Goal: Task Accomplishment & Management: Contribute content

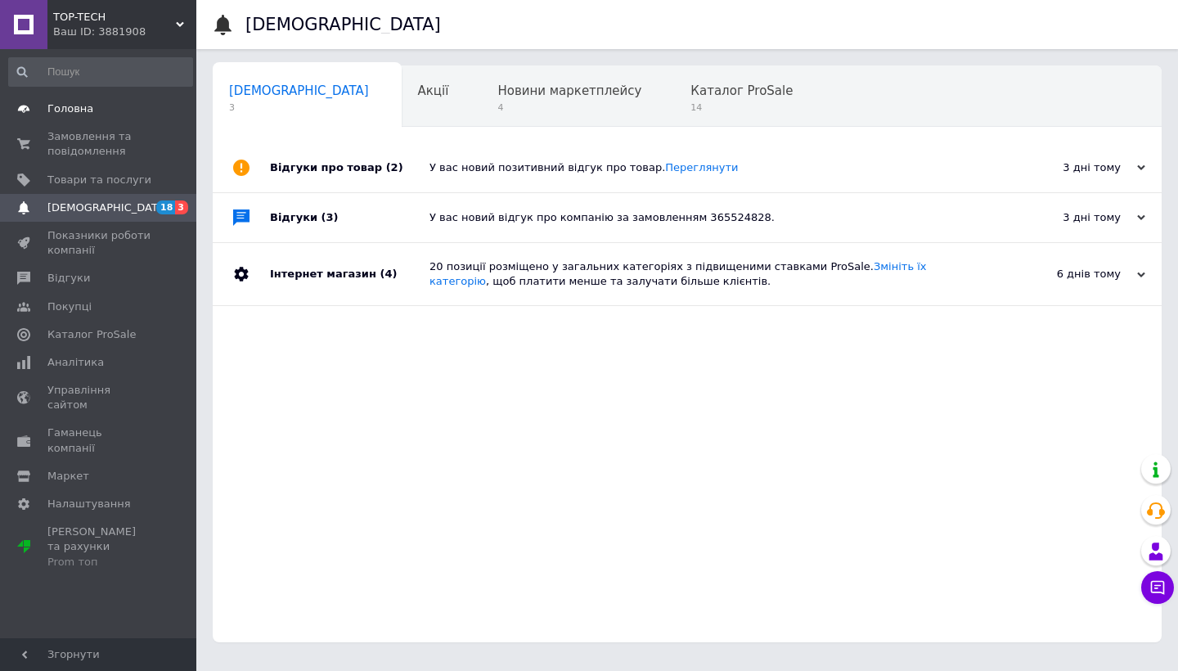
click at [84, 119] on link "Головна" at bounding box center [100, 109] width 201 height 28
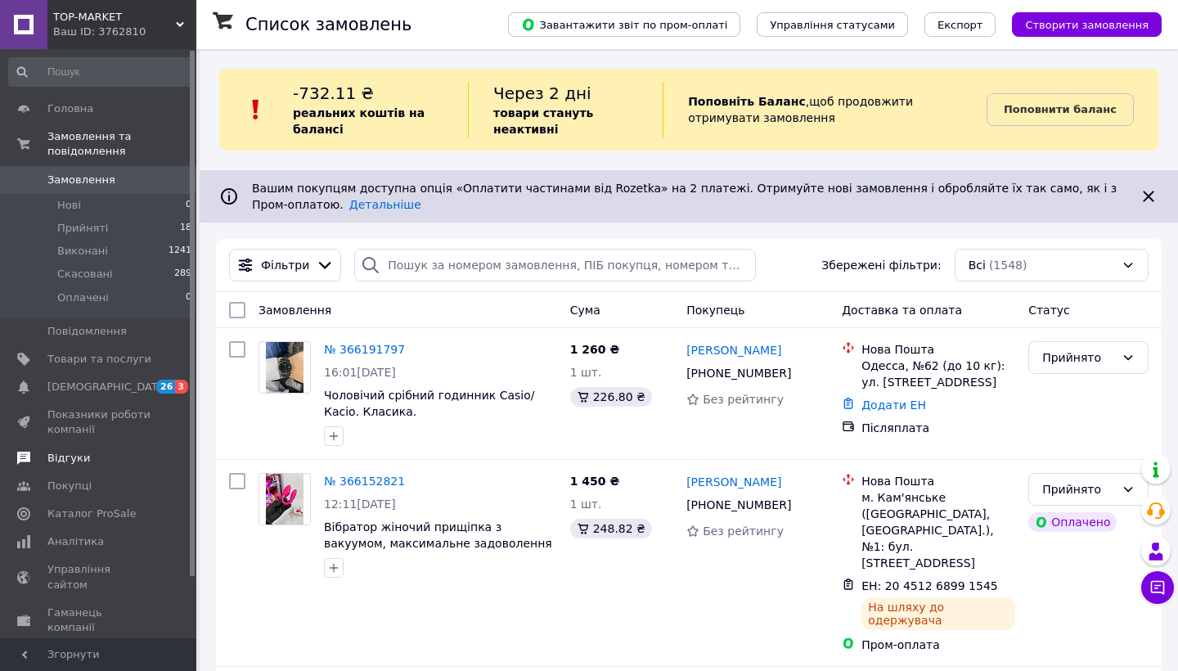
click at [142, 455] on span "Відгуки" at bounding box center [99, 458] width 104 height 15
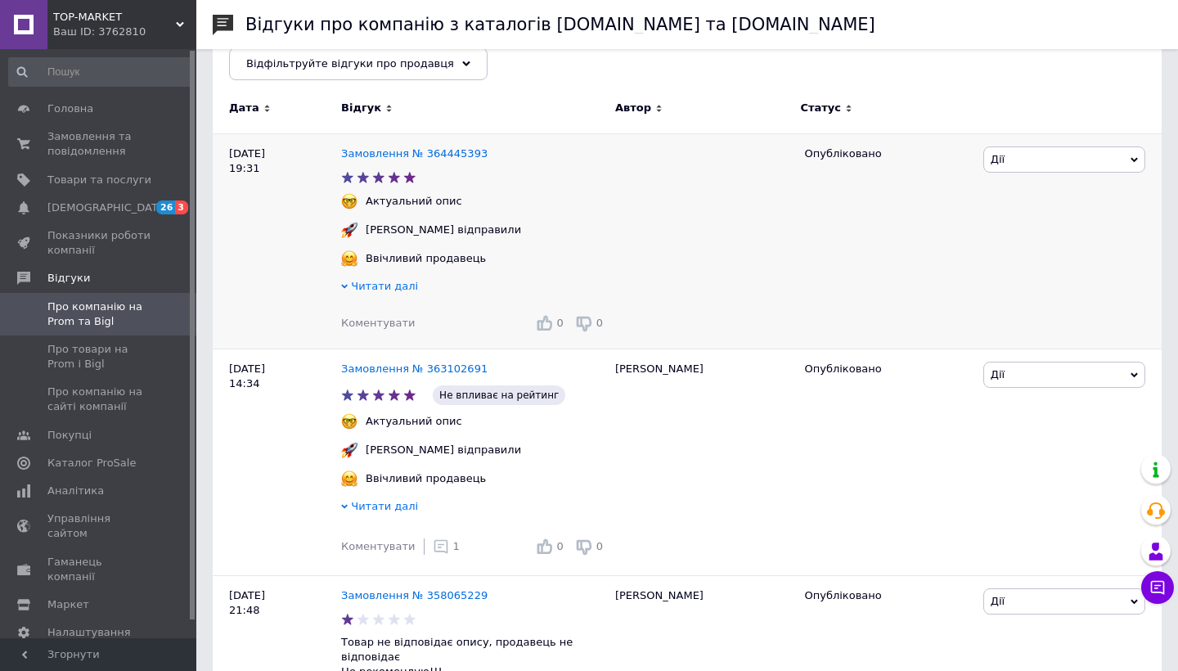
scroll to position [220, 0]
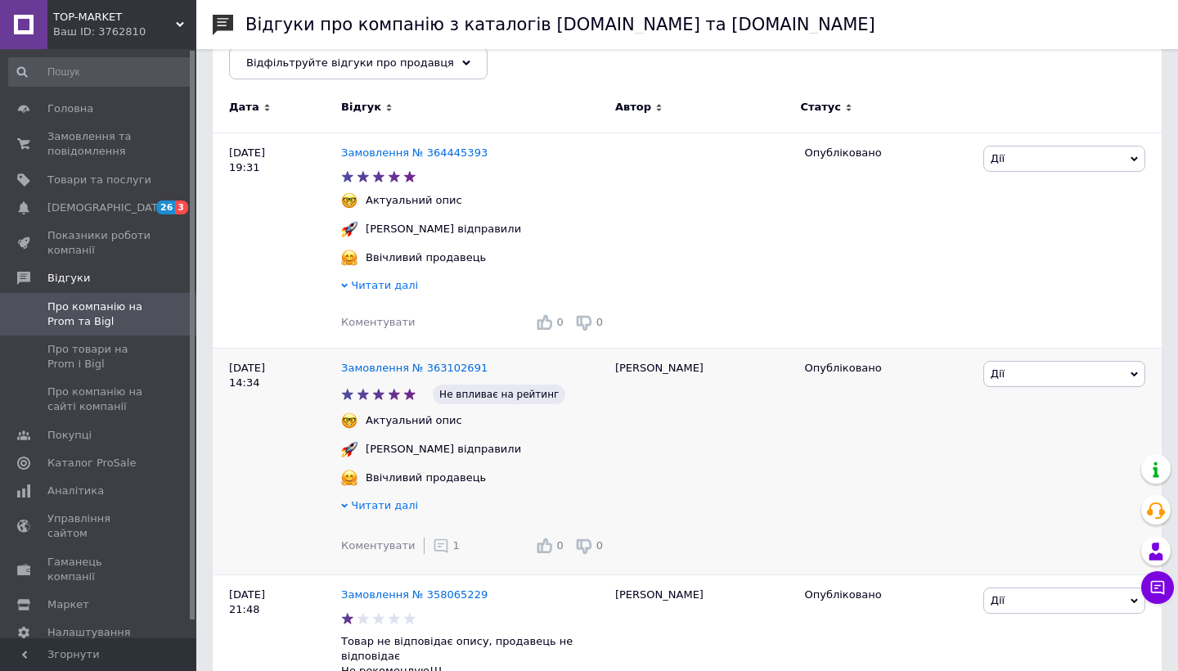
click at [433, 547] on icon at bounding box center [441, 545] width 16 height 16
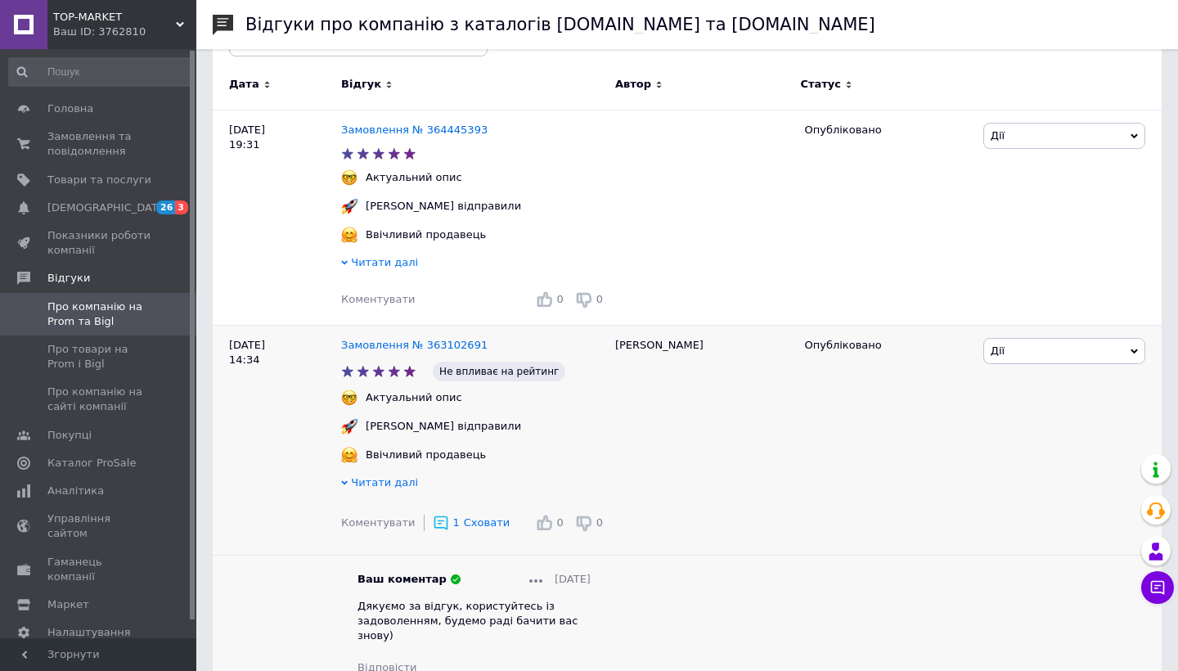
scroll to position [244, 0]
drag, startPoint x: 442, startPoint y: 622, endPoint x: 332, endPoint y: 605, distance: 111.7
click at [341, 605] on div "Ваш коментар 30.09.2025 Дякуємо за відгук, користуйтесь із задоволенням, будемо…" at bounding box center [474, 622] width 266 height 103
copy span "Дякуємо за відгук, користуйтесь із задоволенням, будемо раді бачити вас знову)"
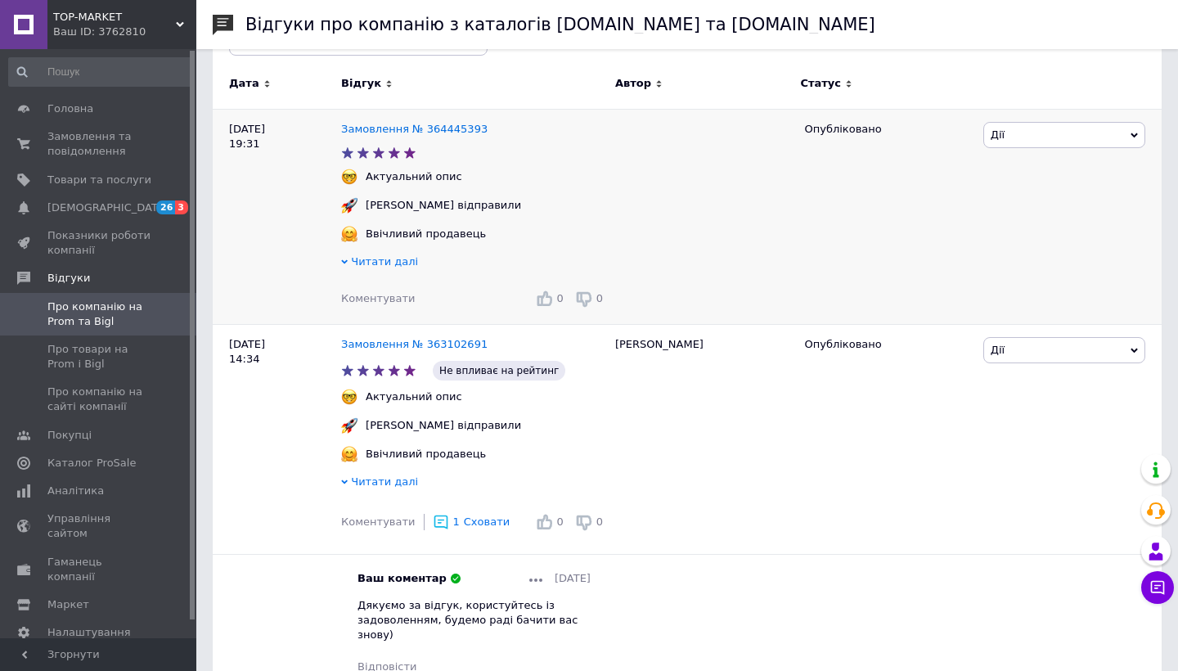
click at [363, 299] on span "Коментувати" at bounding box center [378, 298] width 74 height 12
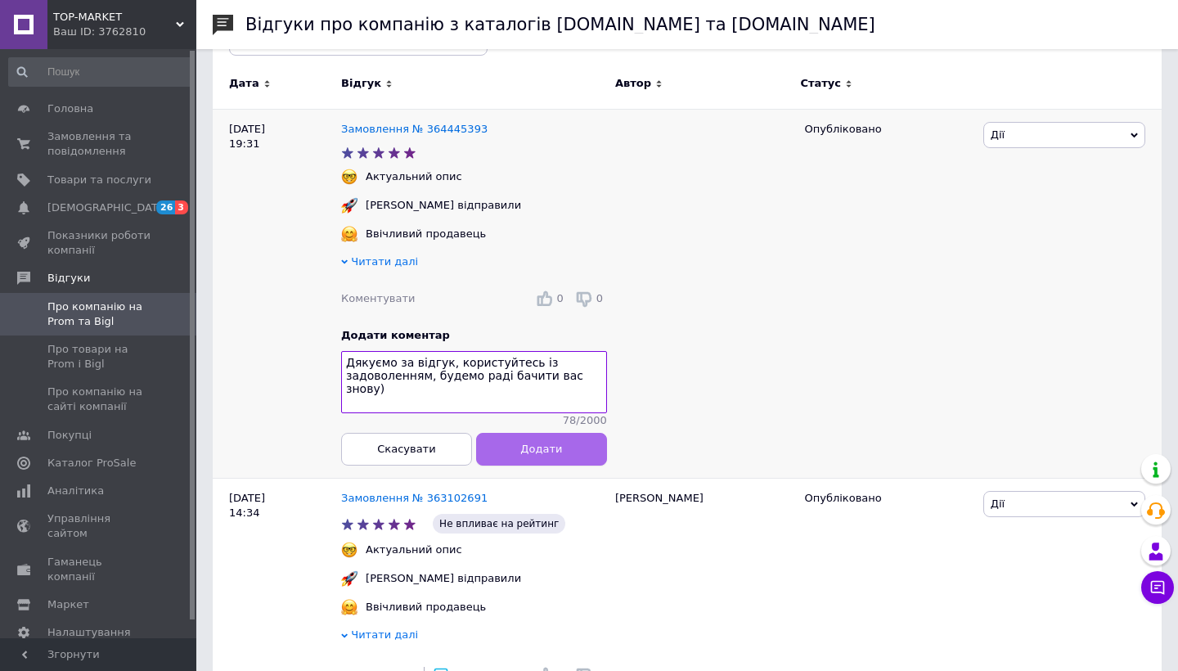
type textarea "Дякуємо за відгук, користуйтесь із задоволенням, будемо раді бачити вас знову)"
click at [568, 451] on button "Додати" at bounding box center [541, 449] width 131 height 33
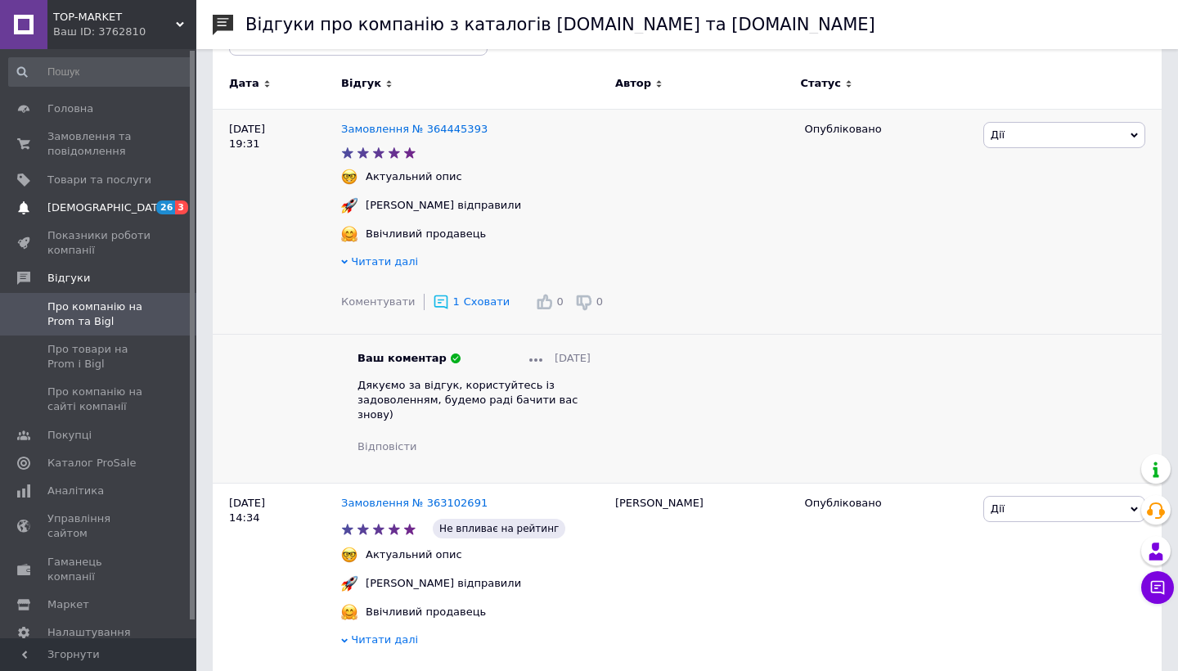
click at [87, 208] on span "[DEMOGRAPHIC_DATA]" at bounding box center [107, 207] width 121 height 15
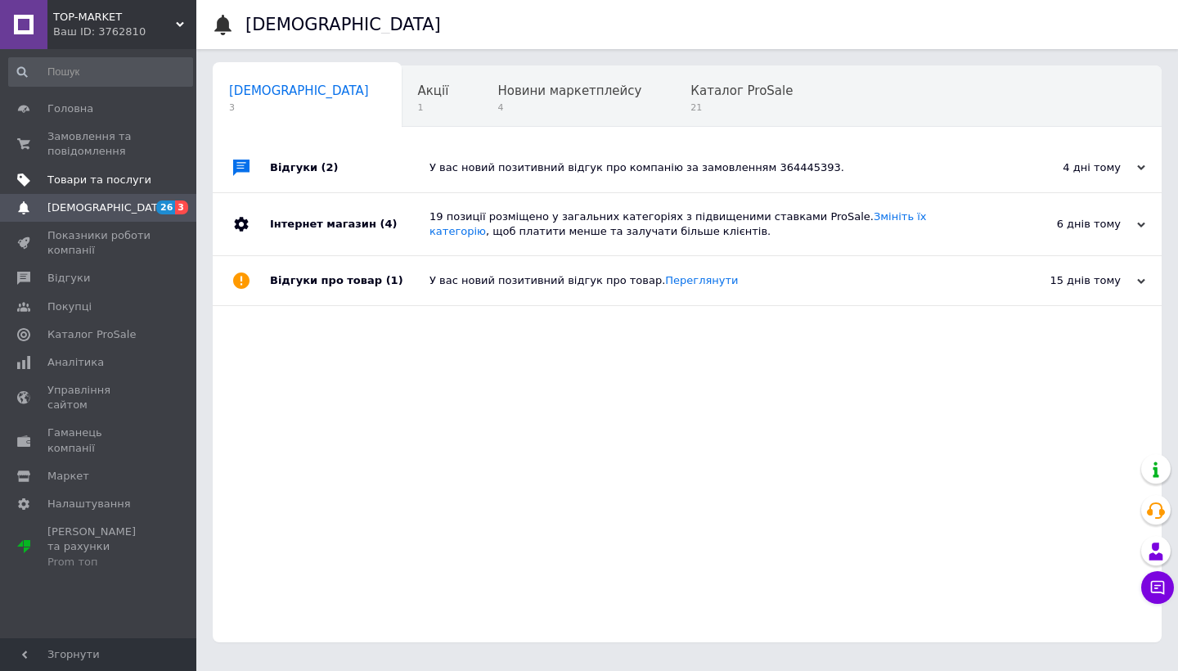
click at [126, 177] on span "Товари та послуги" at bounding box center [99, 180] width 104 height 15
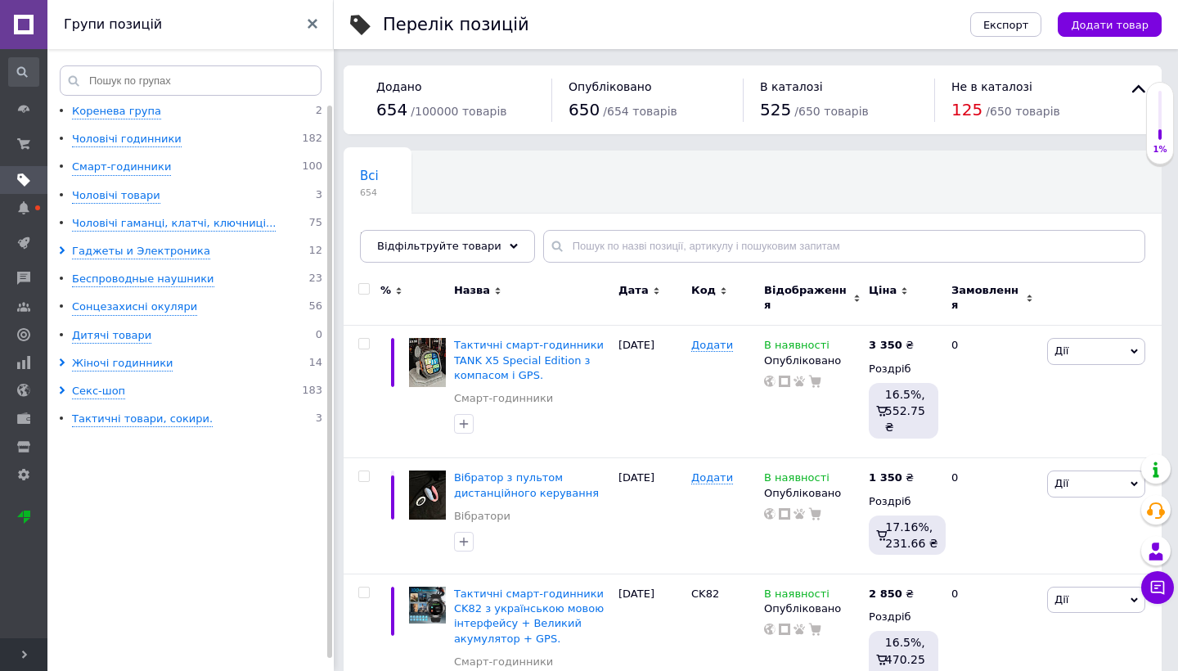
click at [16, 25] on link at bounding box center [23, 24] width 47 height 49
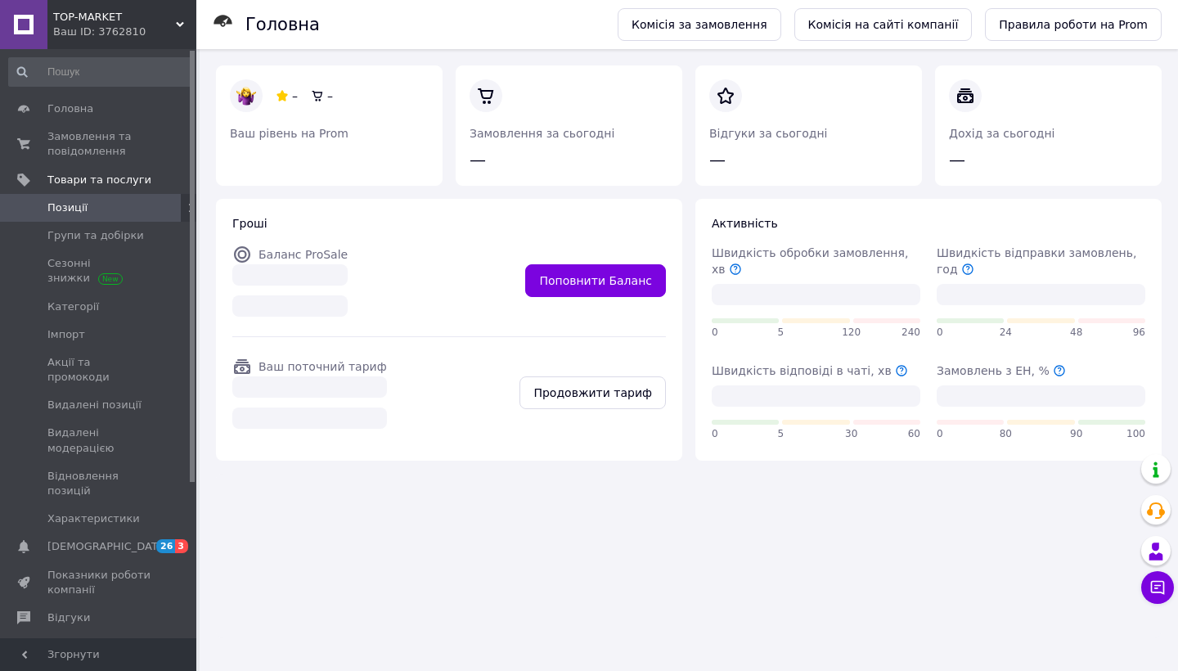
click at [83, 37] on div "Ваш ID: 3762810" at bounding box center [124, 32] width 143 height 15
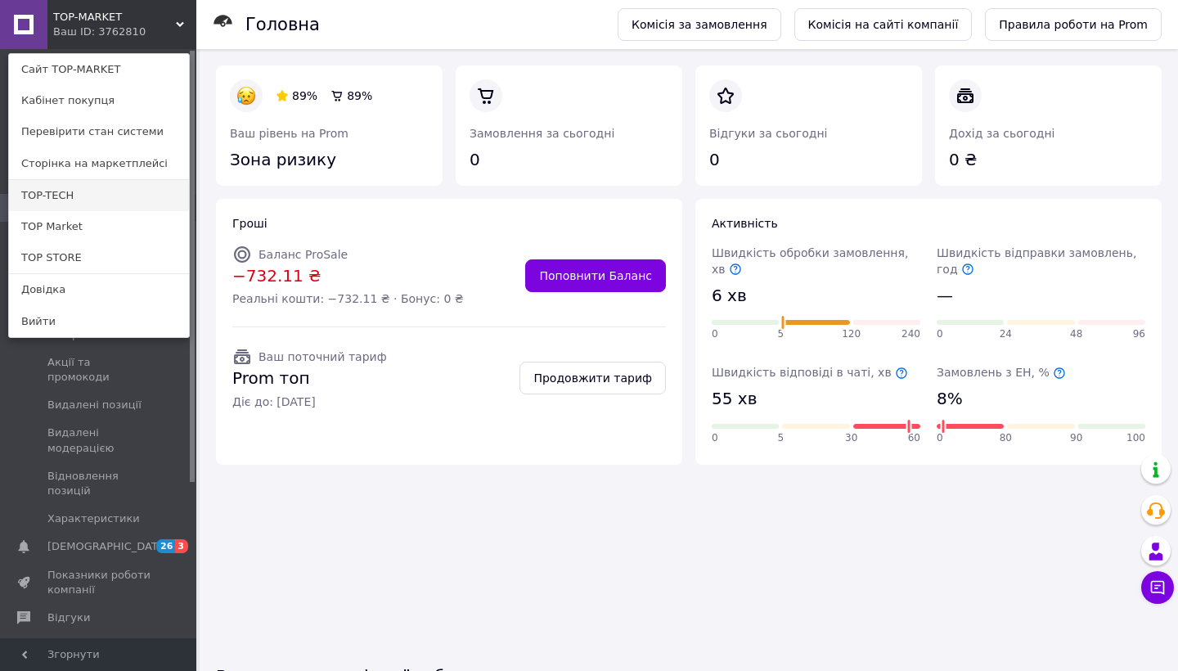
click at [64, 188] on link "TOP-TECH" at bounding box center [99, 195] width 180 height 31
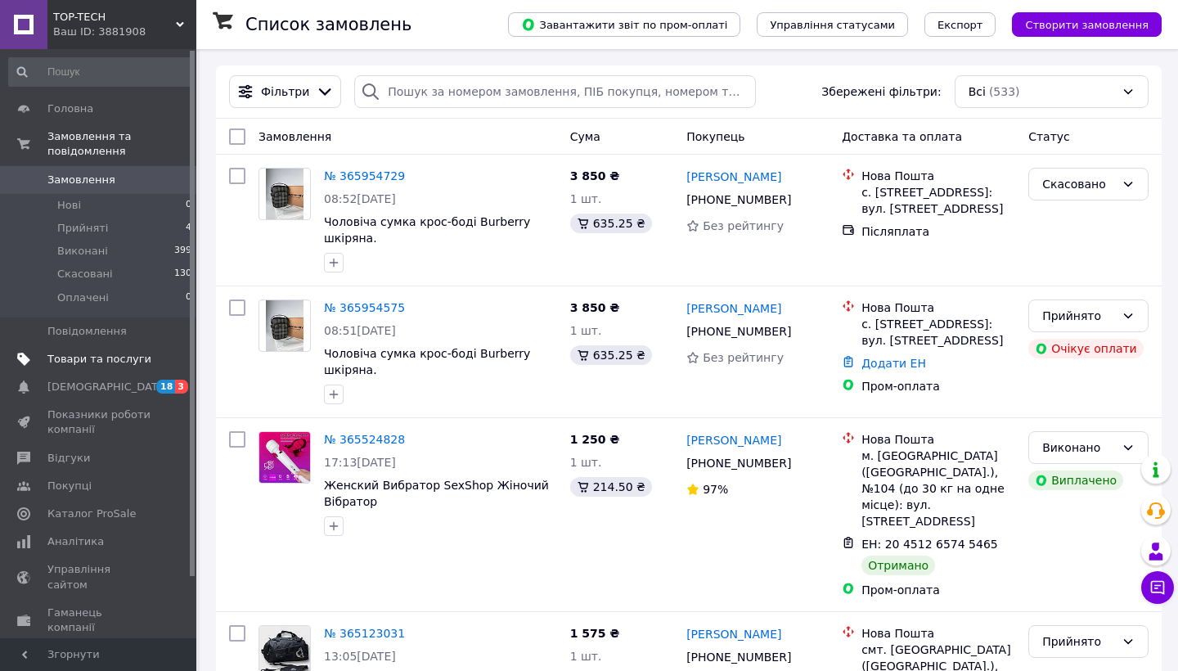
click at [105, 359] on span "Товари та послуги" at bounding box center [99, 359] width 104 height 15
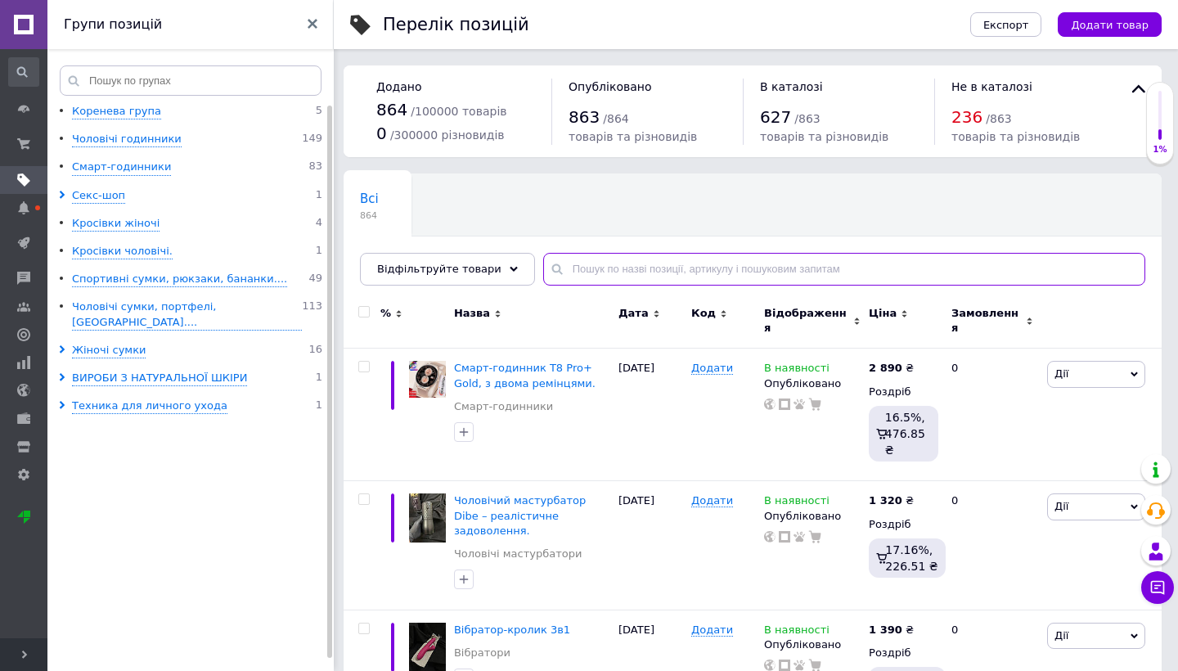
click at [580, 273] on input "text" at bounding box center [844, 269] width 602 height 33
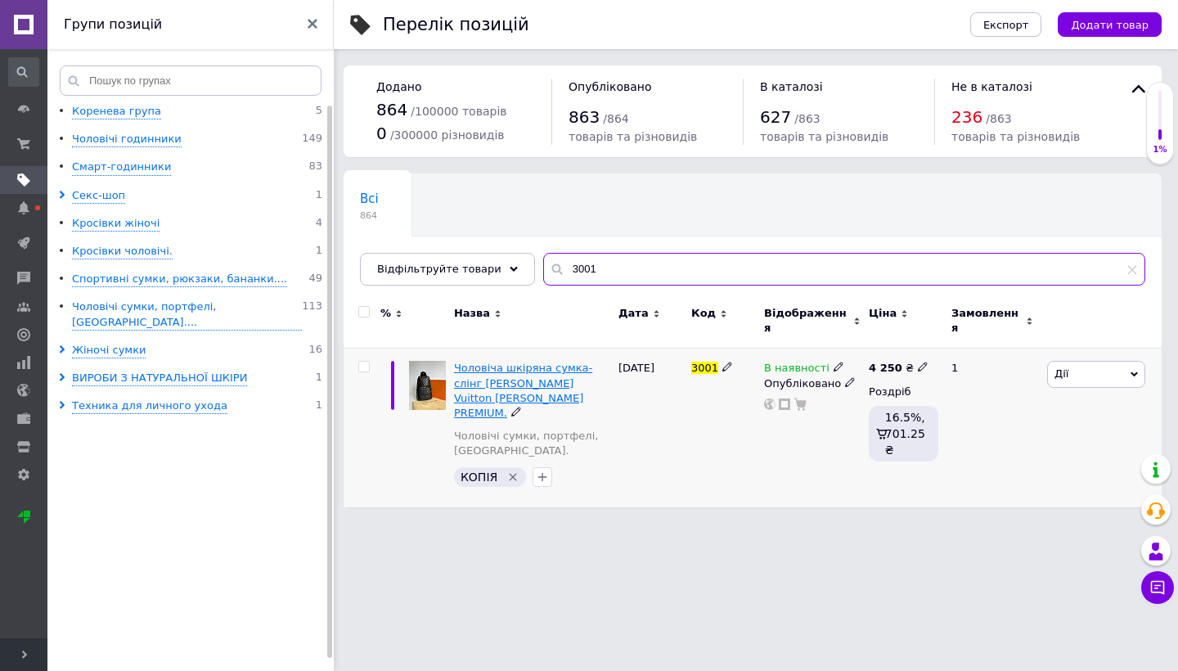
type input "3001"
click at [487, 363] on span "Чоловіча шкіряна сумка-слінг [PERSON_NAME] Vuitton [PERSON_NAME] PREMIUM." at bounding box center [523, 389] width 138 height 57
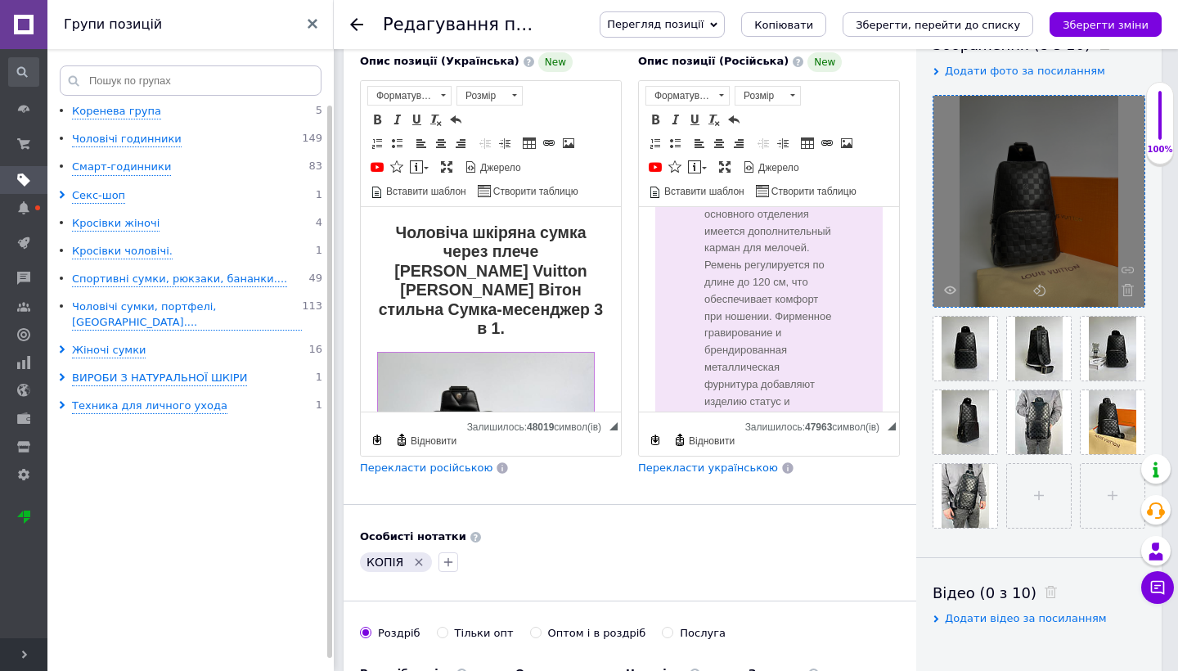
scroll to position [317, 0]
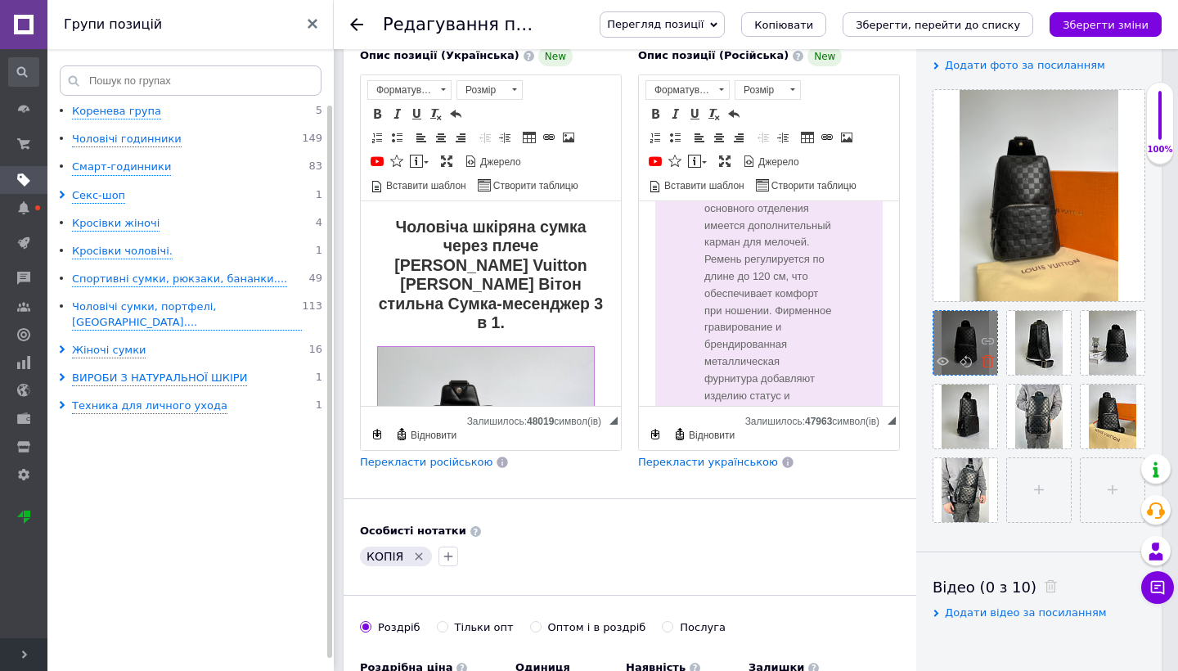
click at [988, 363] on icon at bounding box center [987, 361] width 12 height 12
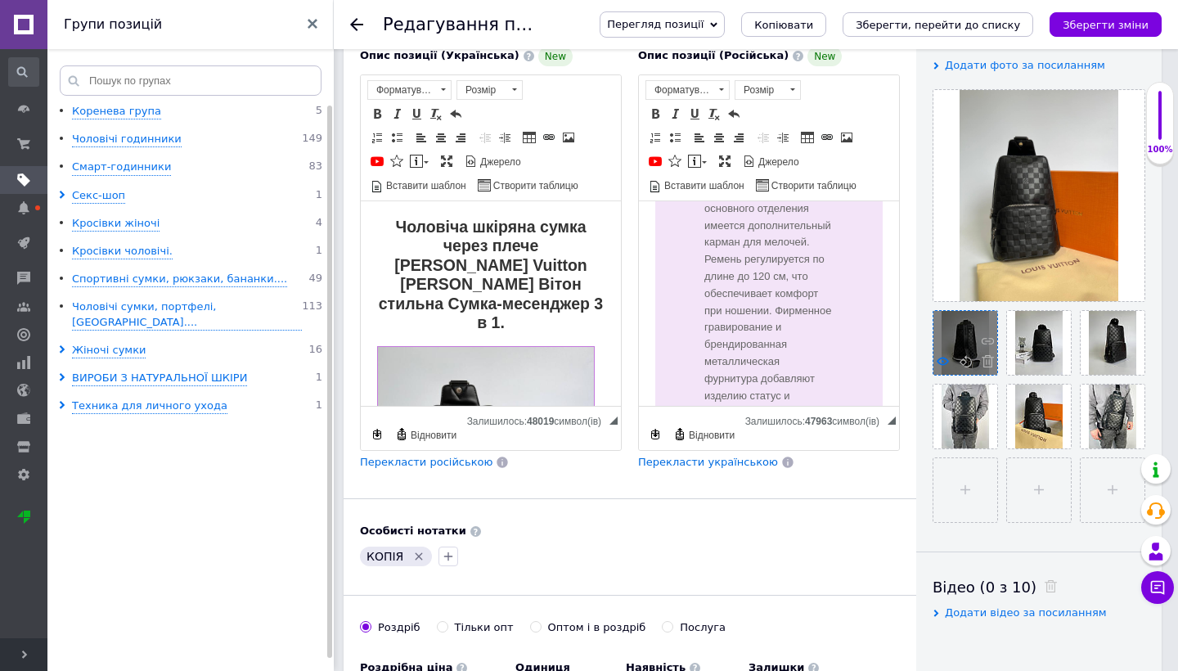
click at [940, 361] on icon at bounding box center [942, 361] width 12 height 12
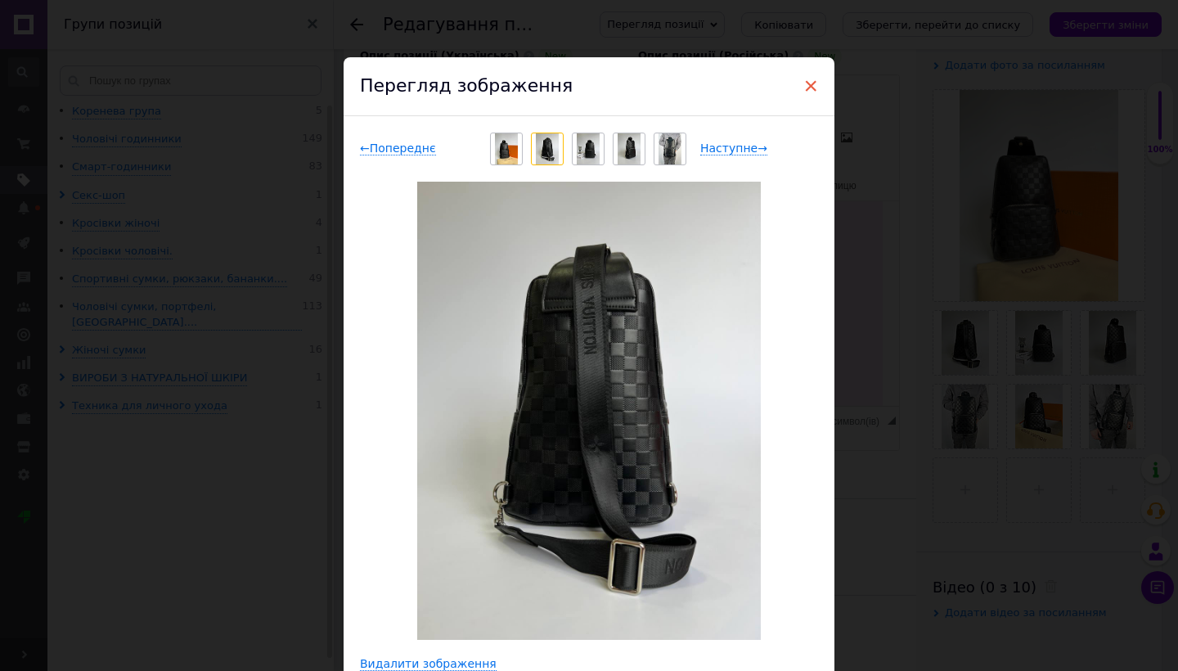
click at [814, 89] on span "×" at bounding box center [810, 86] width 15 height 28
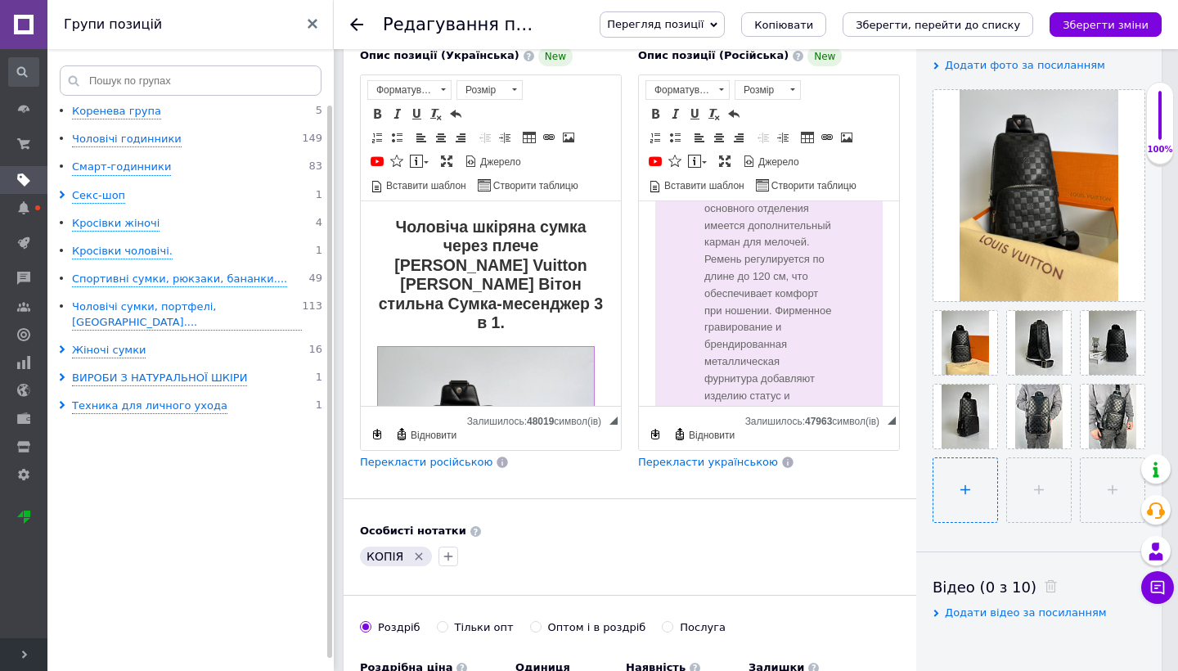
click at [967, 474] on input "file" at bounding box center [965, 490] width 64 height 64
type input "C:\fakepath\88.jpeg"
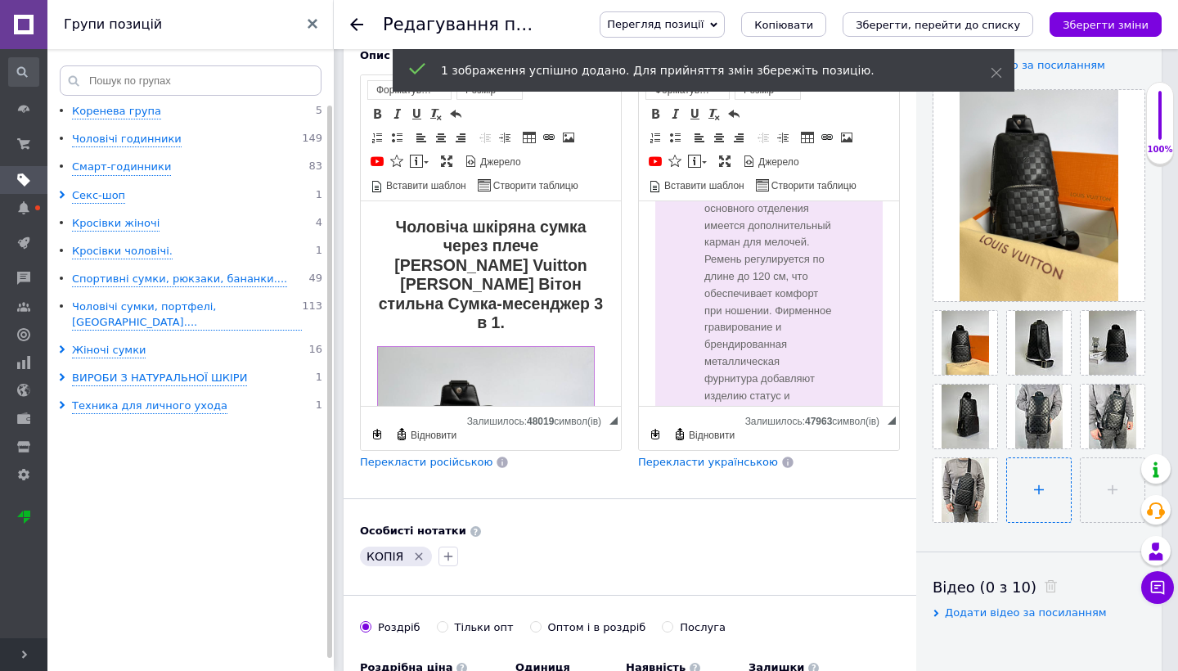
click at [1046, 500] on input "file" at bounding box center [1039, 490] width 64 height 64
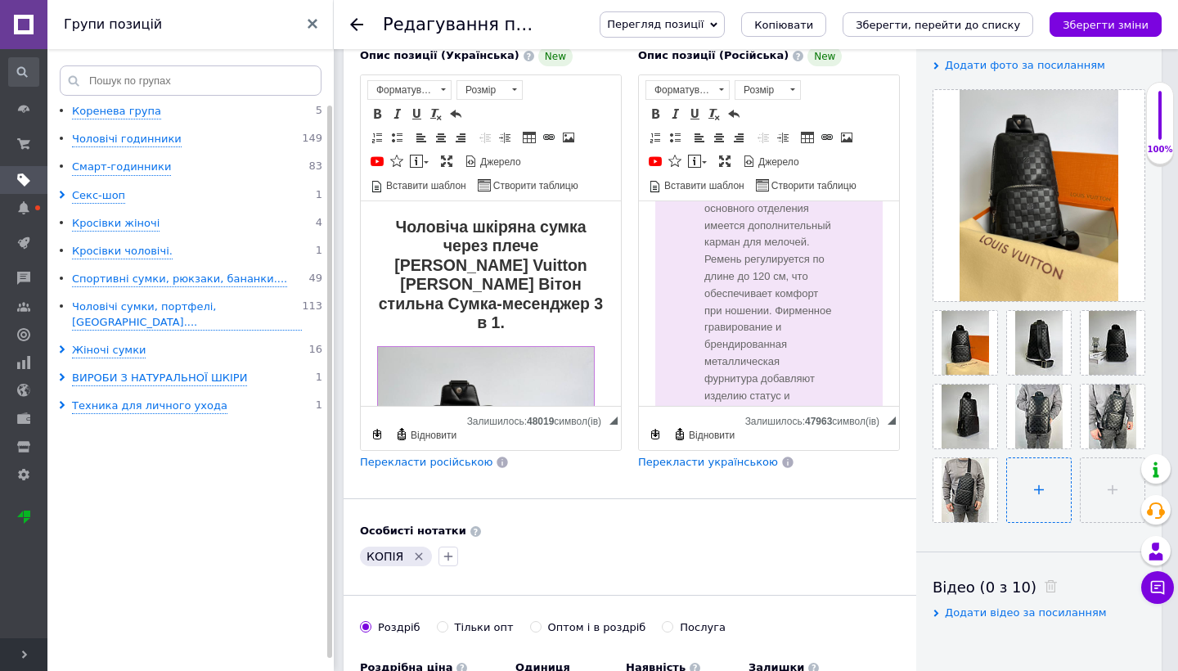
type input "C:\fakepath\81.jpeg"
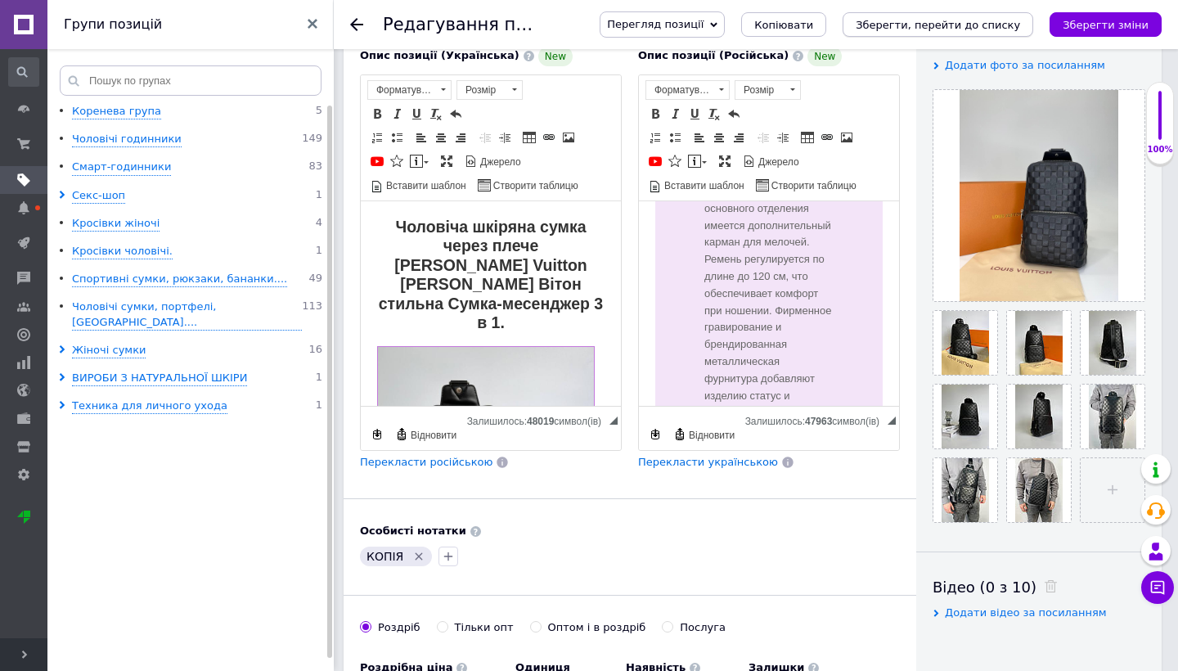
click at [918, 25] on icon "Зберегти, перейти до списку" at bounding box center [937, 25] width 164 height 12
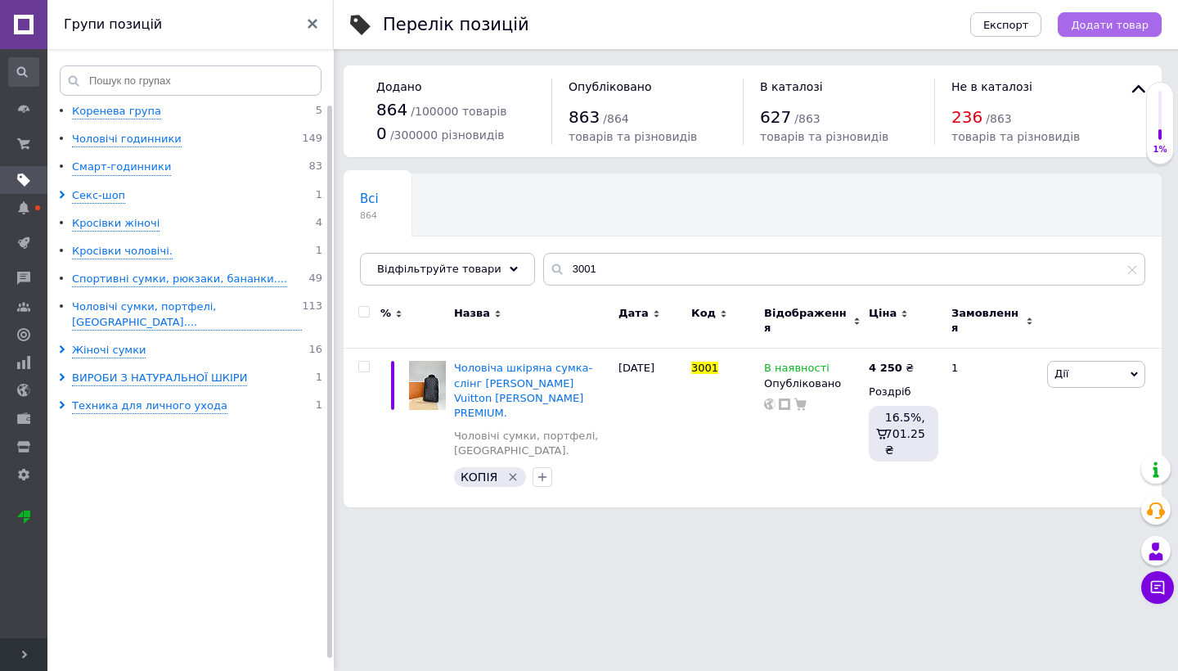
click at [1128, 16] on button "Додати товар" at bounding box center [1109, 24] width 104 height 25
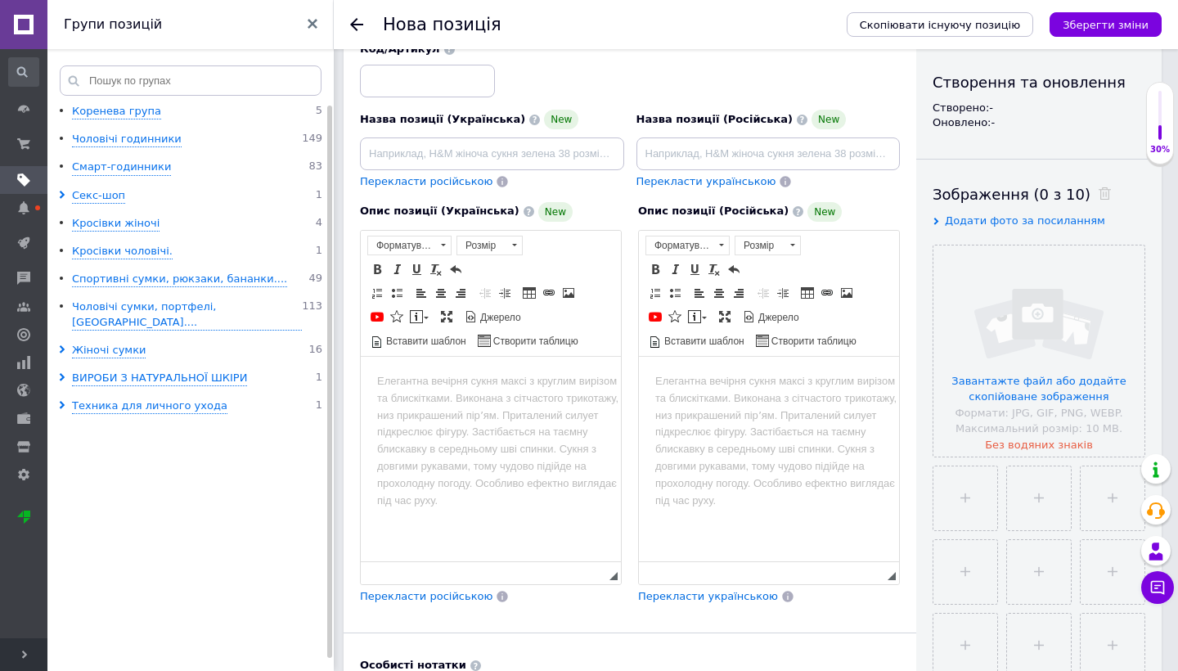
scroll to position [164, 0]
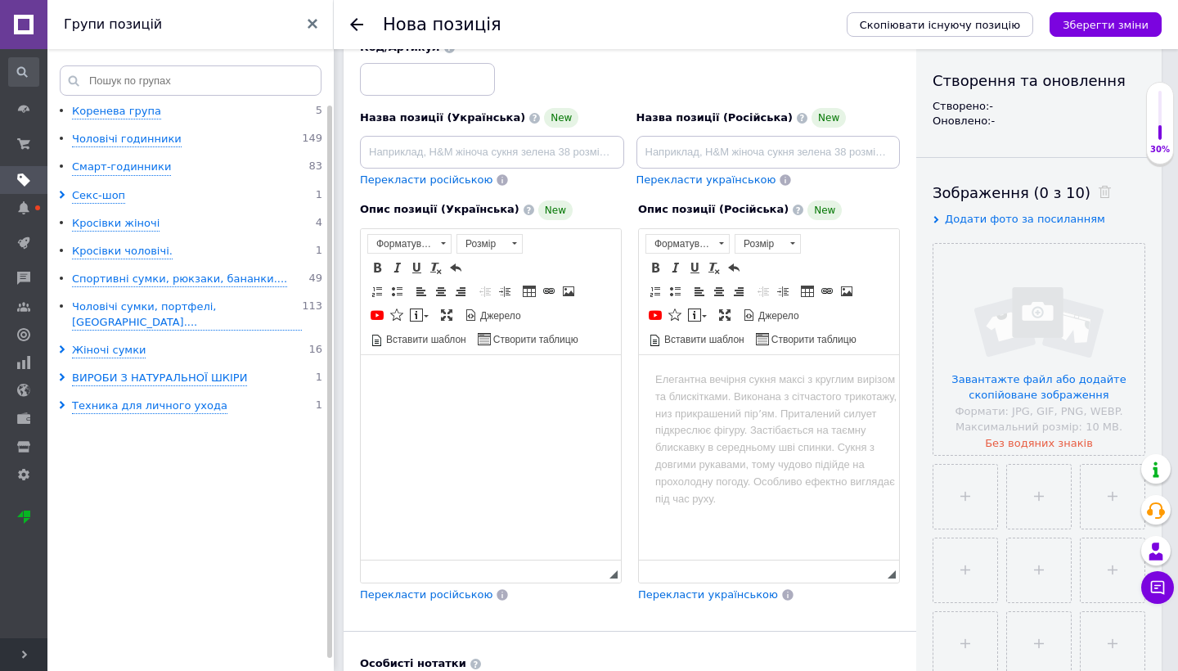
click at [524, 404] on html at bounding box center [491, 379] width 260 height 50
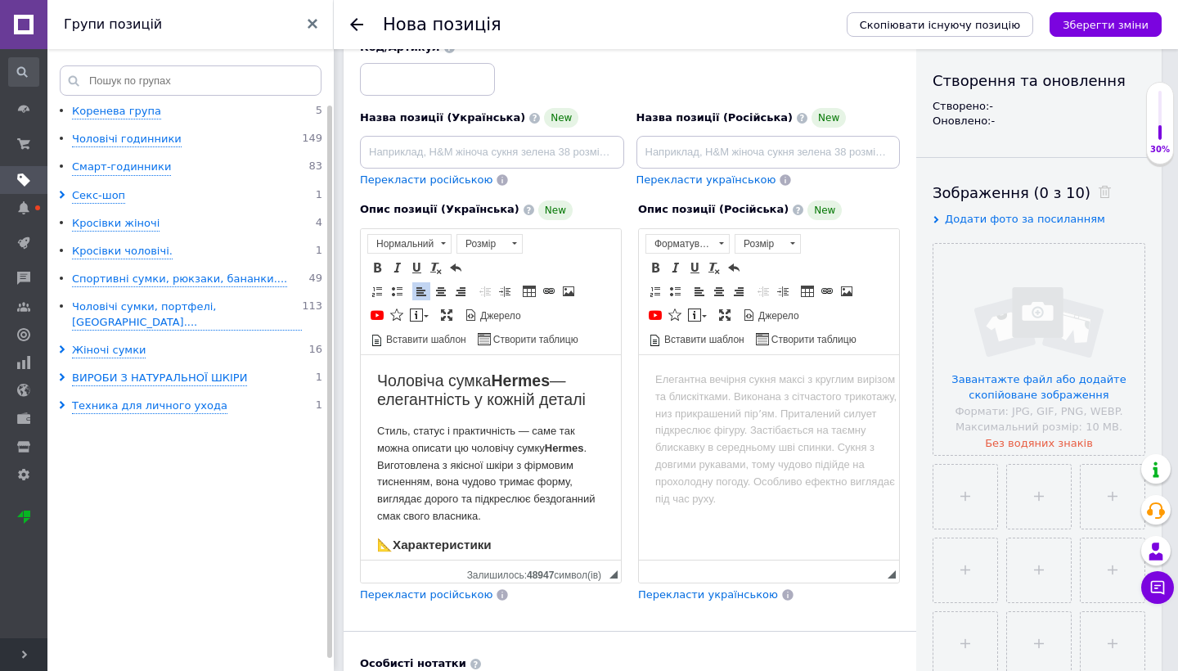
scroll to position [0, 0]
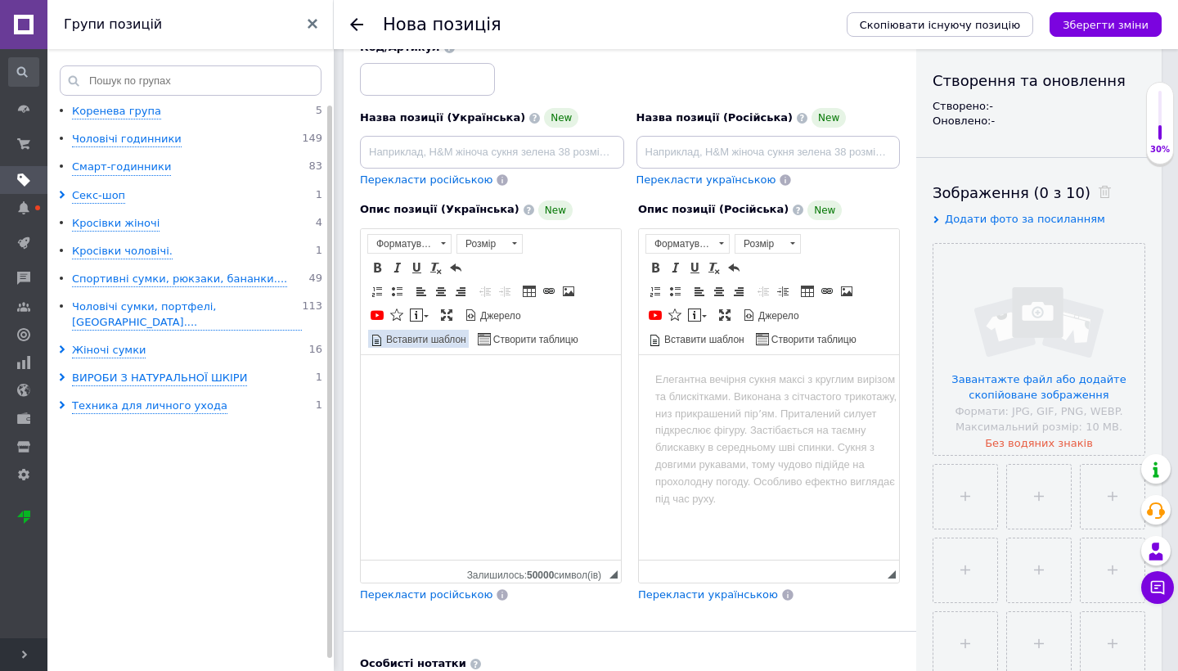
click at [447, 333] on span "Вставити шаблон" at bounding box center [425, 340] width 83 height 14
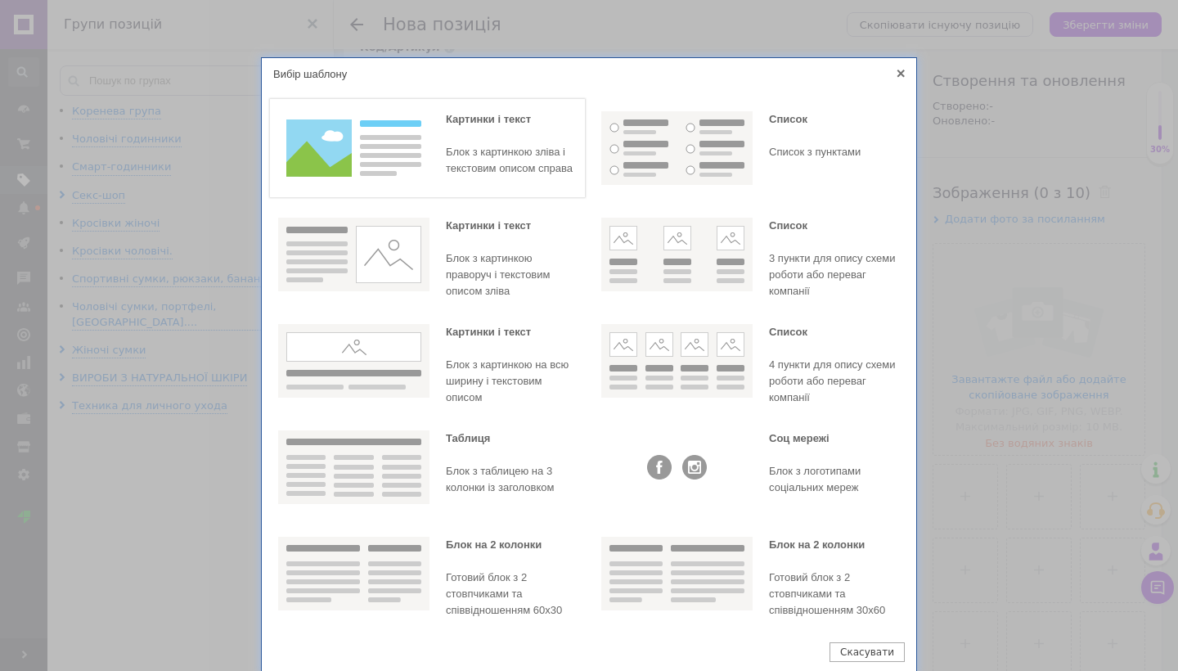
click at [418, 185] on div "Картинки і текст Блок з картинкою зліва і текстовим описом справа" at bounding box center [427, 148] width 315 height 98
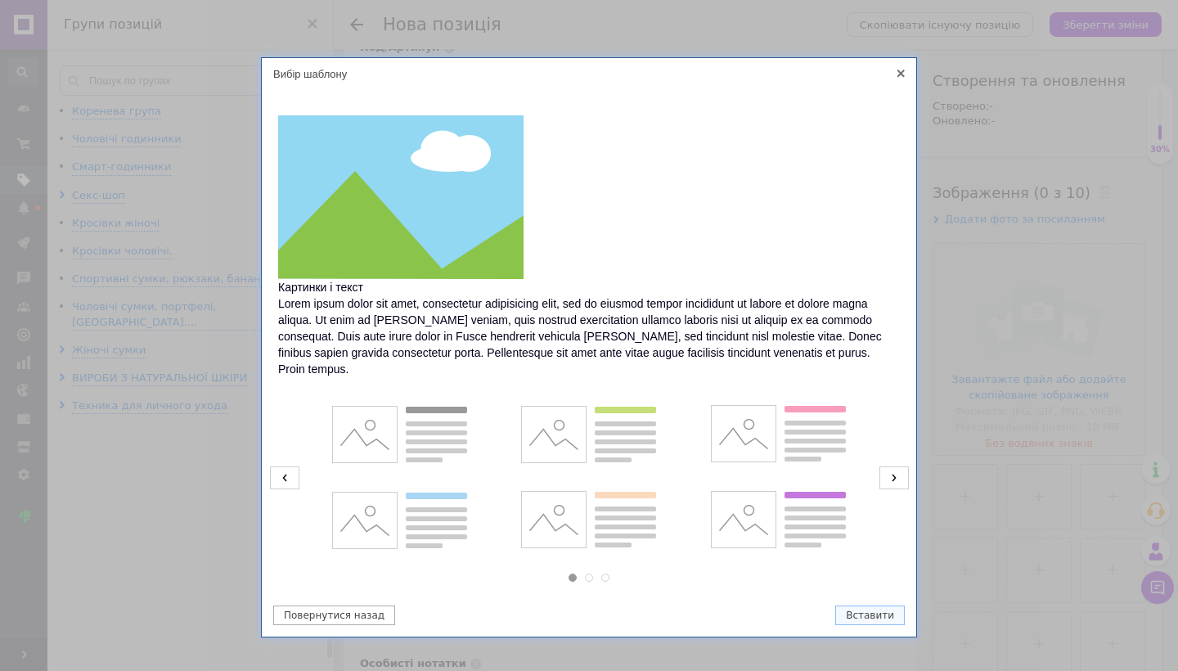
click at [887, 466] on icon at bounding box center [893, 477] width 29 height 23
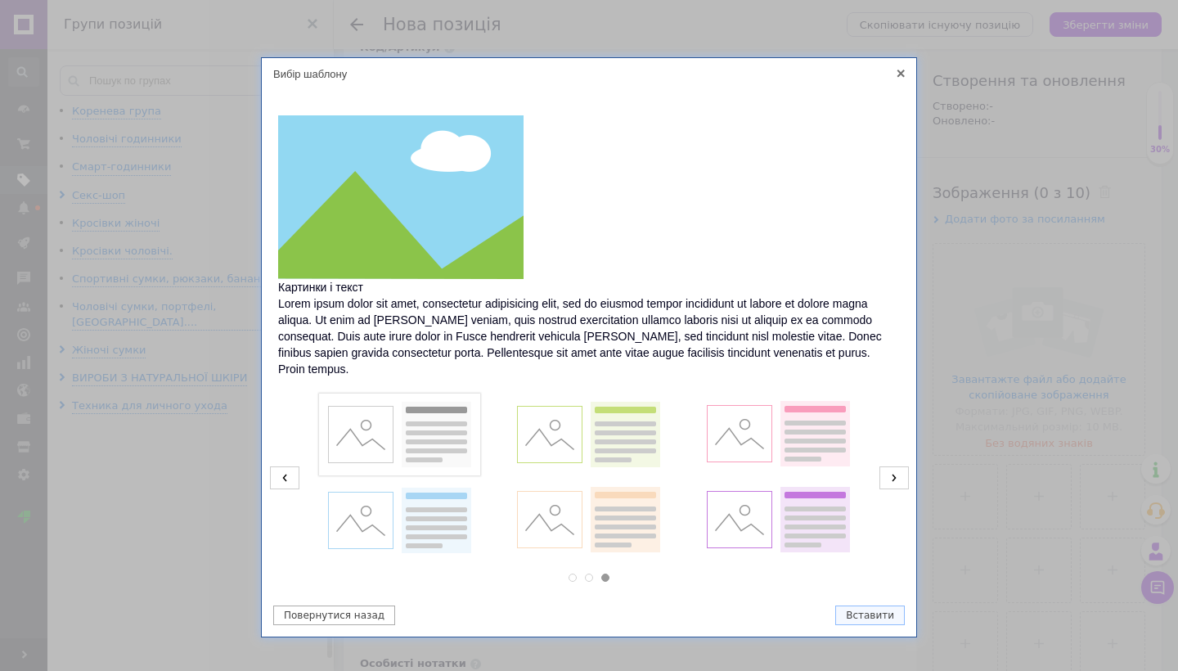
click at [436, 437] on img at bounding box center [399, 434] width 151 height 74
click at [860, 605] on button "Вставити" at bounding box center [870, 615] width 70 height 20
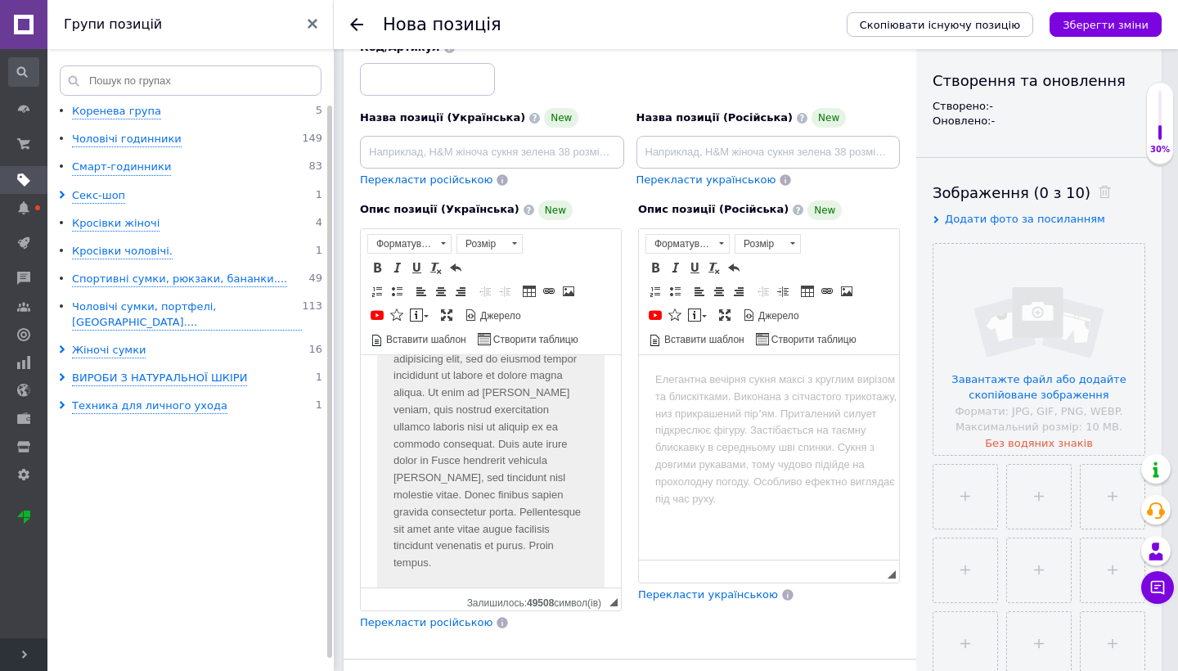
scroll to position [236, 0]
drag, startPoint x: 614, startPoint y: 556, endPoint x: 711, endPoint y: 584, distance: 101.2
click at [711, 584] on div "Опис позиції (Українська) New Картинки і текст Lorem ipsum dolor sit amet, cons…" at bounding box center [630, 415] width 556 height 447
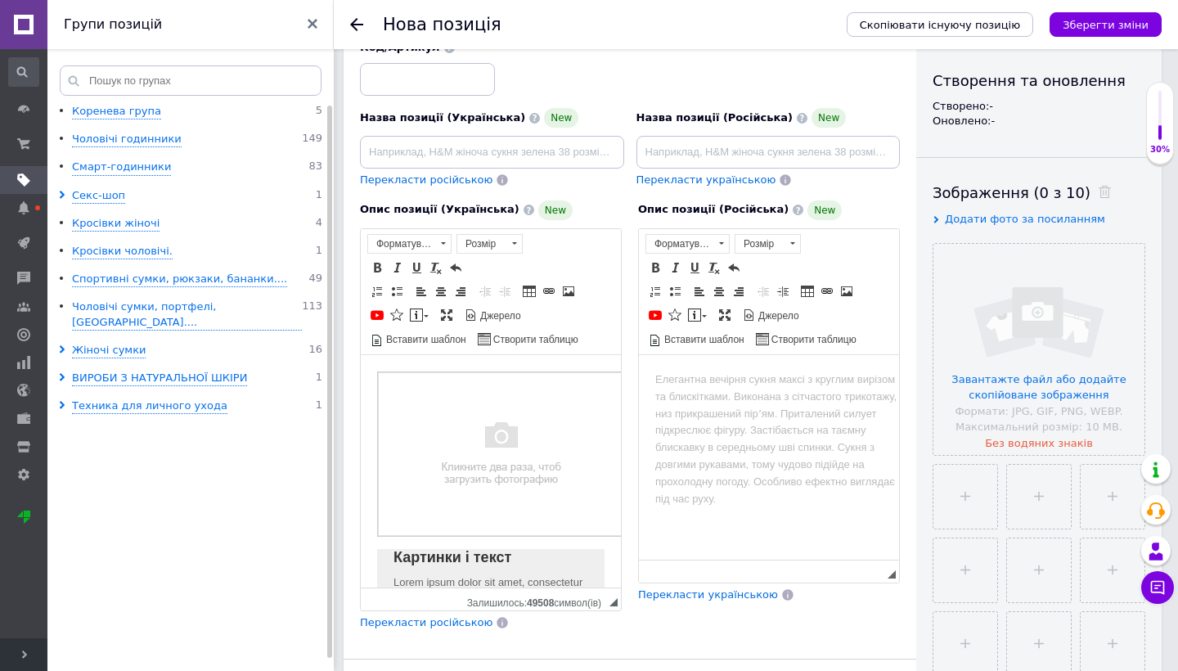
scroll to position [0, 0]
click at [817, 200] on span "New" at bounding box center [824, 210] width 34 height 20
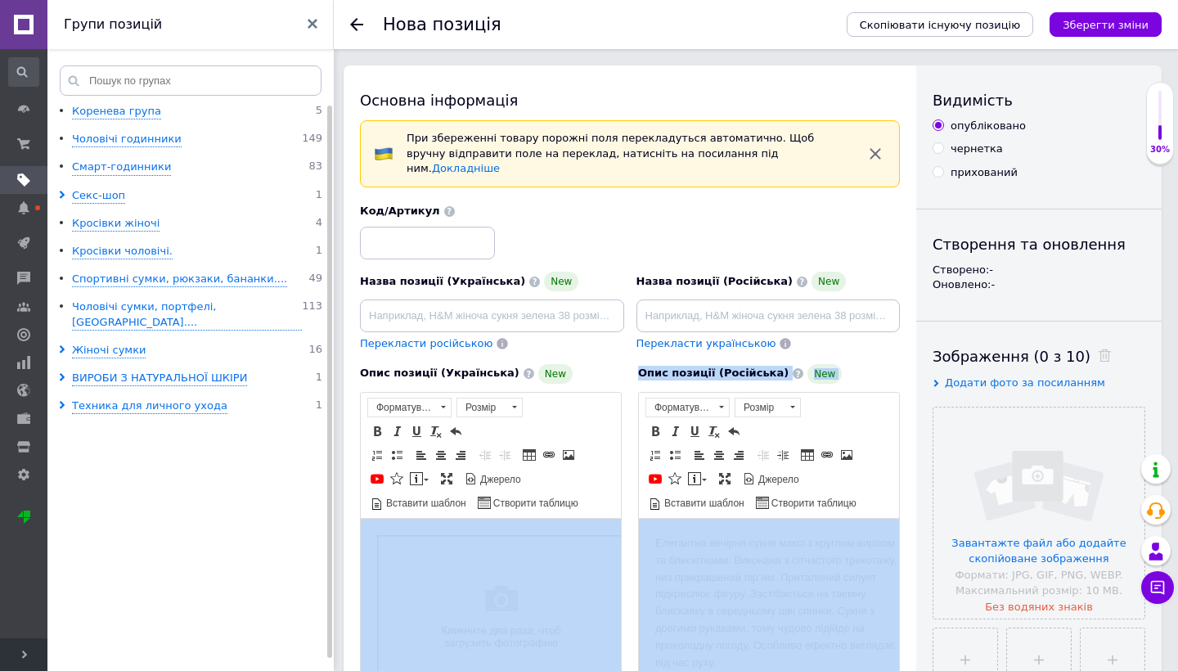
drag, startPoint x: 622, startPoint y: 437, endPoint x: 641, endPoint y: 442, distance: 20.2
click at [641, 442] on div "Опис позиції (Українська) New Картинки і текст Lorem ipsum dolor sit amet, cons…" at bounding box center [630, 579] width 556 height 447
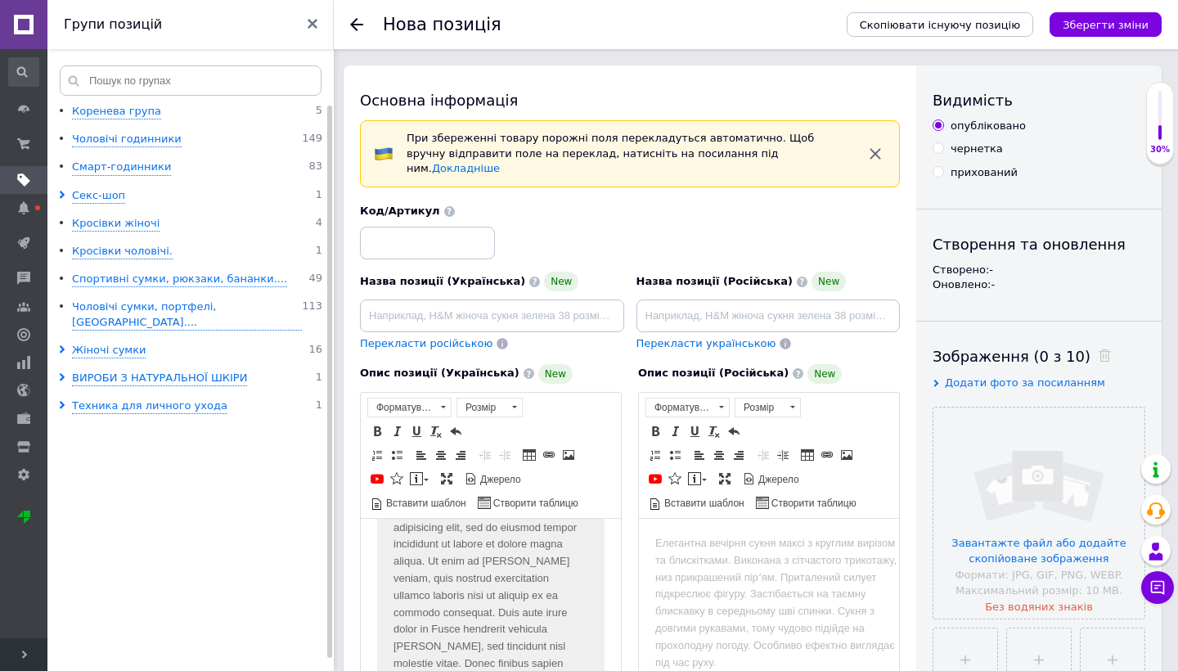
click at [538, 364] on span "New" at bounding box center [555, 374] width 34 height 20
click at [523, 368] on span at bounding box center [528, 373] width 11 height 11
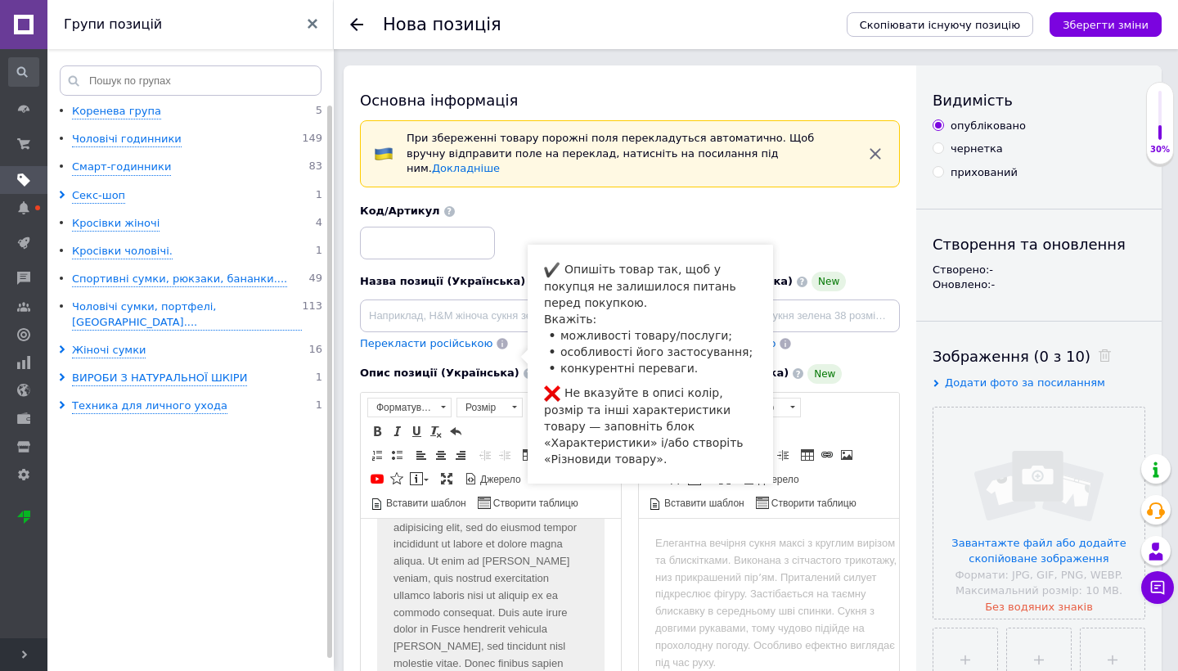
click at [523, 368] on span at bounding box center [528, 373] width 11 height 11
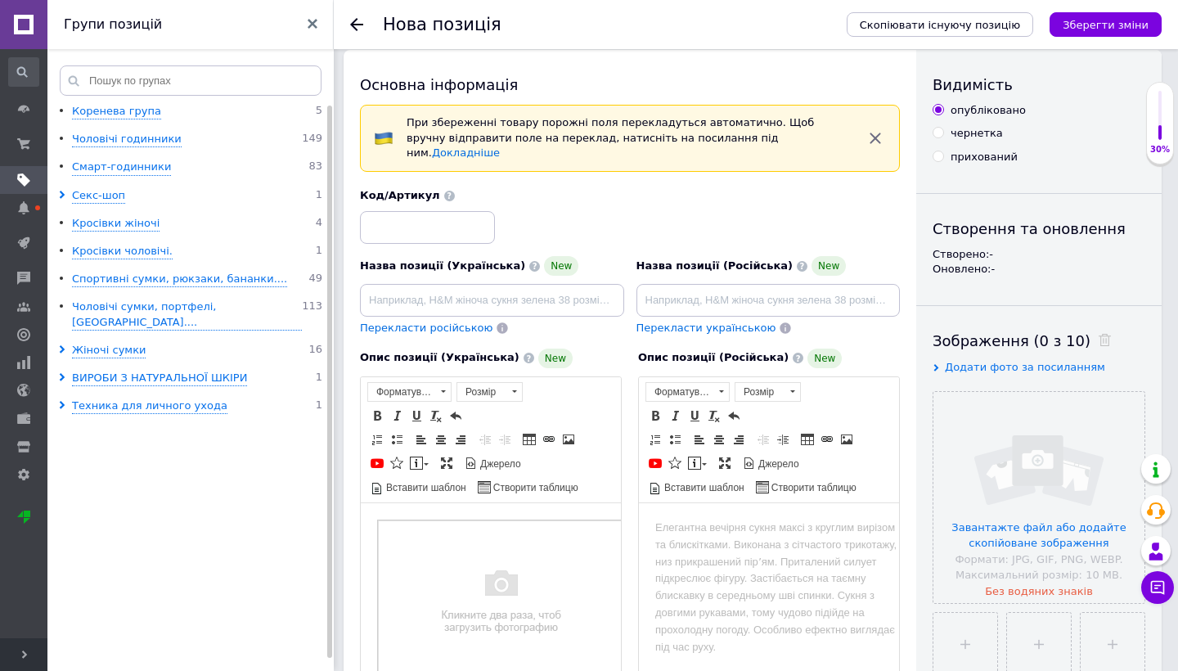
scroll to position [11, 0]
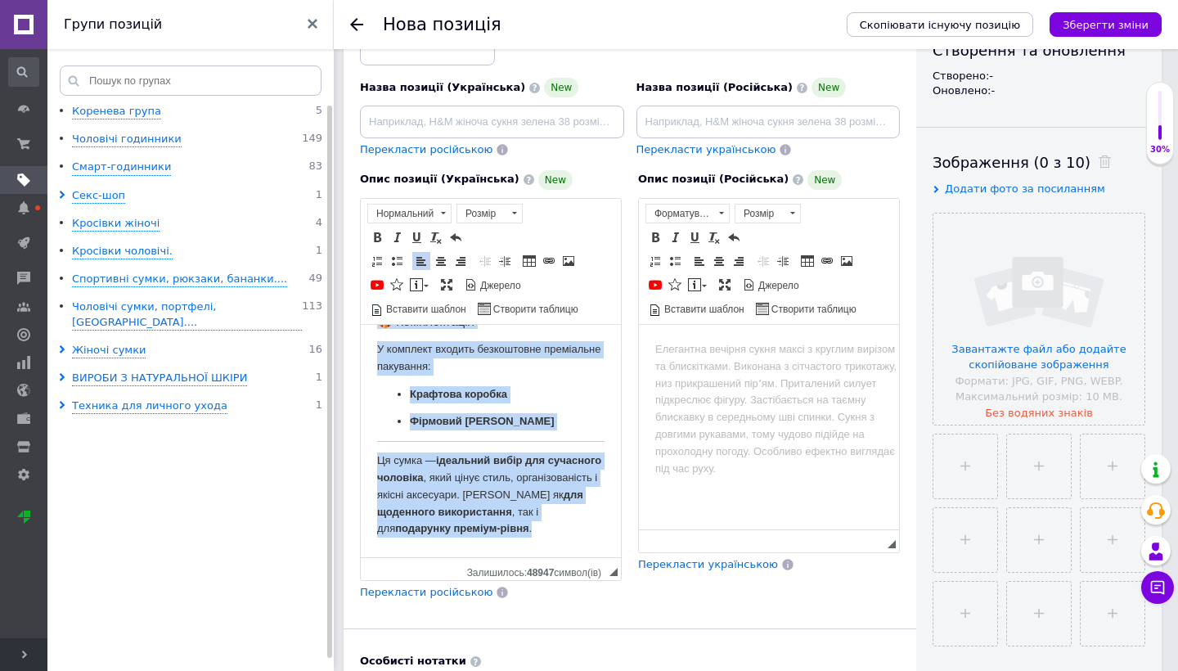
scroll to position [209, 0]
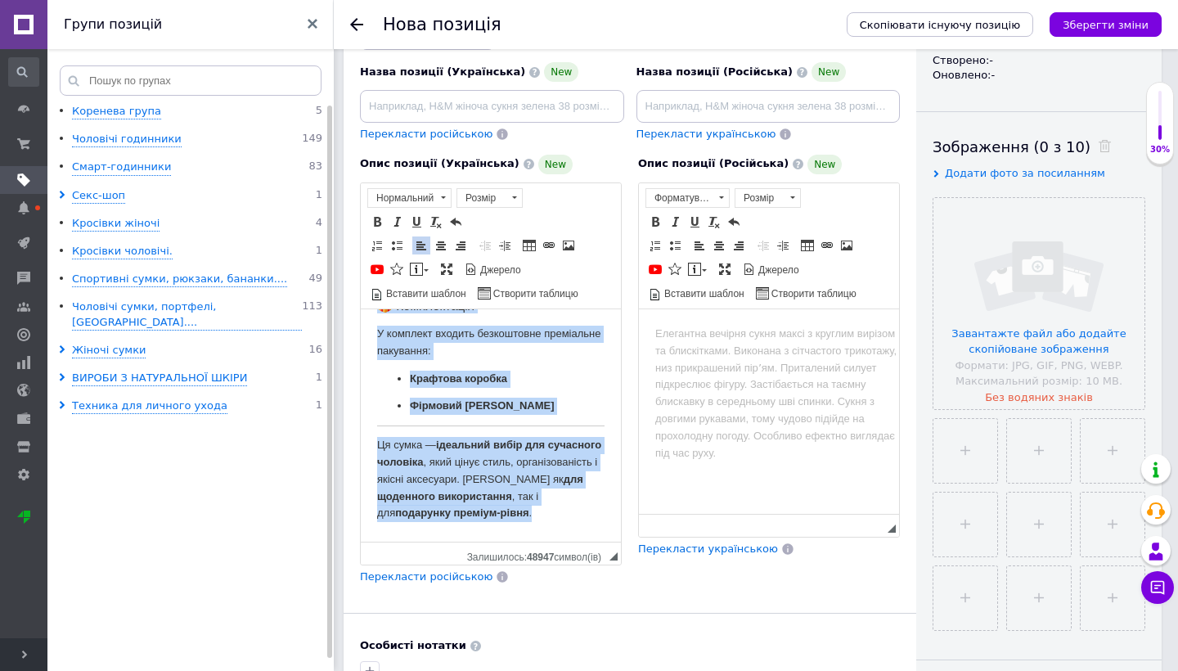
drag, startPoint x: 374, startPoint y: 379, endPoint x: 545, endPoint y: 520, distance: 222.0
click at [545, 520] on html "Чоловіча сумка Hermes — елегантність у кожній деталі Стиль, статус і практичніс…" at bounding box center [491, 37] width 260 height 999
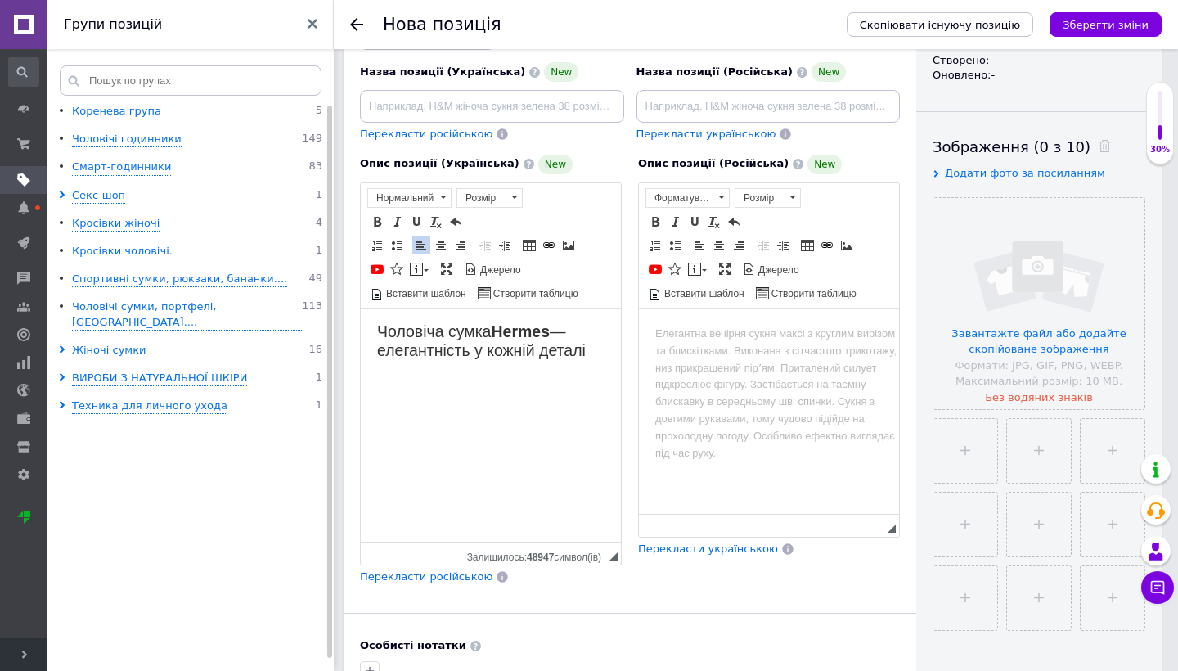
scroll to position [0, 0]
click at [436, 284] on link "Вставити шаблон" at bounding box center [418, 293] width 101 height 18
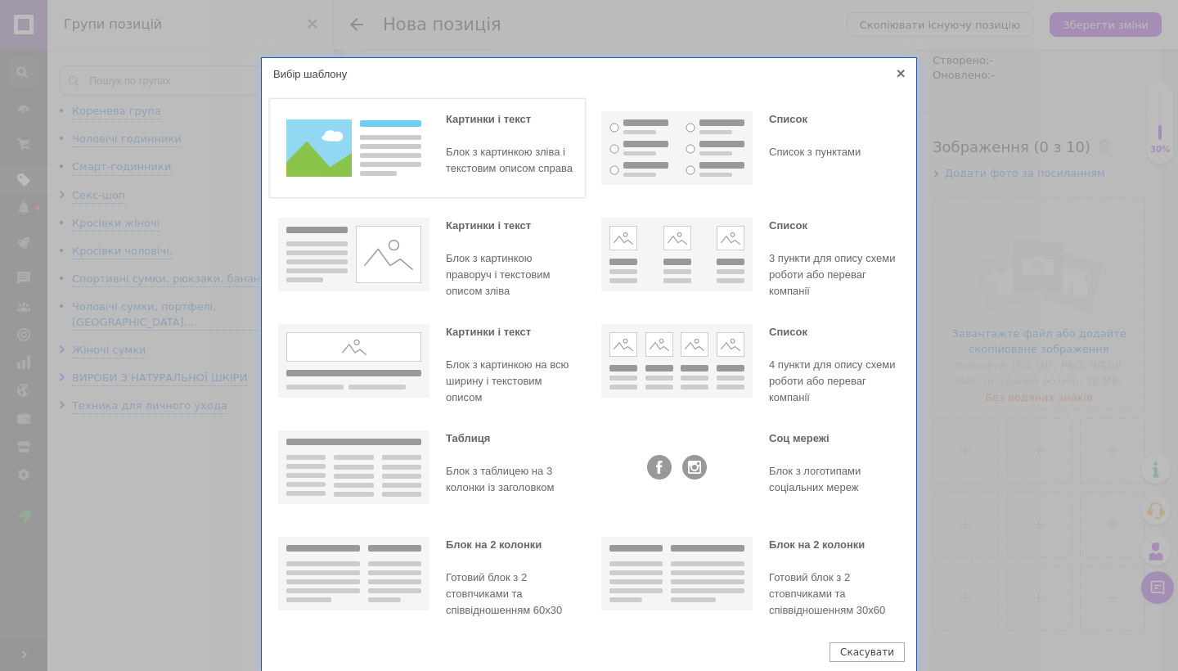
click at [415, 156] on img at bounding box center [353, 148] width 151 height 74
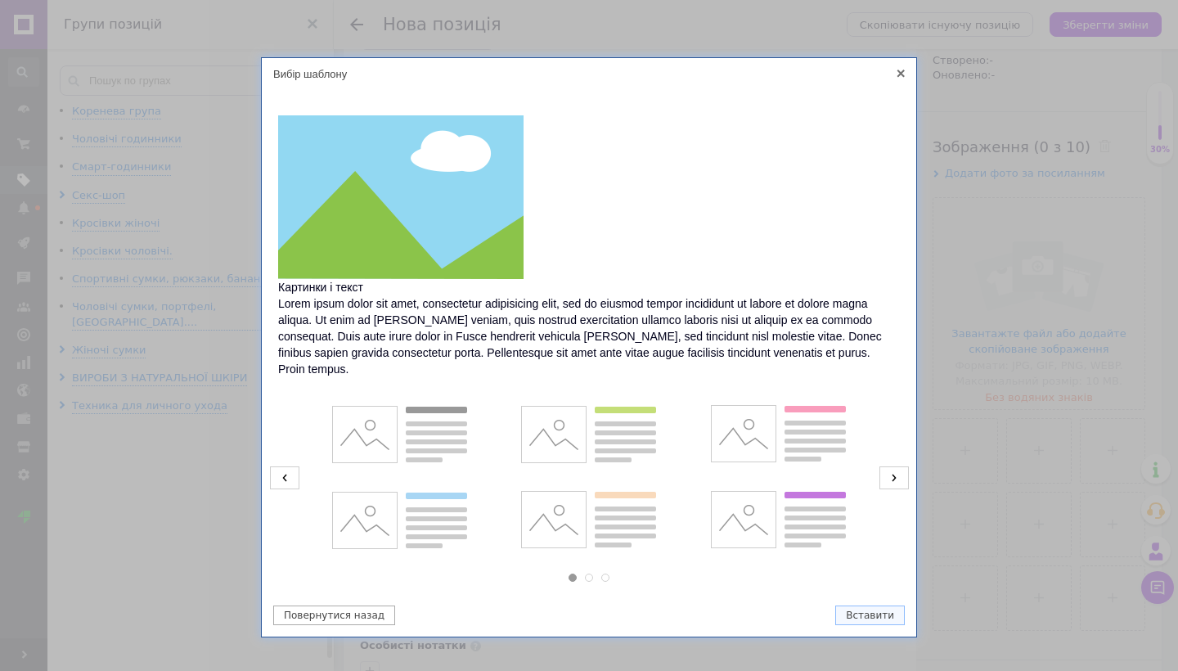
click at [883, 466] on icon at bounding box center [893, 477] width 29 height 23
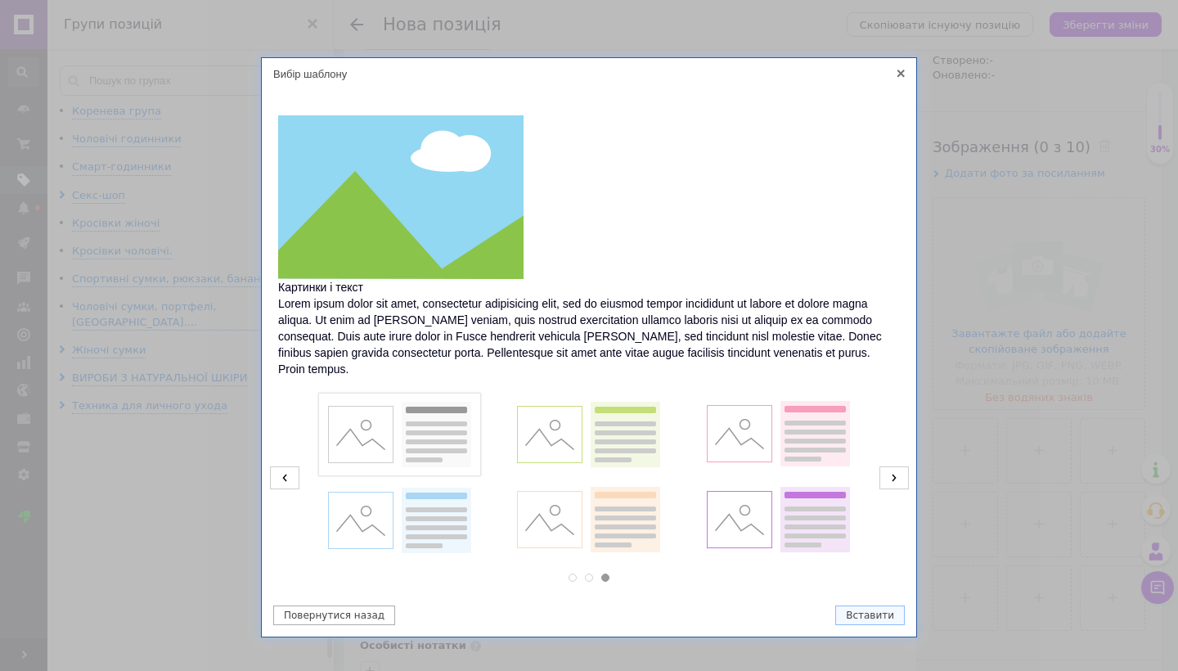
click at [425, 412] on img at bounding box center [399, 434] width 151 height 74
click at [861, 605] on button "Вставити" at bounding box center [870, 615] width 70 height 20
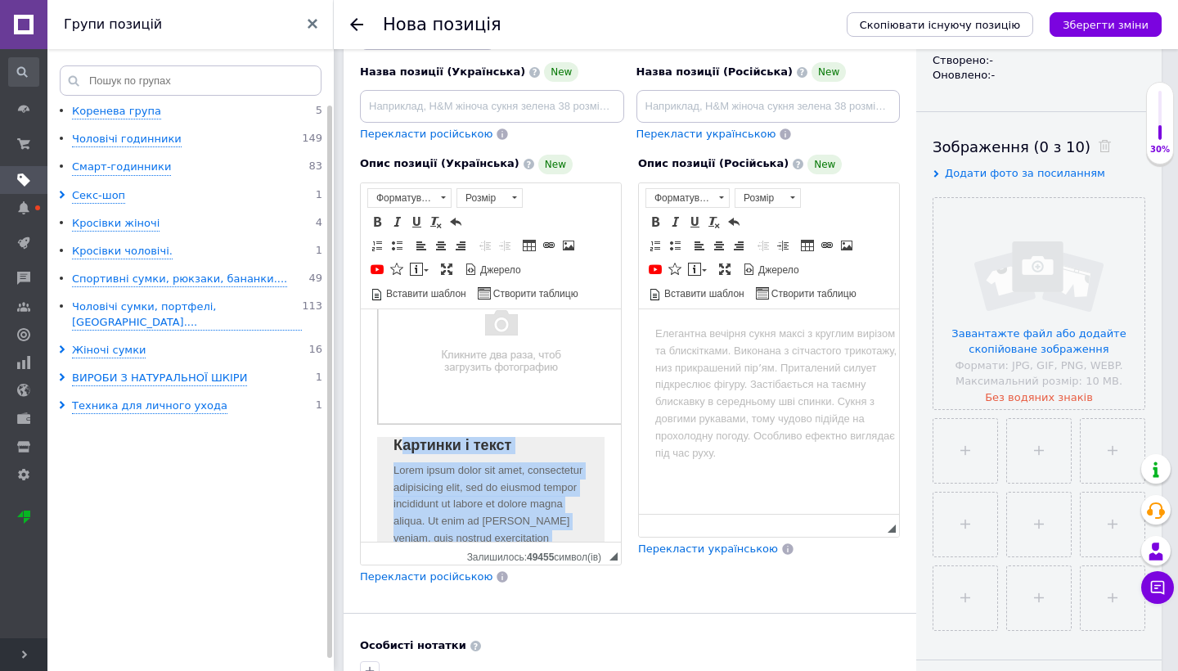
scroll to position [104, 0]
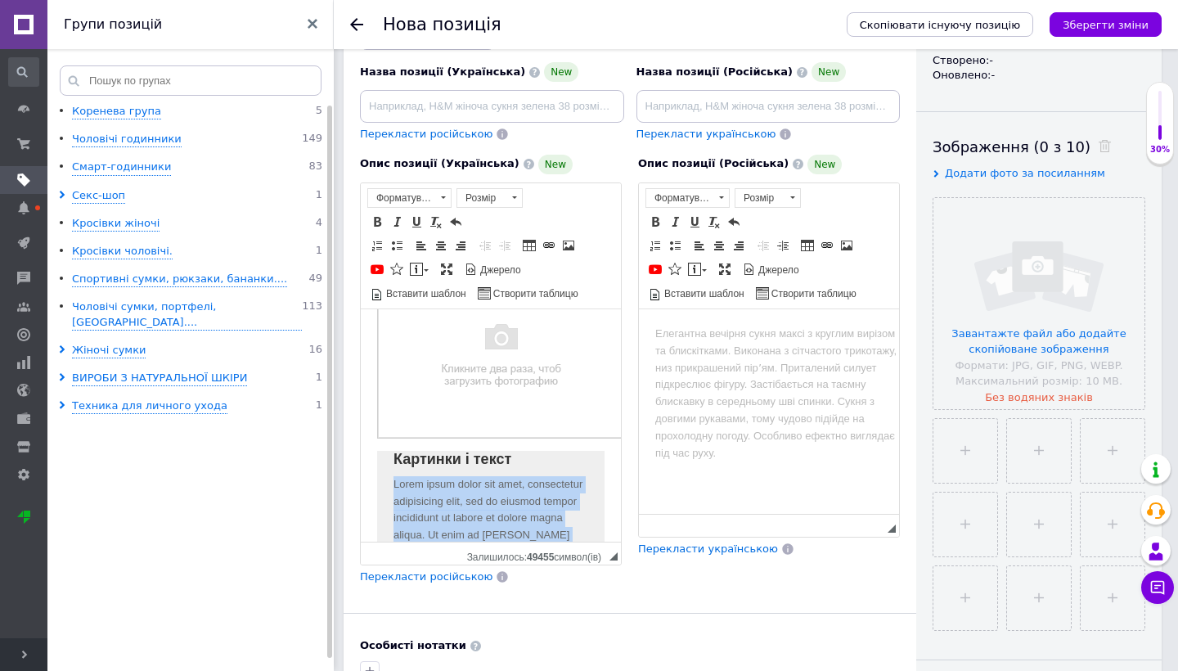
drag, startPoint x: 560, startPoint y: 500, endPoint x: 384, endPoint y: 487, distance: 177.2
click at [384, 487] on div "Картинки і текст Lorem ipsum dolor sit amet, consectetur adipisicing elit, sed …" at bounding box center [490, 502] width 227 height 461
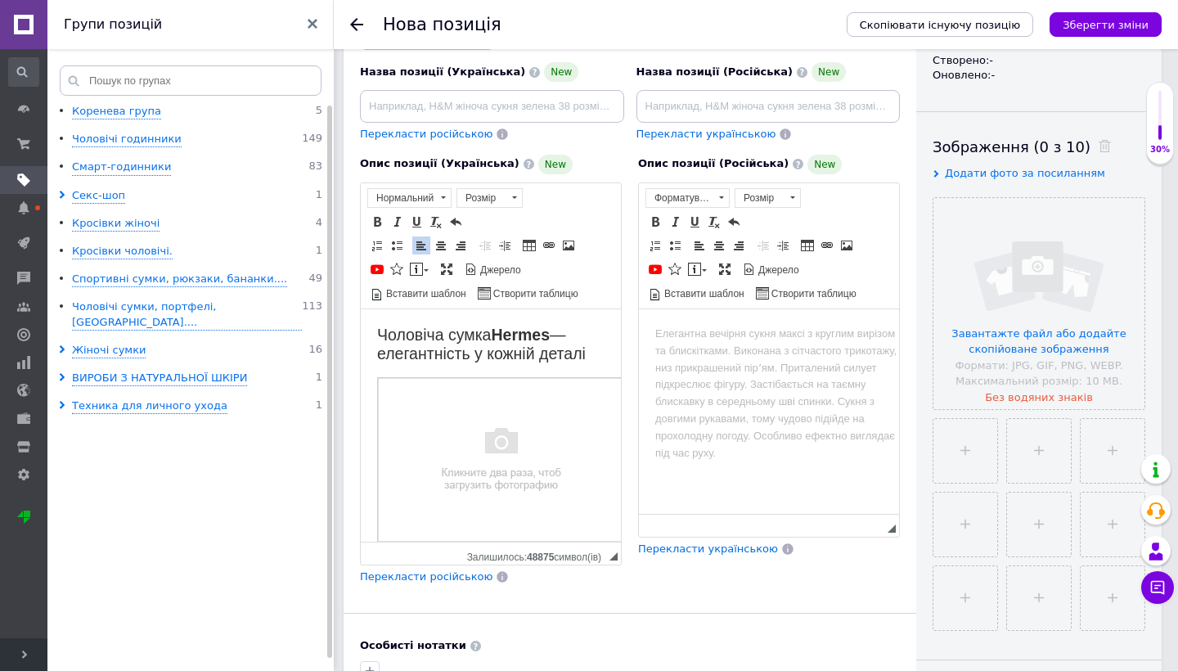
scroll to position [0, 0]
click at [454, 439] on img "Редактор, 7532B4F1-B3CF-4DF8-90CB-E72385A92951" at bounding box center [500, 458] width 247 height 165
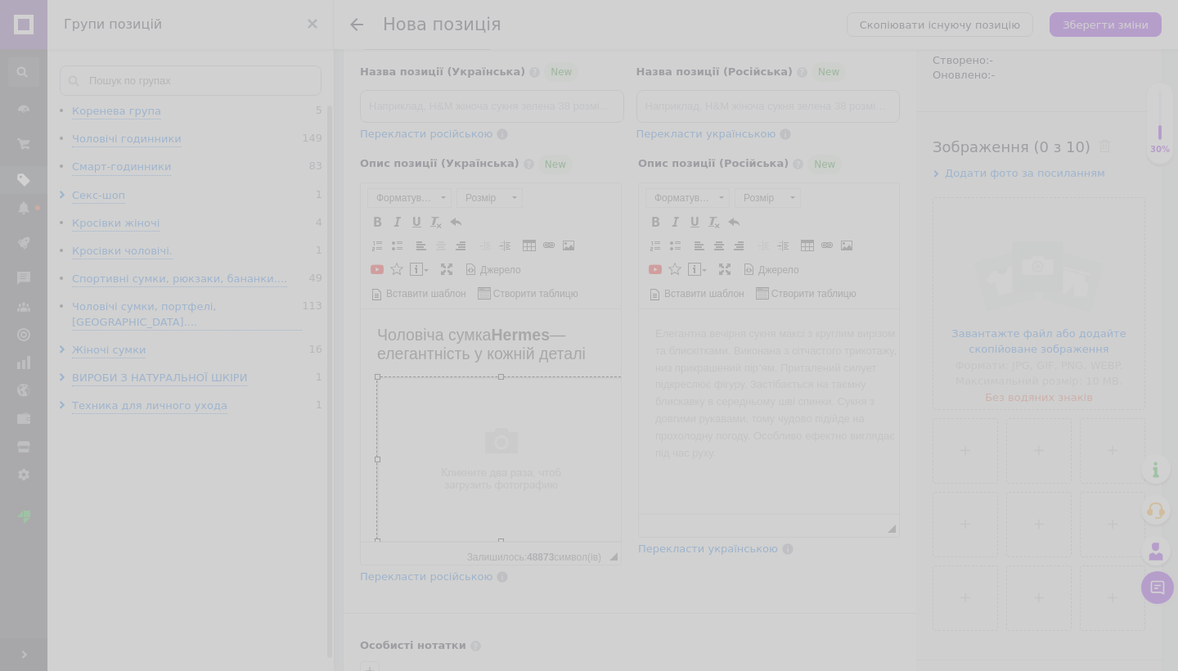
select select
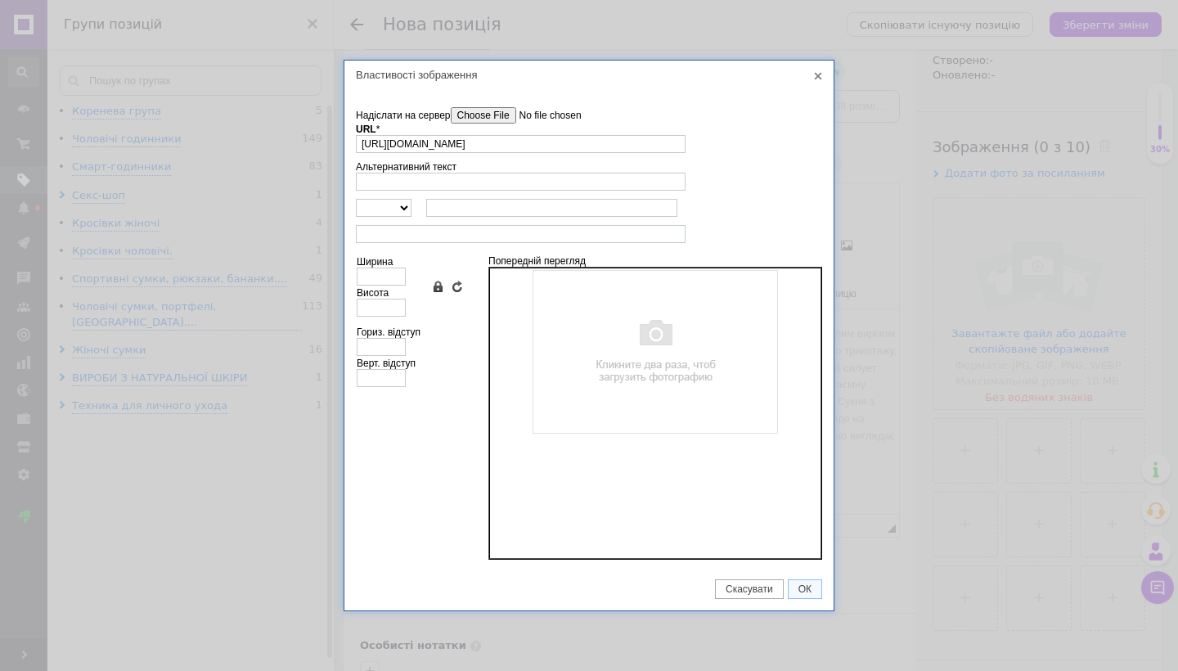
click at [478, 107] on input"] "Надіслати на сервер" at bounding box center [544, 115] width 186 height 16
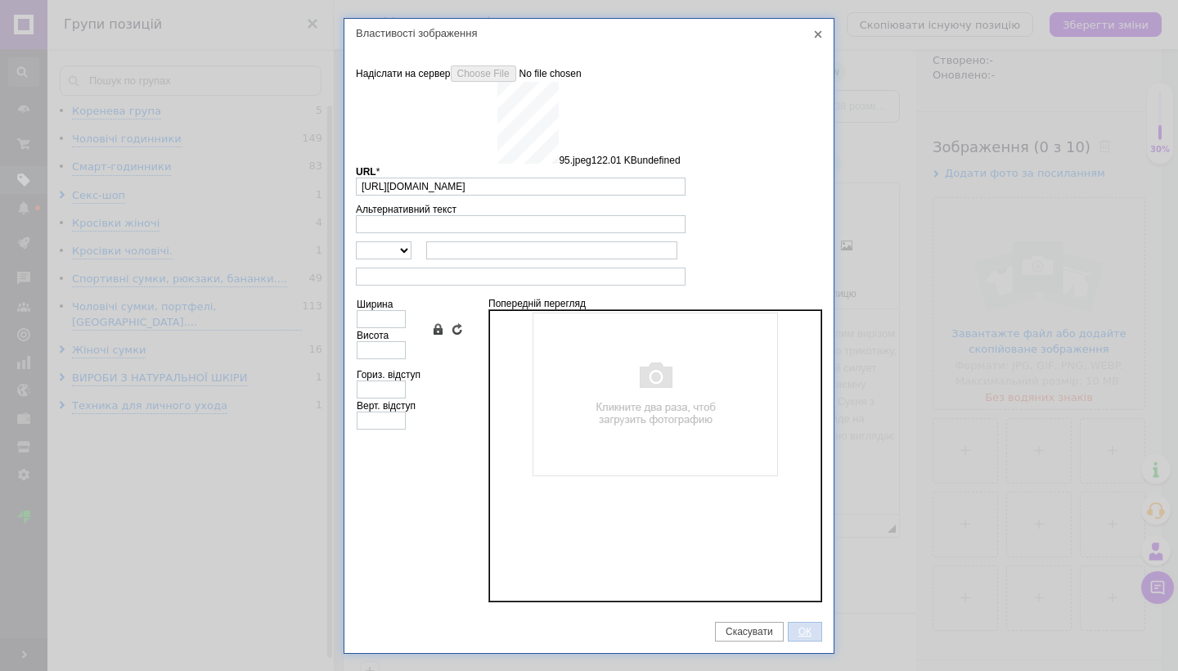
type input "[URL][DOMAIN_NAME]"
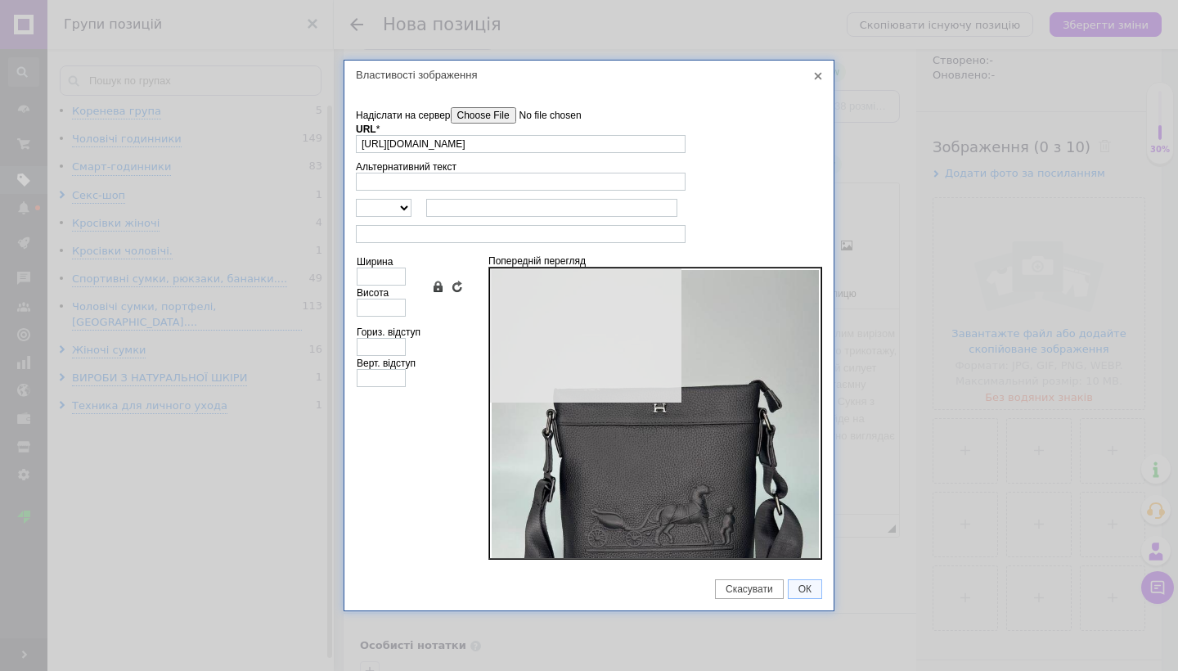
type input "640"
type input "853"
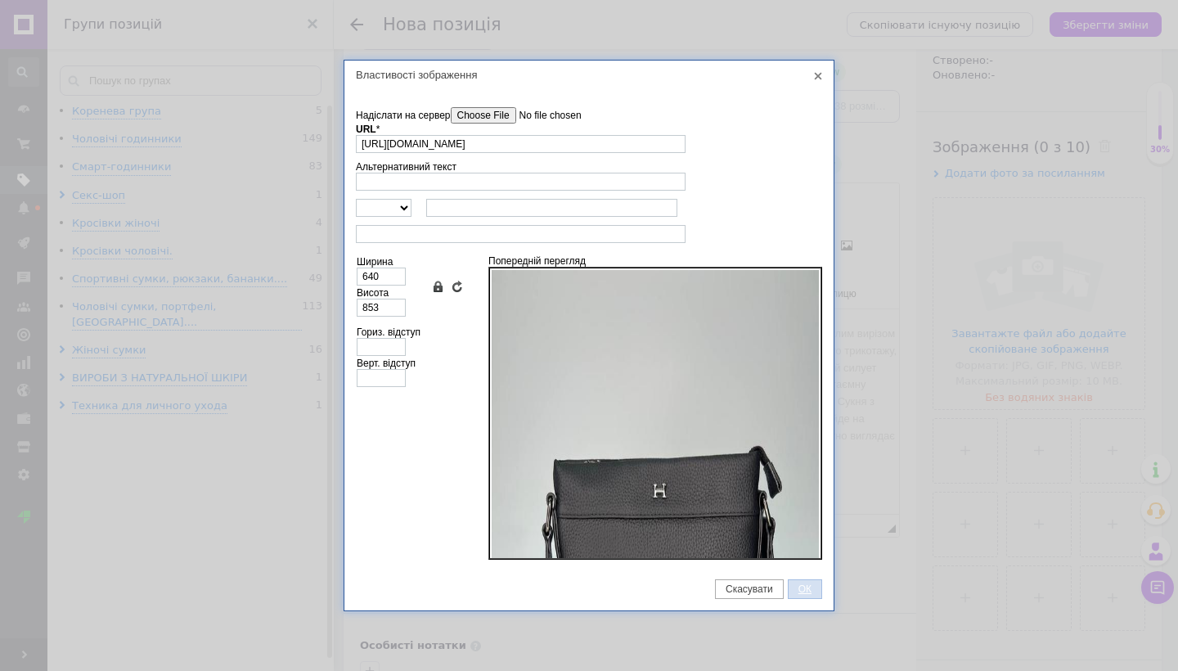
click at [806, 586] on span "ОК" at bounding box center [804, 588] width 33 height 11
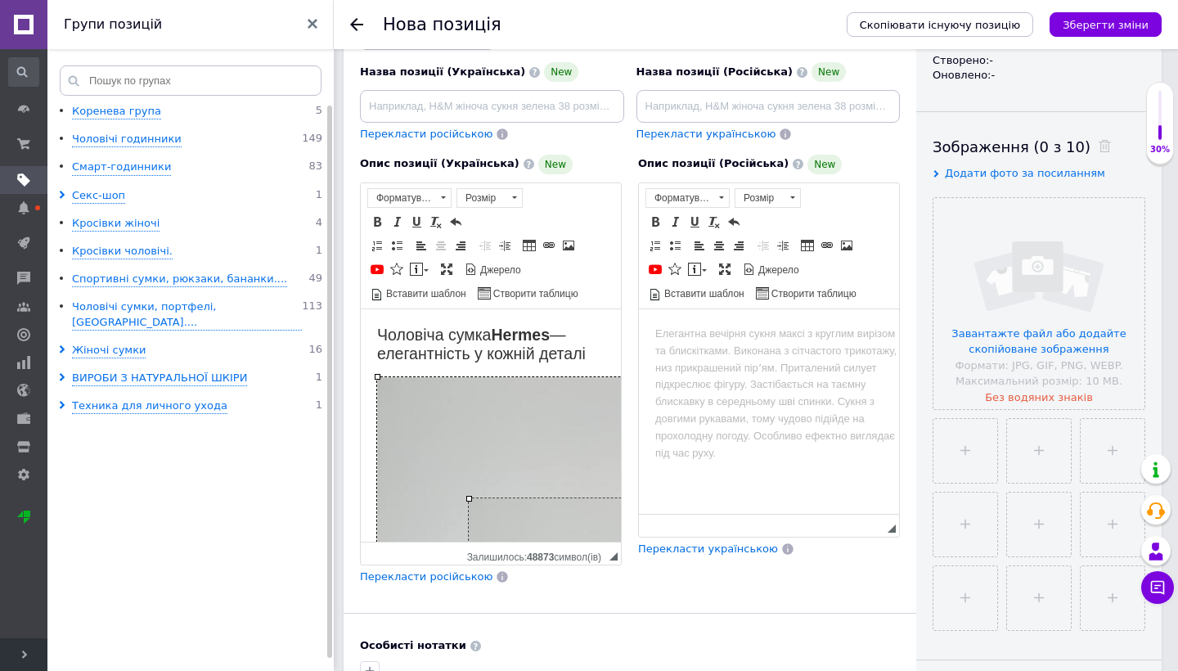
drag, startPoint x: 376, startPoint y: 376, endPoint x: 553, endPoint y: 500, distance: 215.5
drag, startPoint x: 376, startPoint y: 377, endPoint x: 518, endPoint y: 480, distance: 175.7
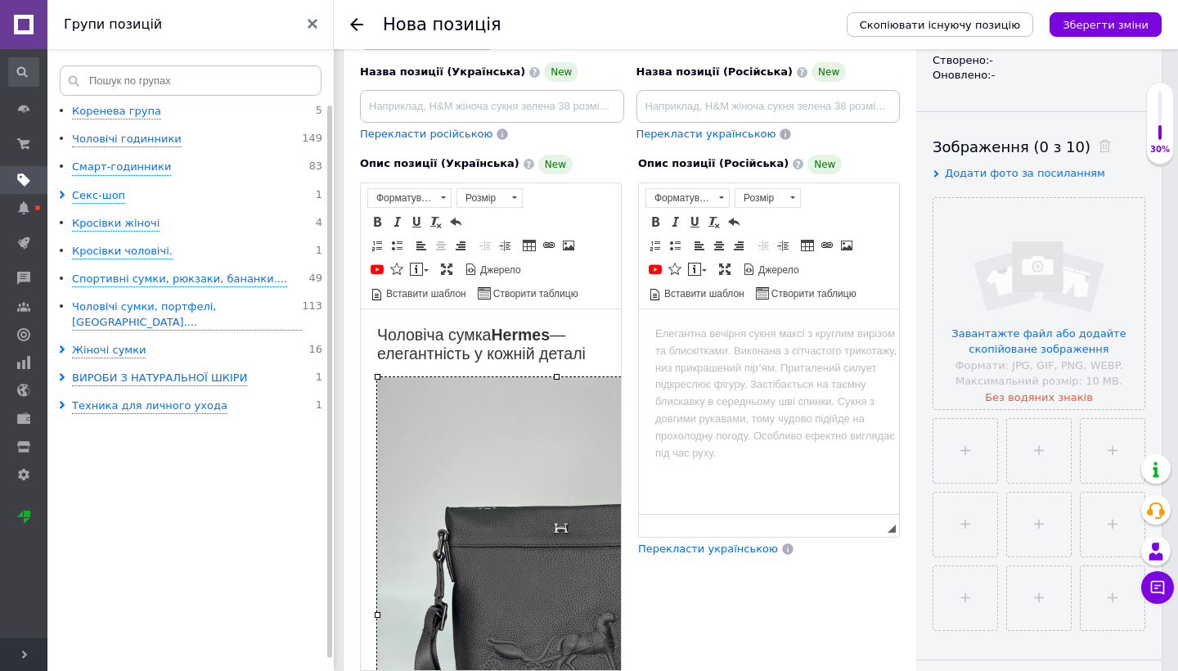
drag, startPoint x: 617, startPoint y: 541, endPoint x: 716, endPoint y: 670, distance: 162.6
click at [716, 670] on div "Опис позиції (Українська) New Чоловіча сумка Hermes — елегантність у кожній дет…" at bounding box center [630, 433] width 556 height 575
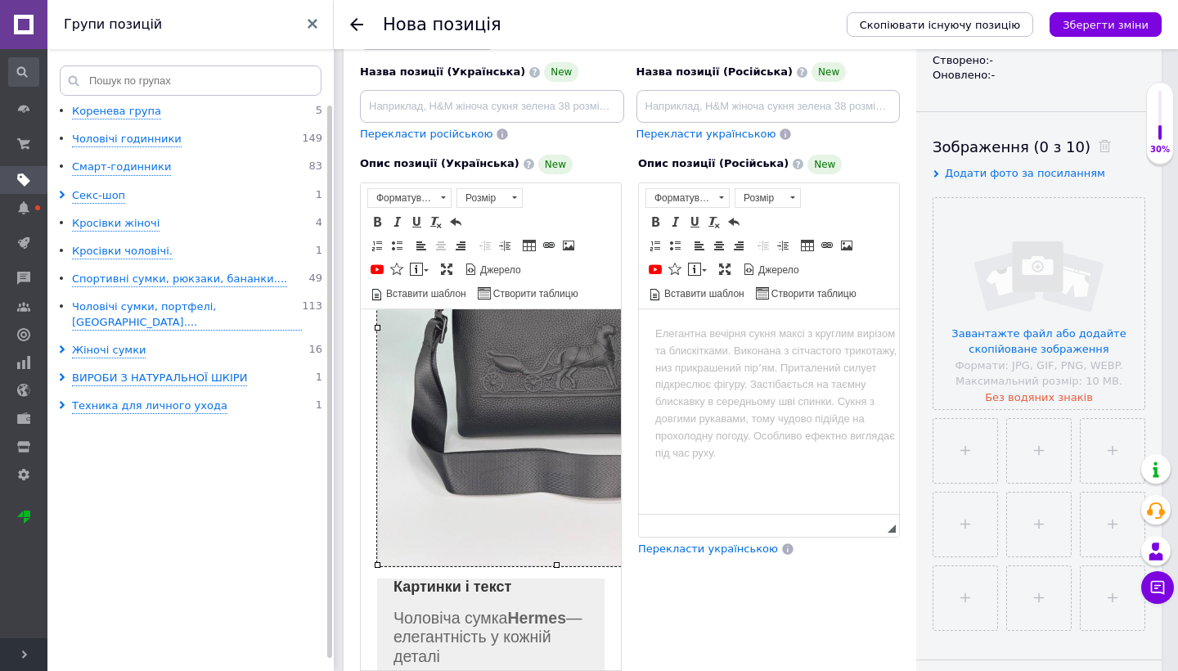
scroll to position [305, 0]
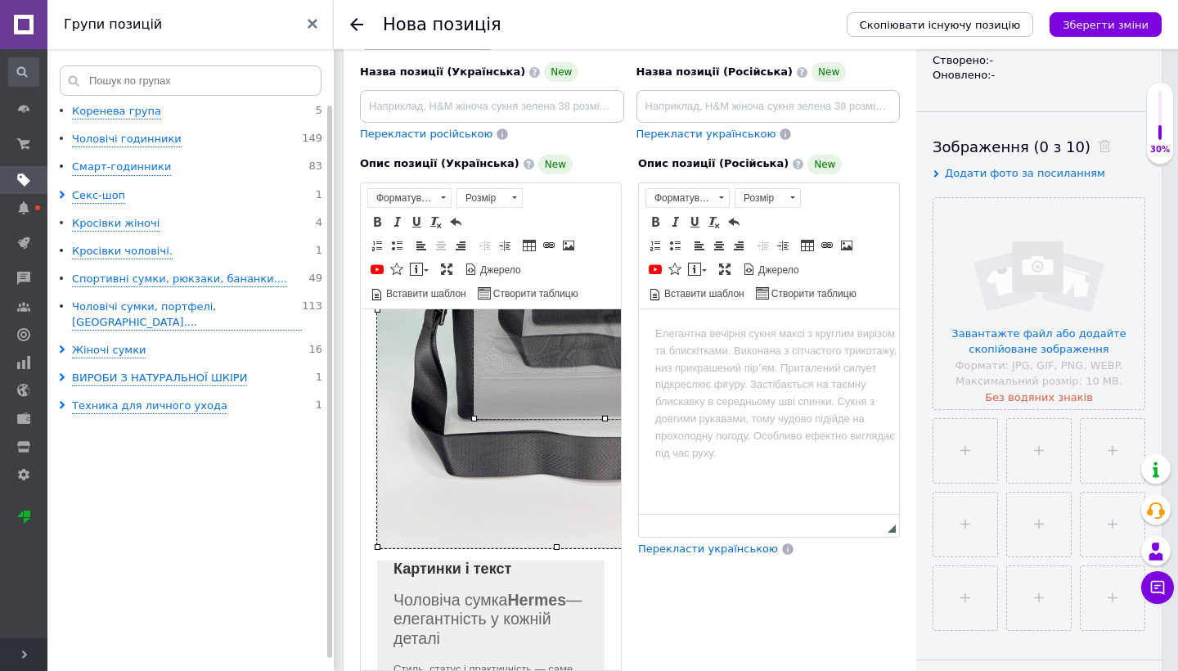
drag, startPoint x: 376, startPoint y: 547, endPoint x: 473, endPoint y: 391, distance: 183.6
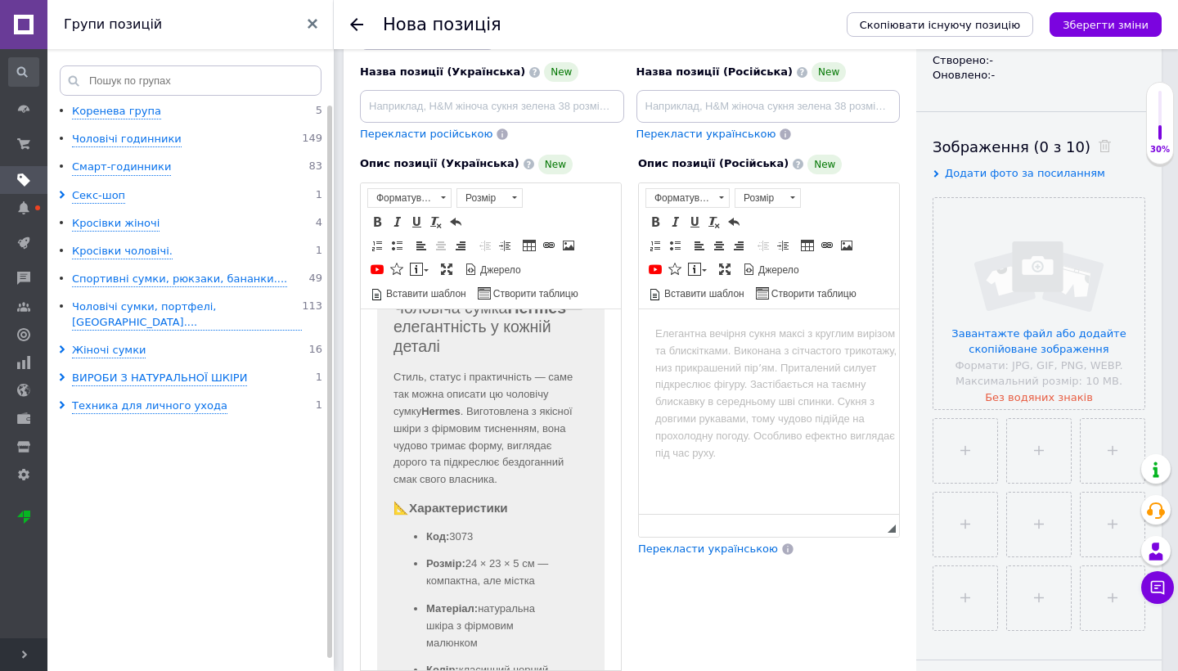
scroll to position [379, 0]
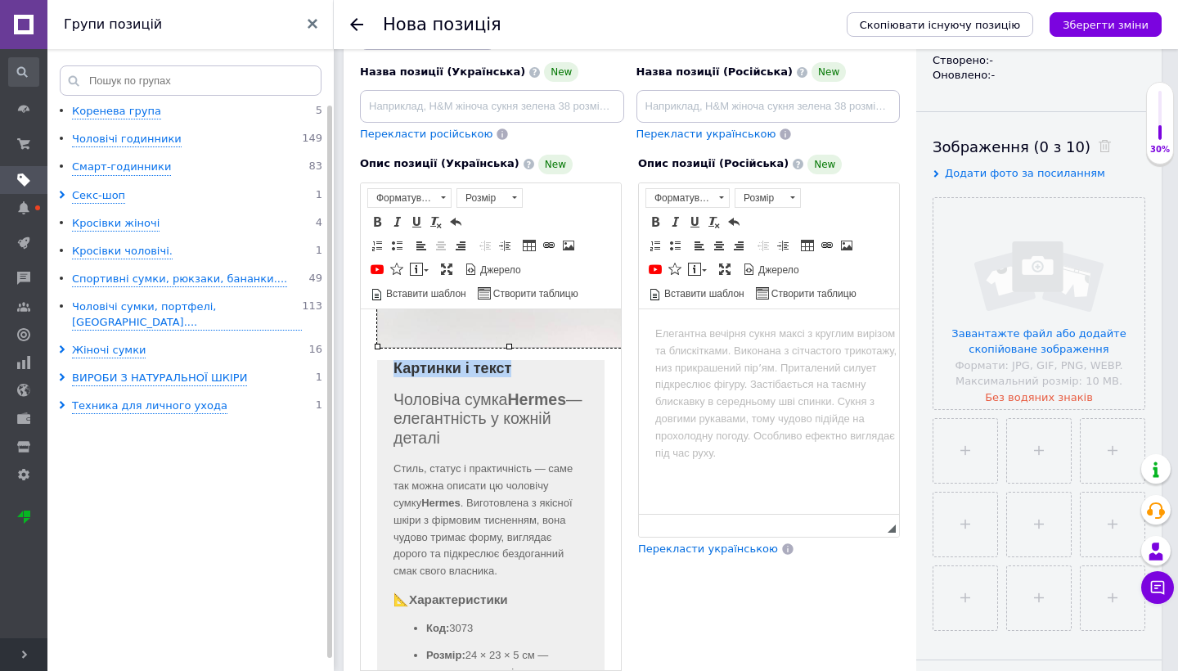
drag, startPoint x: 559, startPoint y: 360, endPoint x: 387, endPoint y: 372, distance: 173.0
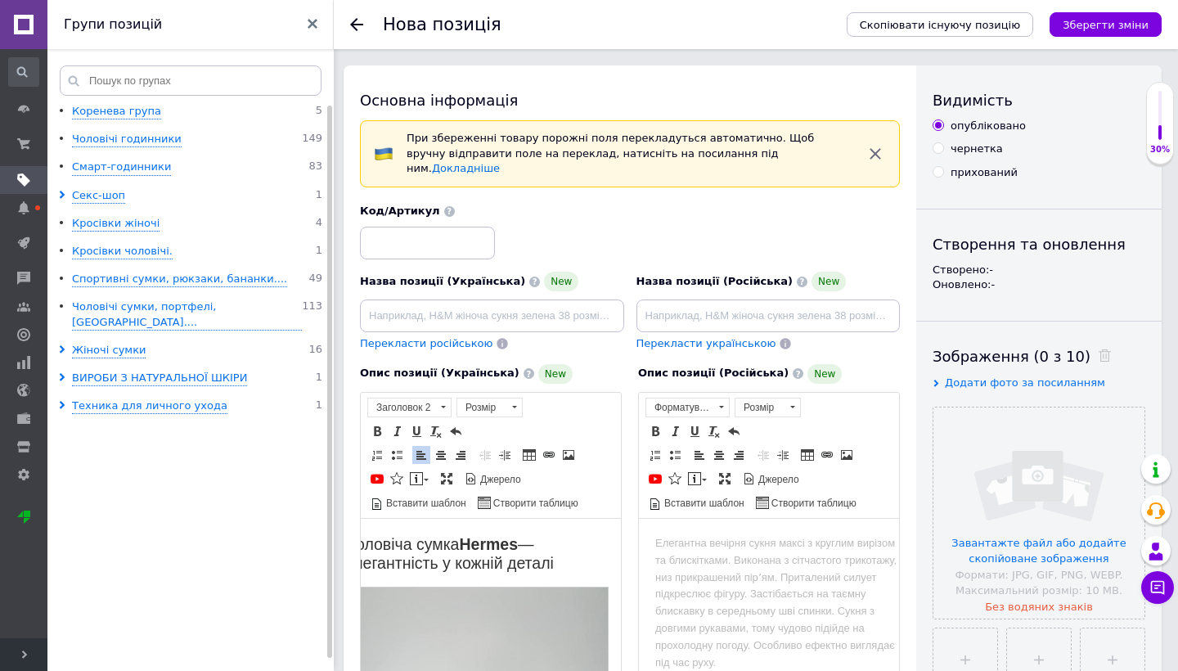
scroll to position [0, 0]
drag, startPoint x: 576, startPoint y: 559, endPoint x: 224, endPoint y: 532, distance: 352.8
copy h2 "Чоловіча сумка Hermes — елегантність у кожній деталі"
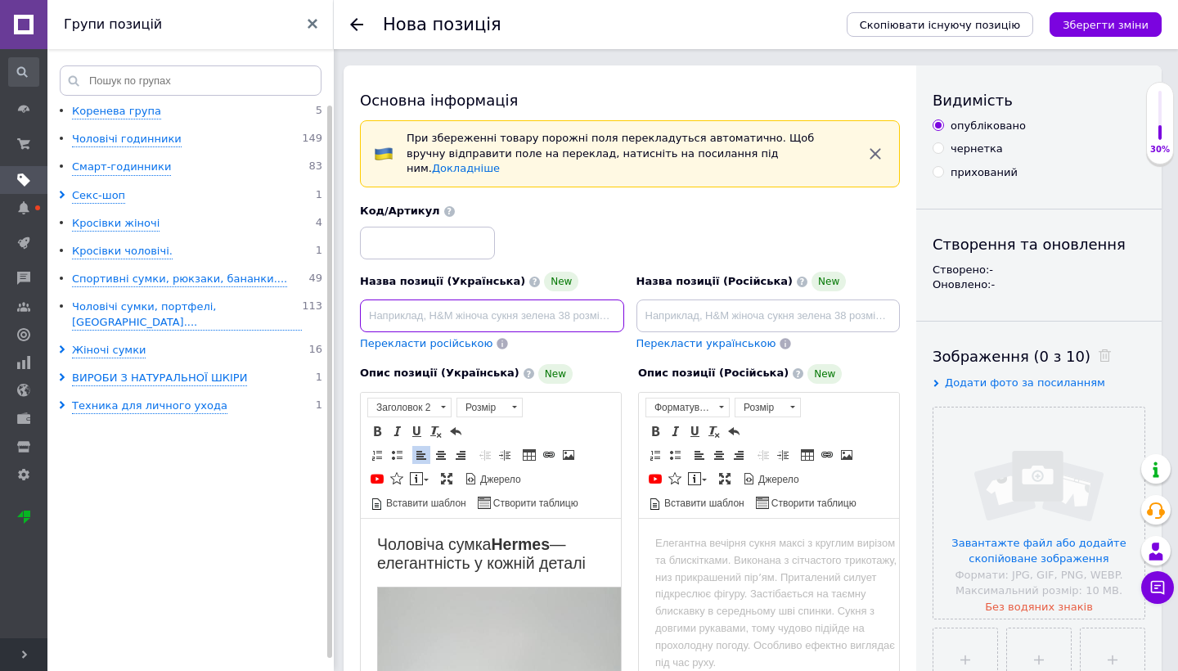
click at [459, 299] on input at bounding box center [492, 315] width 264 height 33
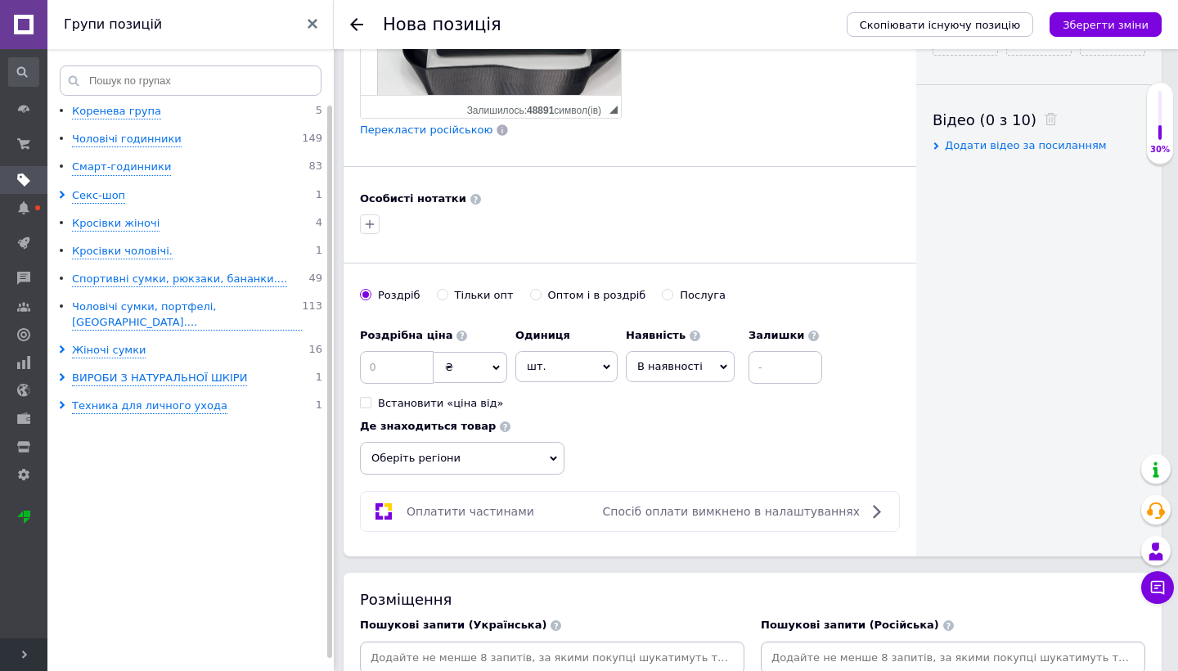
scroll to position [783, 0]
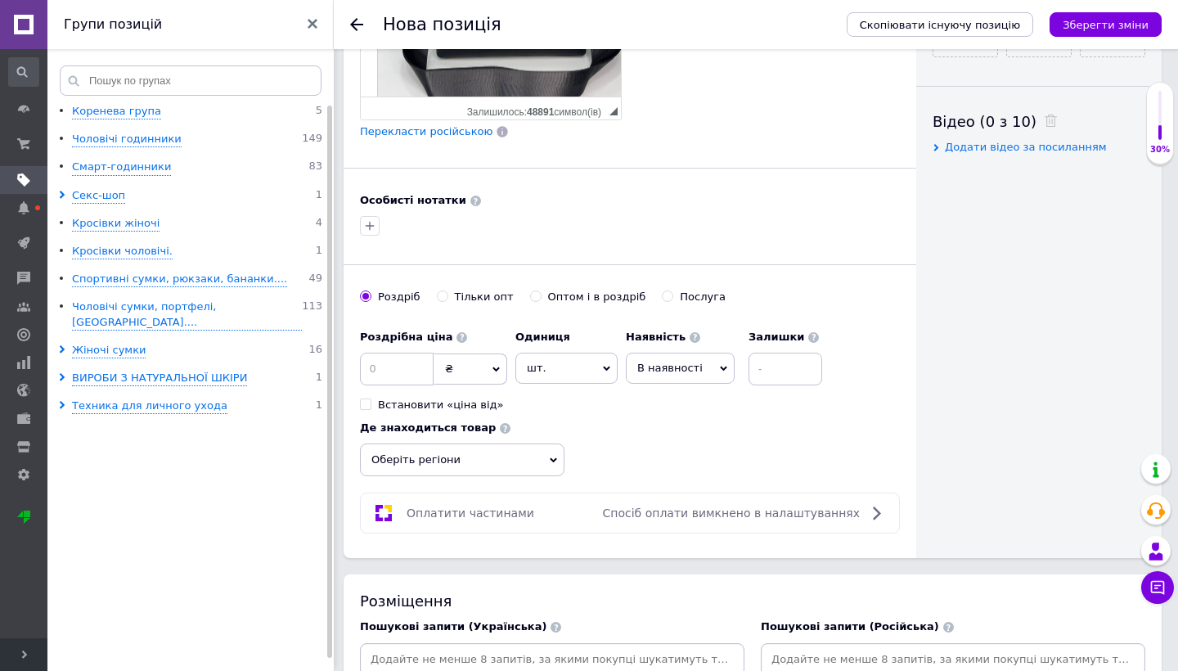
type input "Чоловіча сумка Hermes — елегантність у кожній деталі"
click at [400, 358] on input at bounding box center [397, 368] width 74 height 33
type input "3150"
click at [488, 648] on input at bounding box center [552, 659] width 378 height 25
paste input "чоловіча сумка hermes"
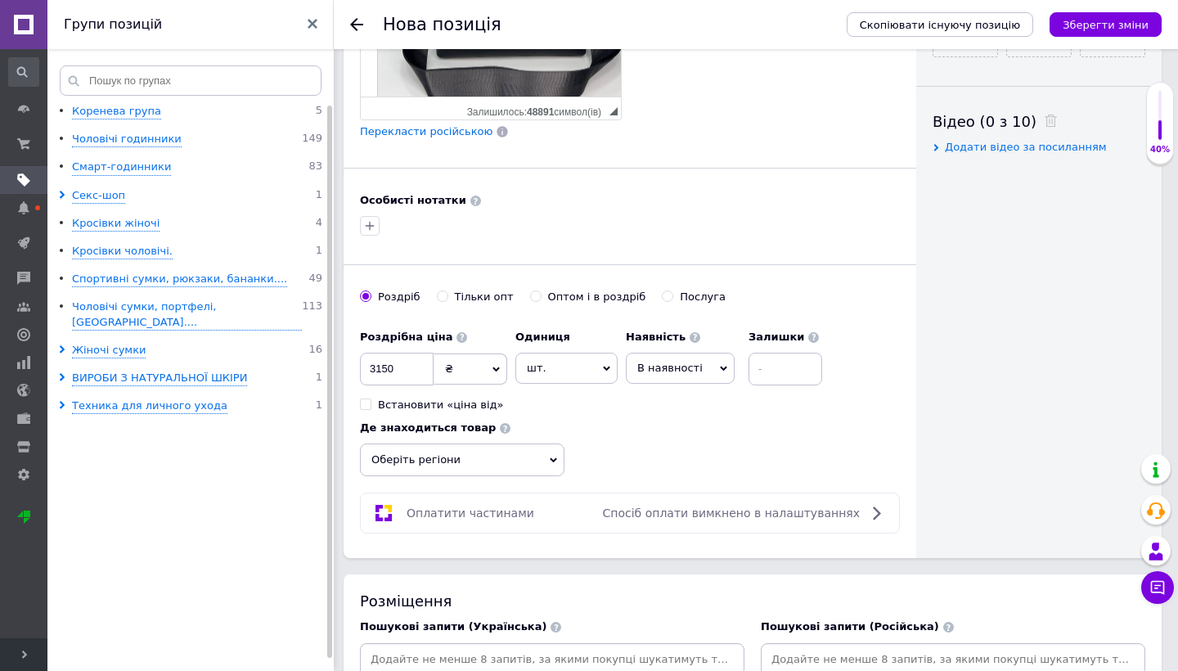
type input "чоловіча сумка hermes"
paste input "сумка [PERSON_NAME]"
type input "сумка [PERSON_NAME]"
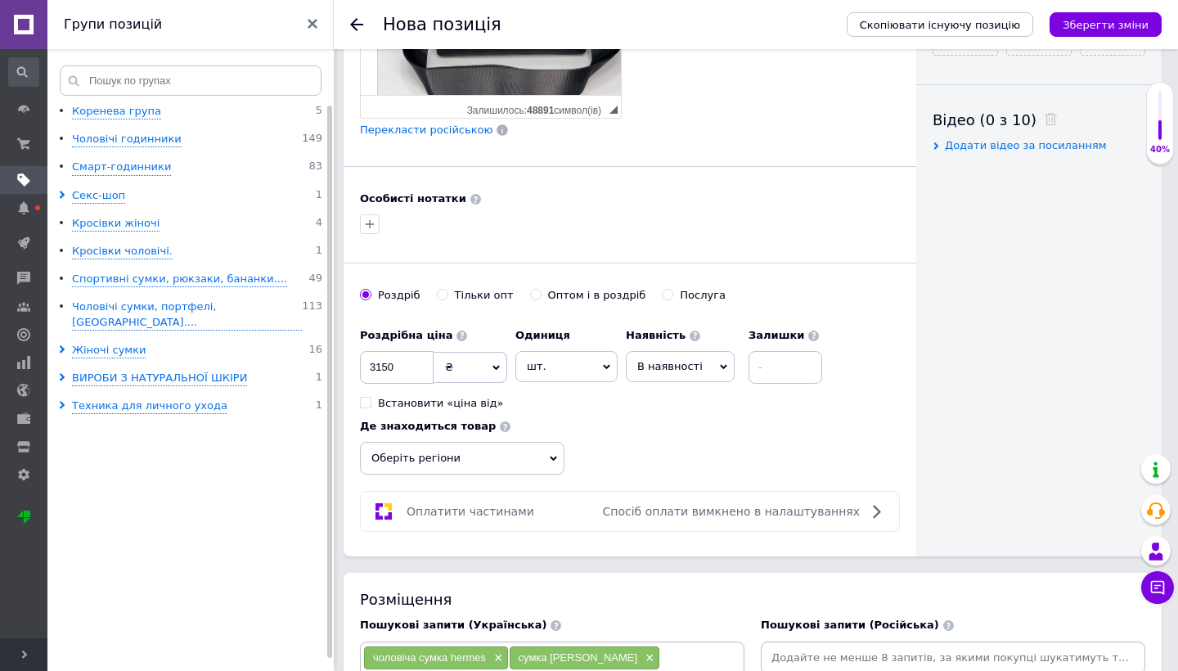
paste input "hermes сумка шкіра"
type input "hermes сумка шкіра"
paste input "сумка чоловіча шкіряна"
type input "сумка чоловіча шкіряна"
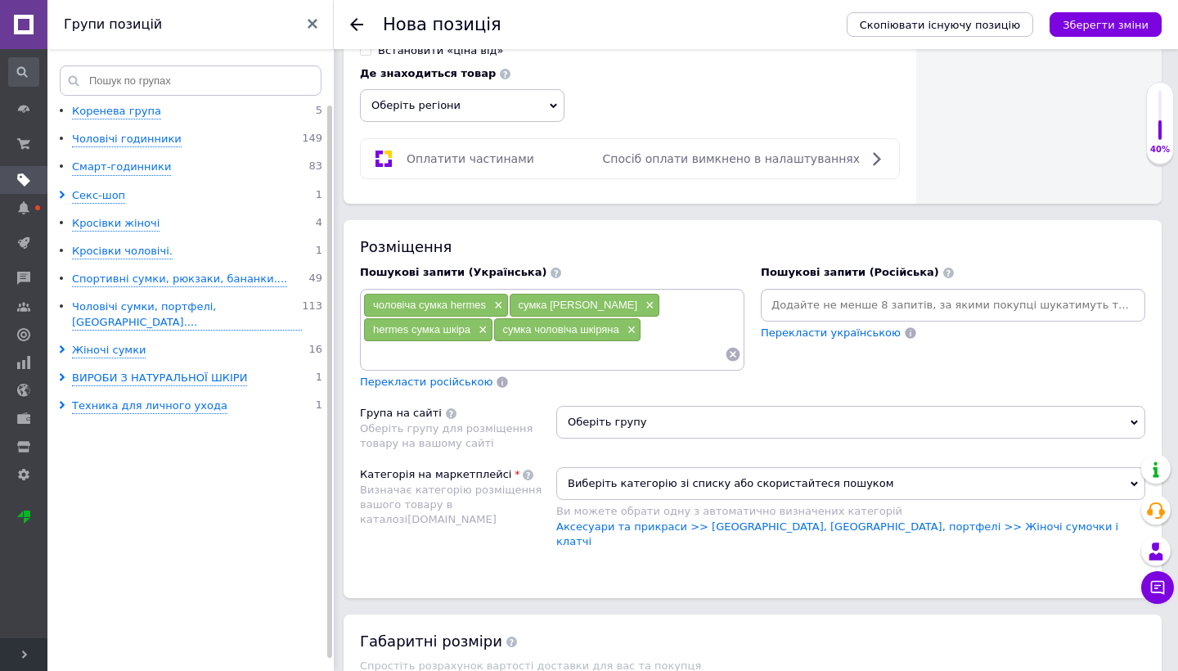
paste input "сумка чоловіча чорна"
type input "сумка чоловіча чорна"
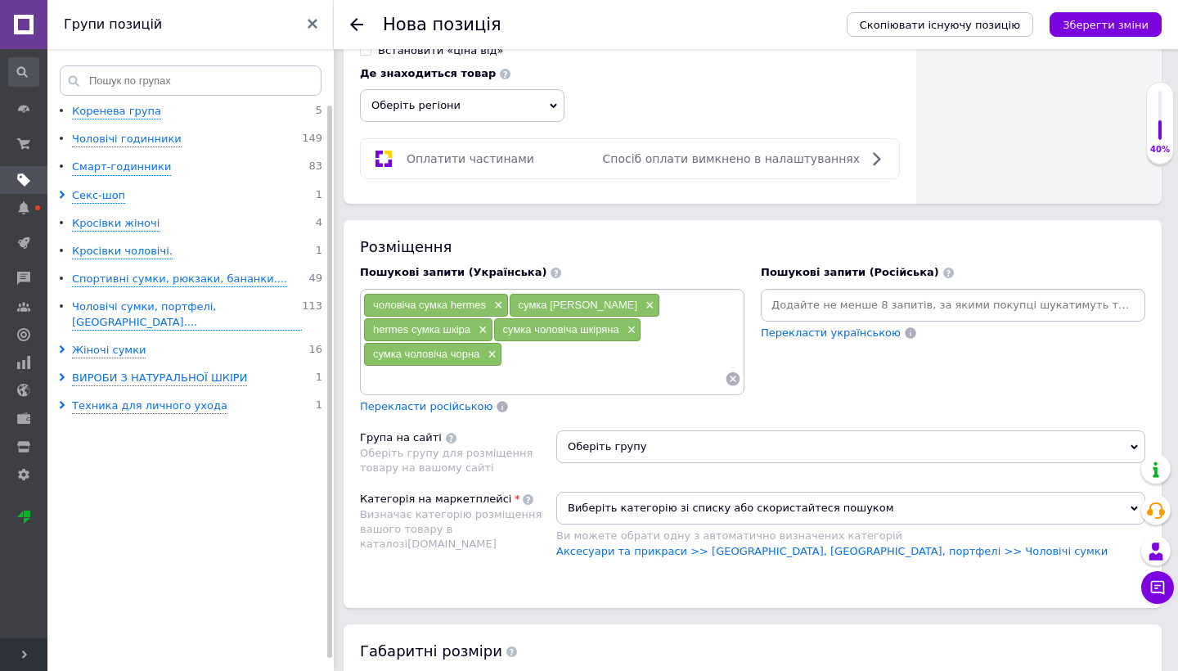
paste input "сумка для чоловіка через плече"
type input "сумка для чоловіка через плече"
paste input "чоловіча сумка натуральна шкіра"
type input "чоловіча сумка натуральна шкіра"
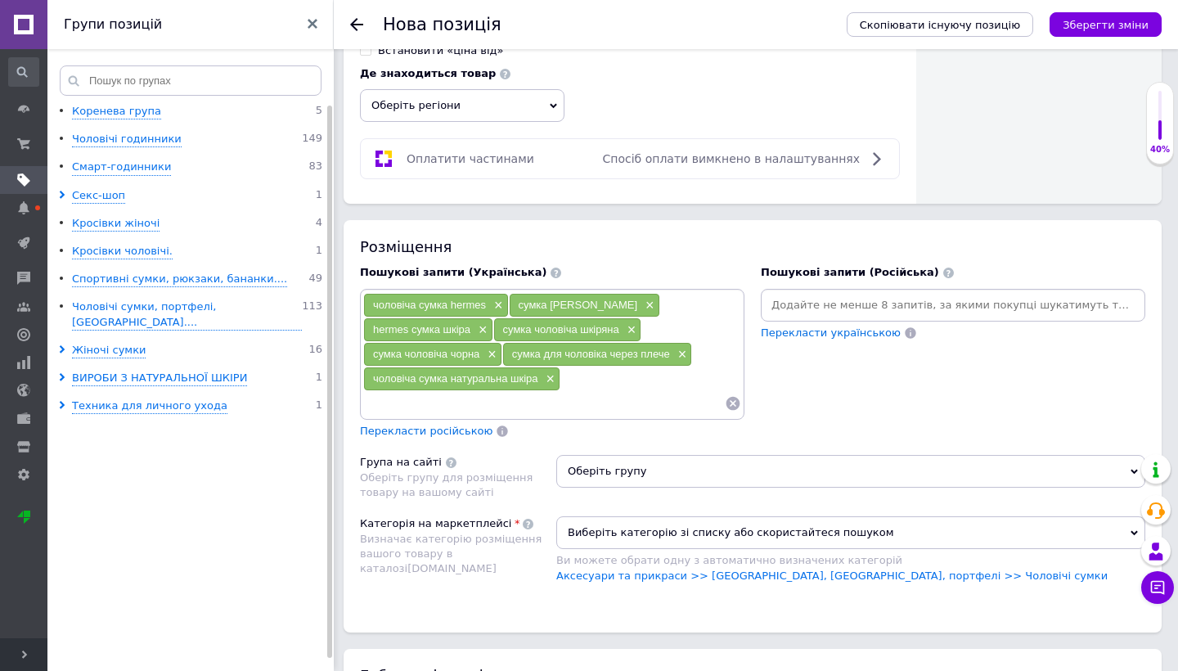
paste input "сумка чоловіча для документів"
type input "сумка чоловіча для документів"
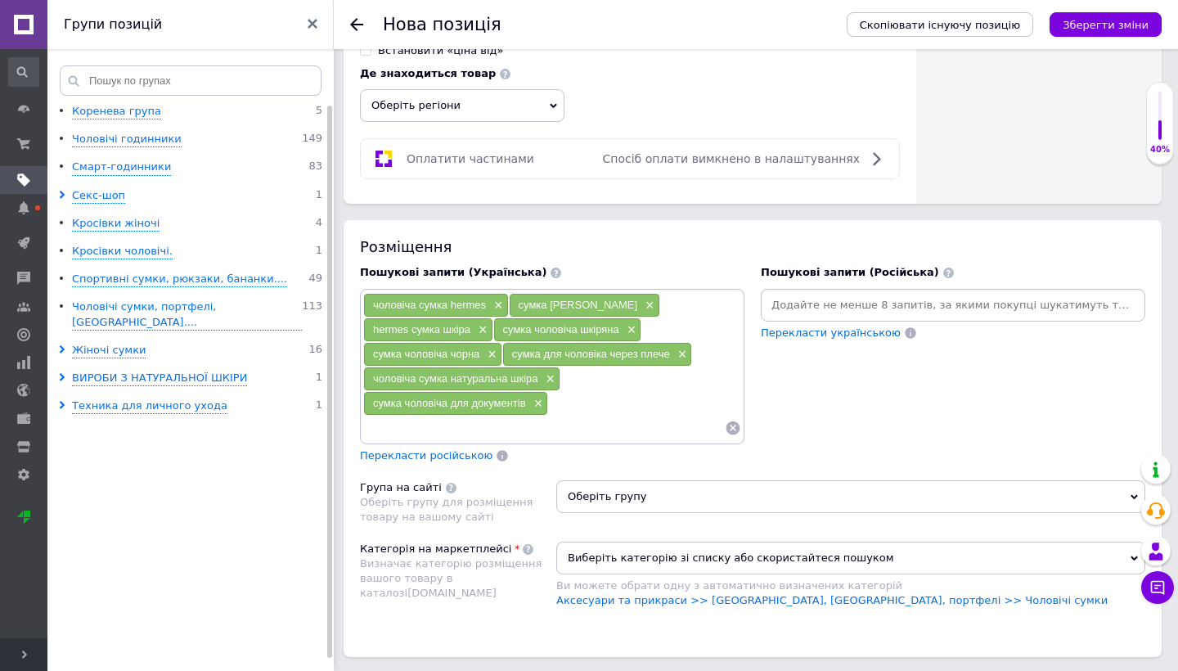
paste input "сумка чоловіча на кожен день"
type input "сумка чоловіча на кожен день"
paste input "чоловіча сумка з кишенями всередині"
type input "чоловіча сумка з кишенями всередині"
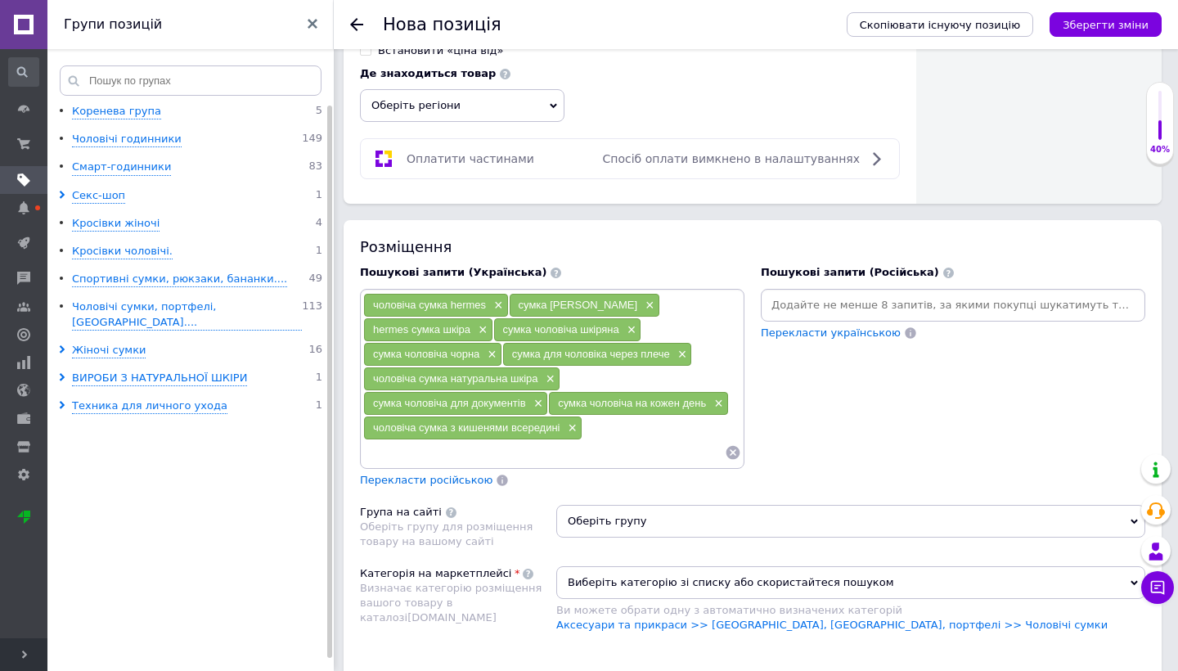
click at [634, 505] on span "Оберіть групу" at bounding box center [850, 521] width 589 height 33
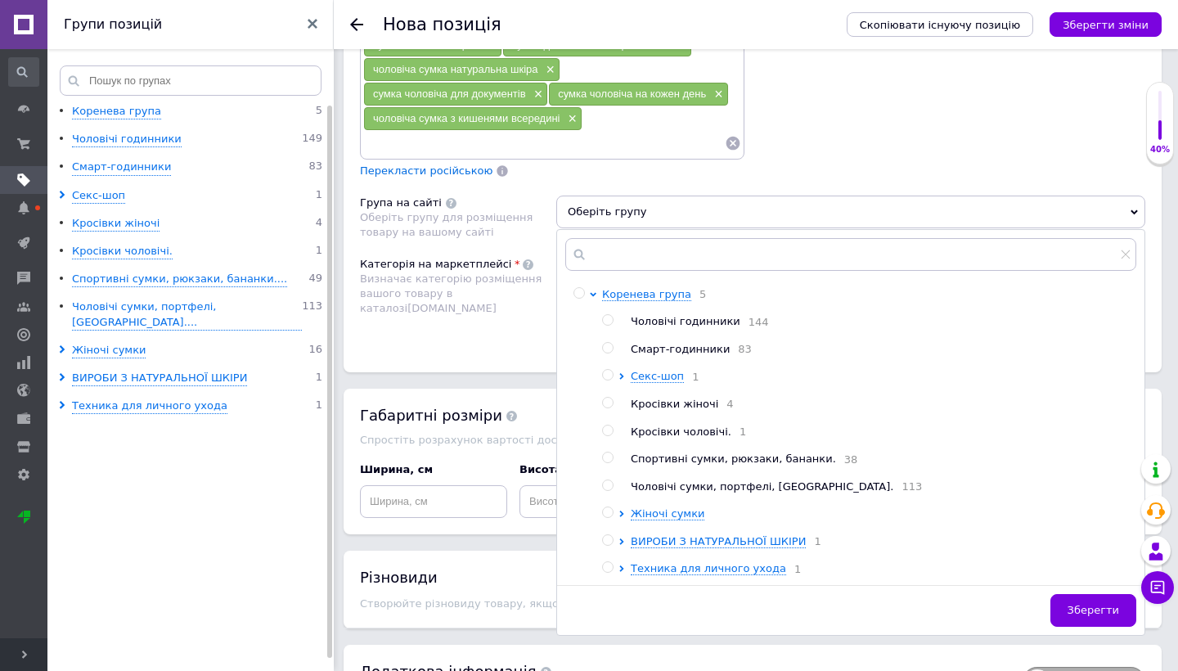
scroll to position [1473, 0]
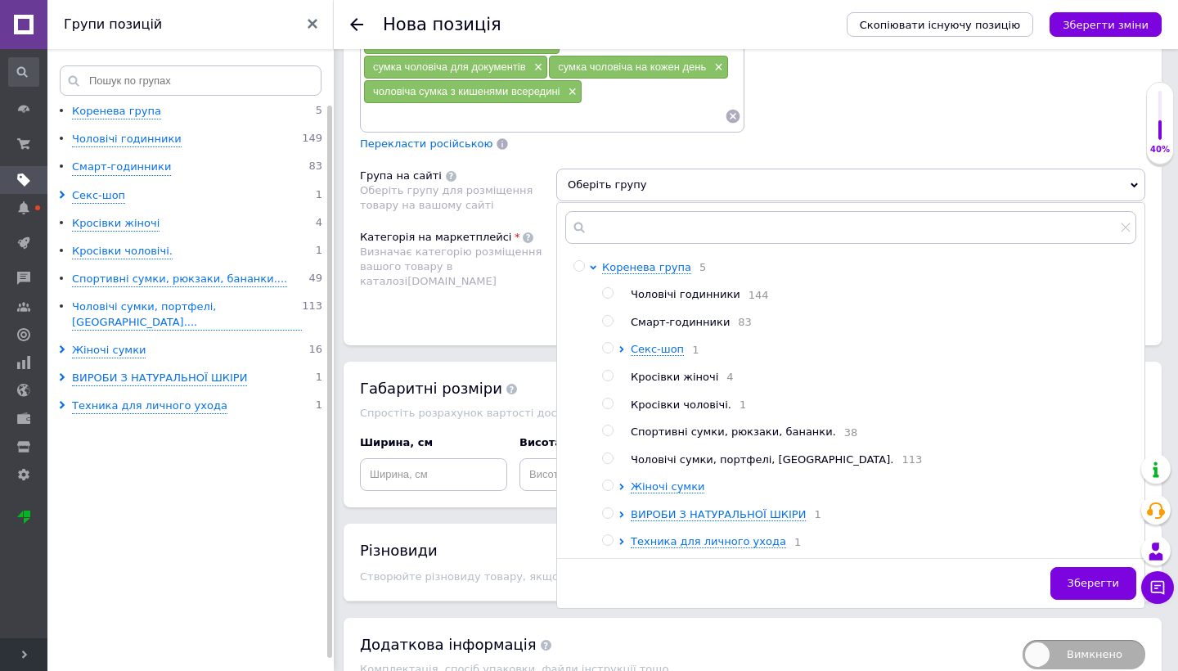
click at [605, 453] on input "radio" at bounding box center [607, 458] width 11 height 11
radio input "true"
click at [1077, 567] on button "Зберегти" at bounding box center [1093, 583] width 86 height 33
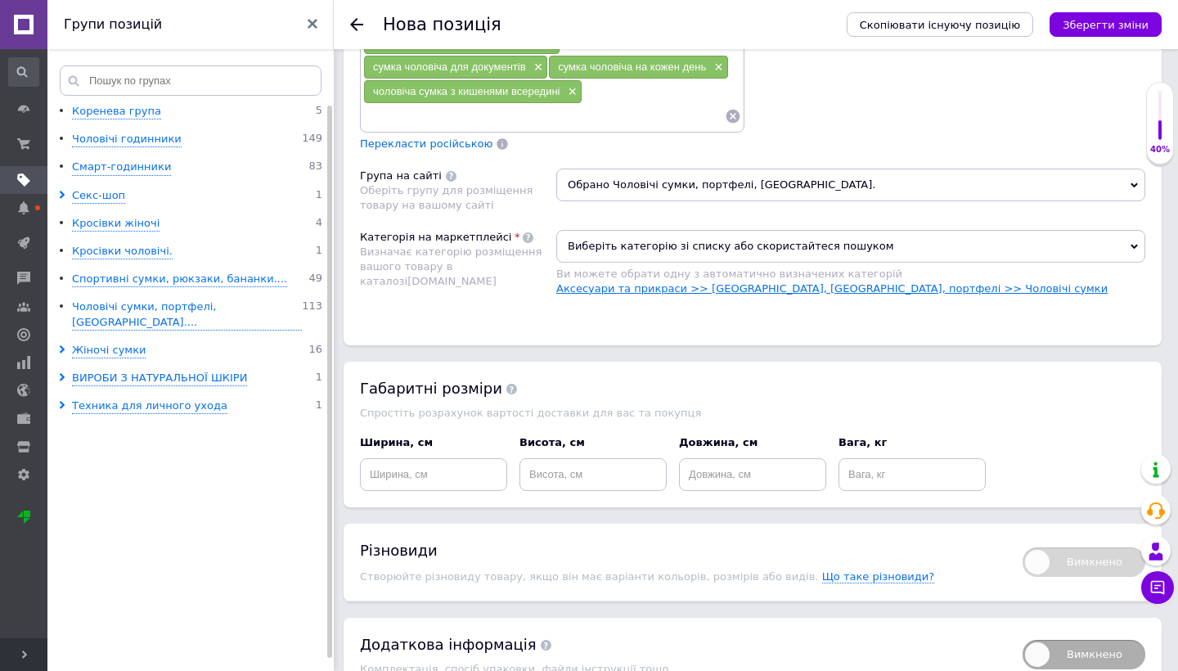
click at [864, 282] on link "Аксесуари та прикраси >> [GEOGRAPHIC_DATA], [GEOGRAPHIC_DATA], портфелі >> Чоло…" at bounding box center [831, 288] width 551 height 12
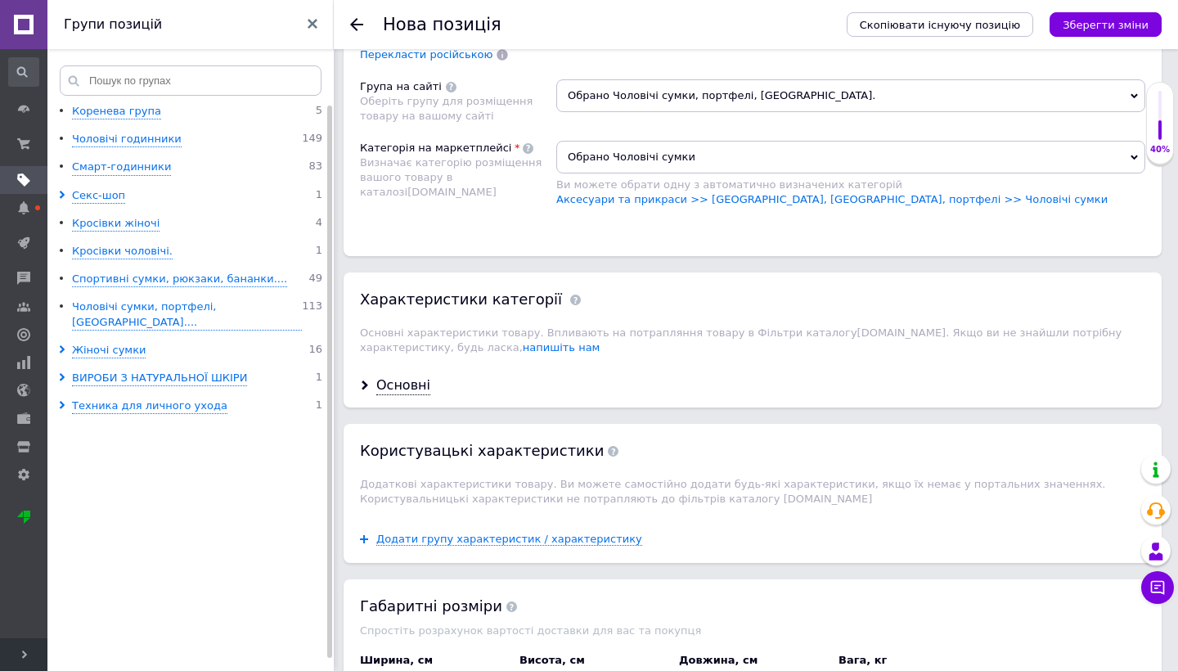
scroll to position [1569, 0]
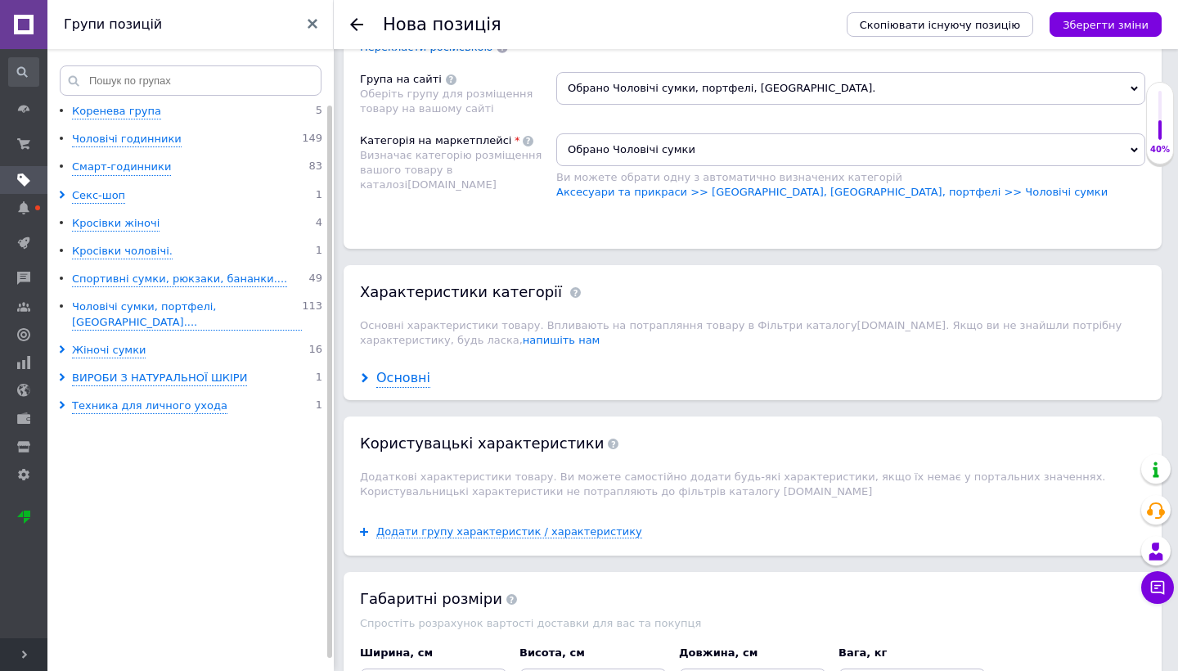
click at [409, 369] on div "Основні" at bounding box center [403, 378] width 54 height 19
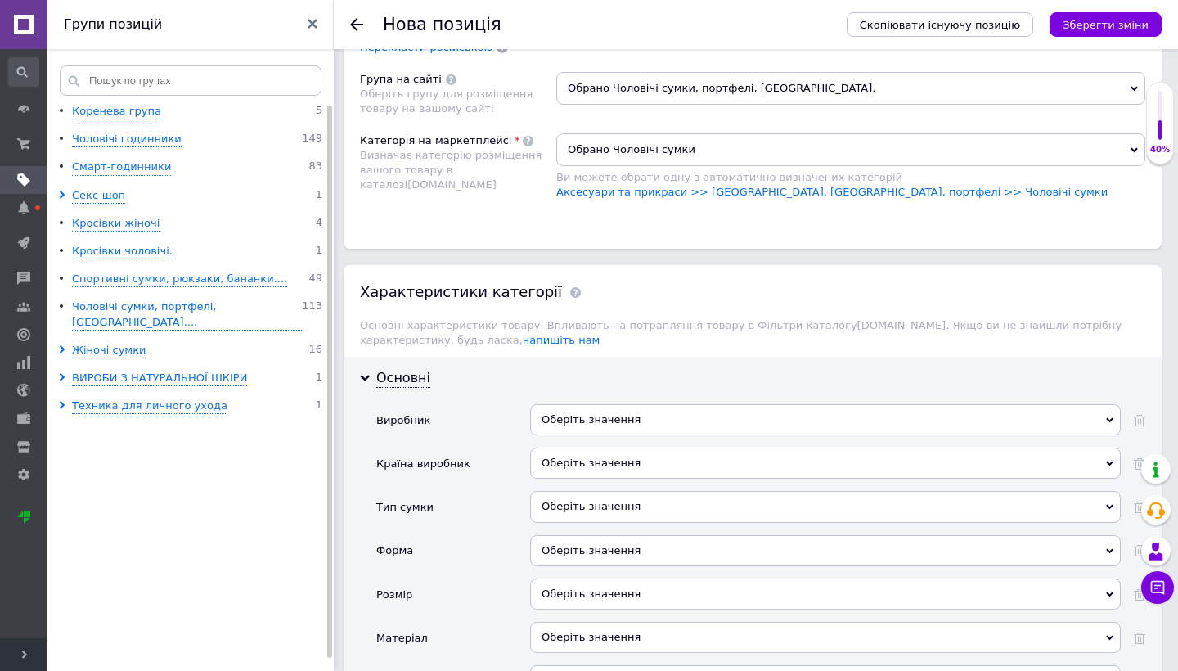
click at [603, 491] on div "Оберіть значення" at bounding box center [825, 506] width 590 height 31
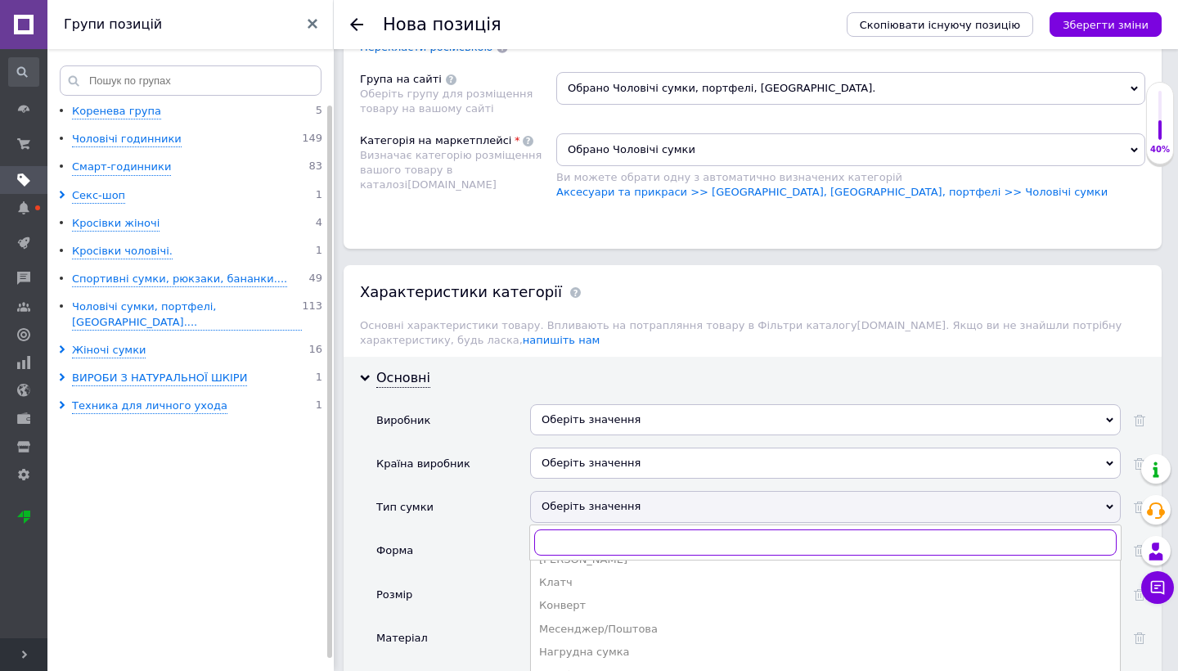
scroll to position [128, 0]
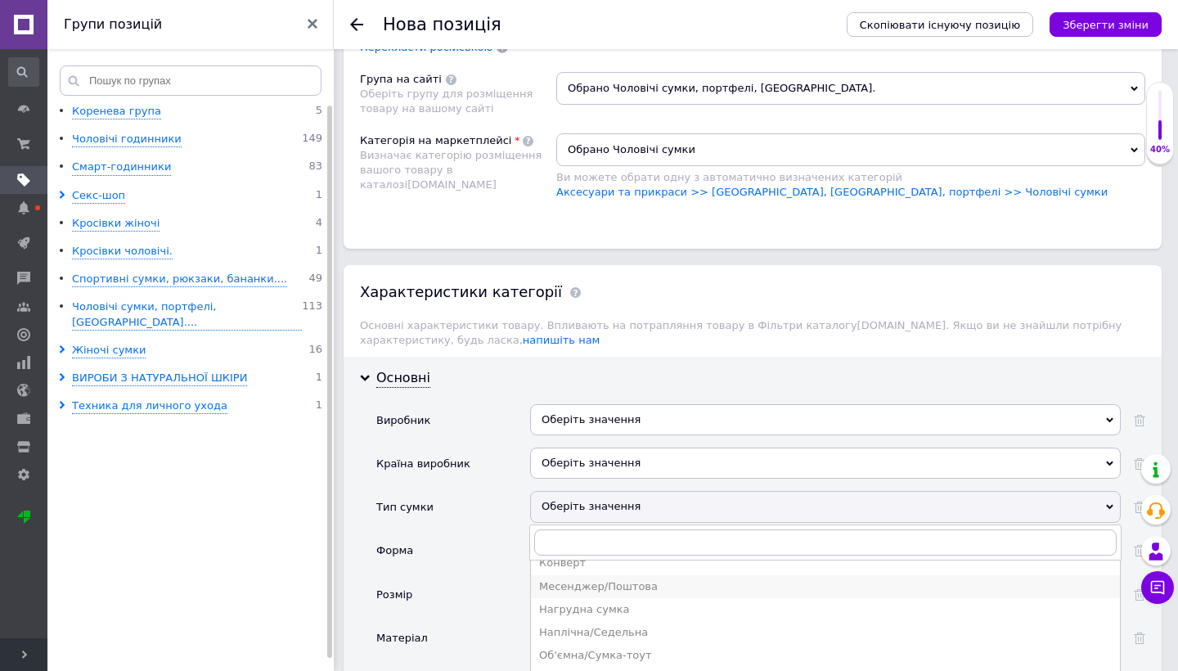
click at [610, 579] on div "Месенджер/Поштова" at bounding box center [825, 586] width 572 height 15
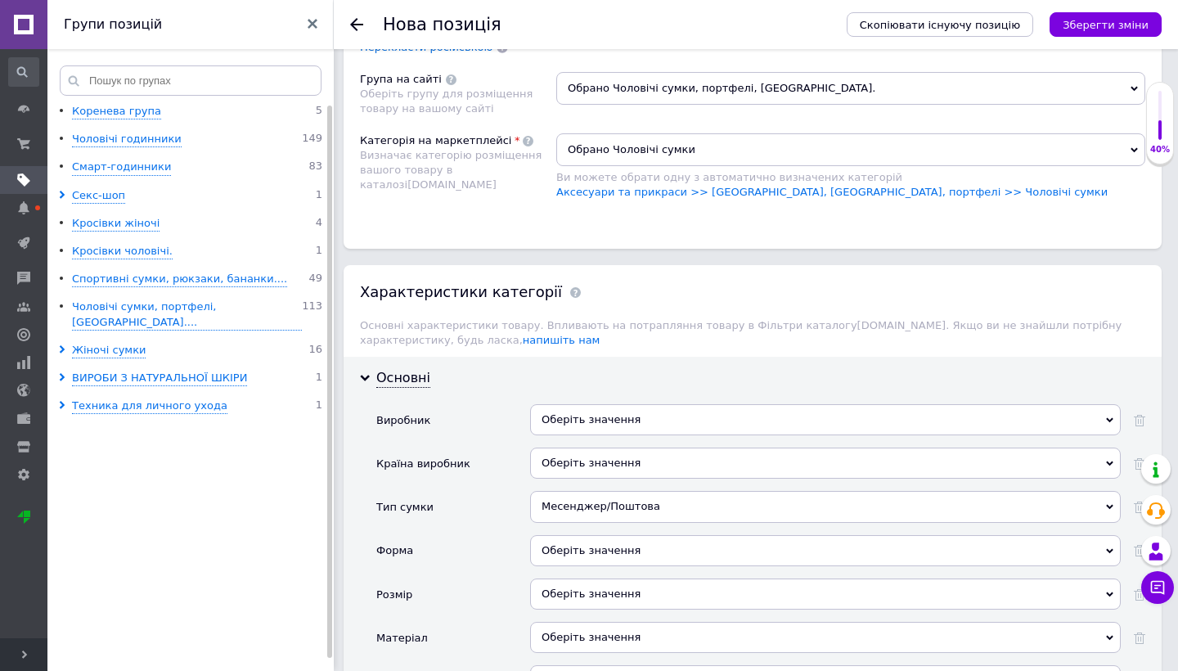
click at [556, 535] on div "Оберіть значення" at bounding box center [825, 550] width 590 height 31
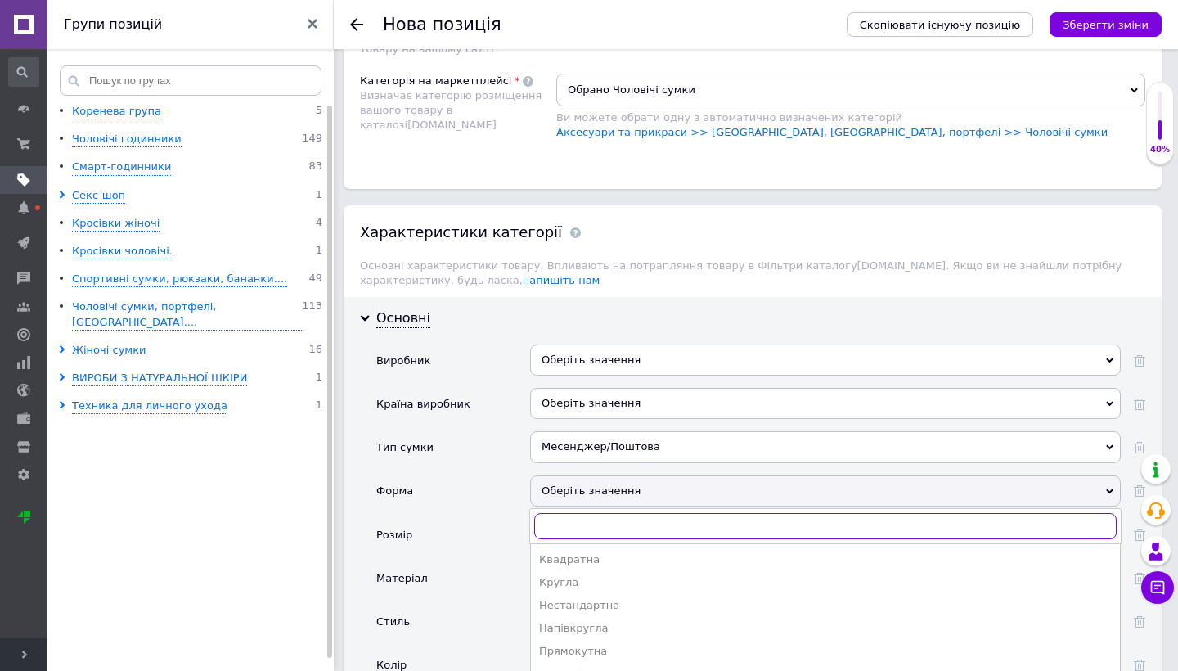
scroll to position [1632, 0]
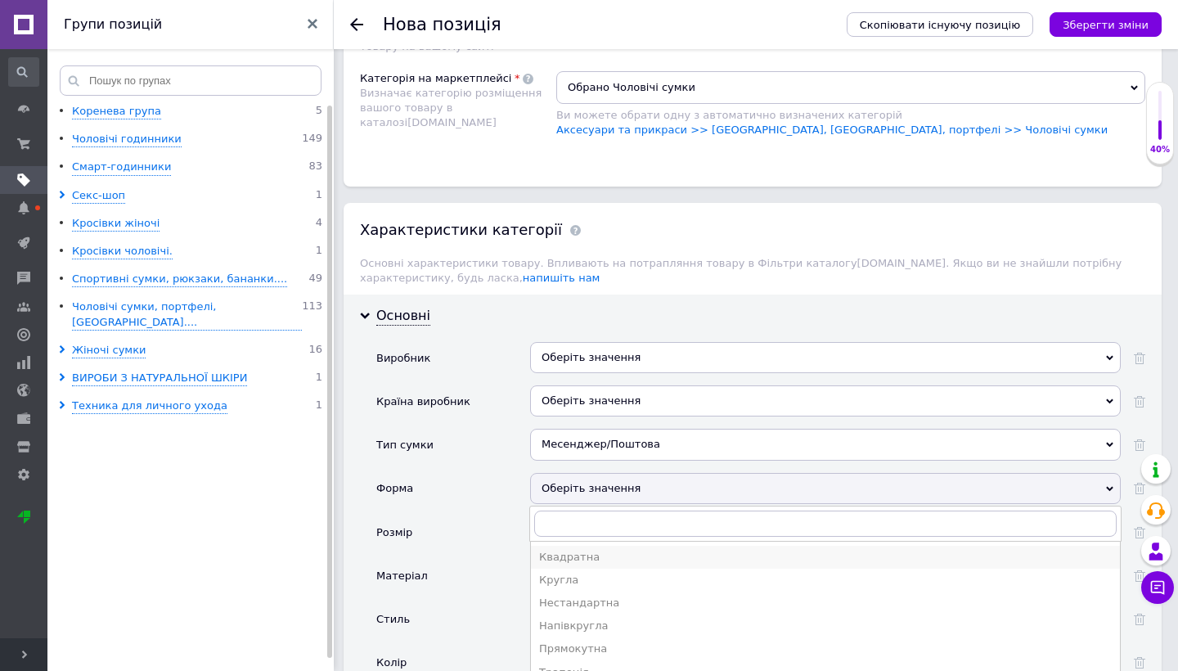
click at [556, 550] on div "Квадратна" at bounding box center [825, 557] width 572 height 15
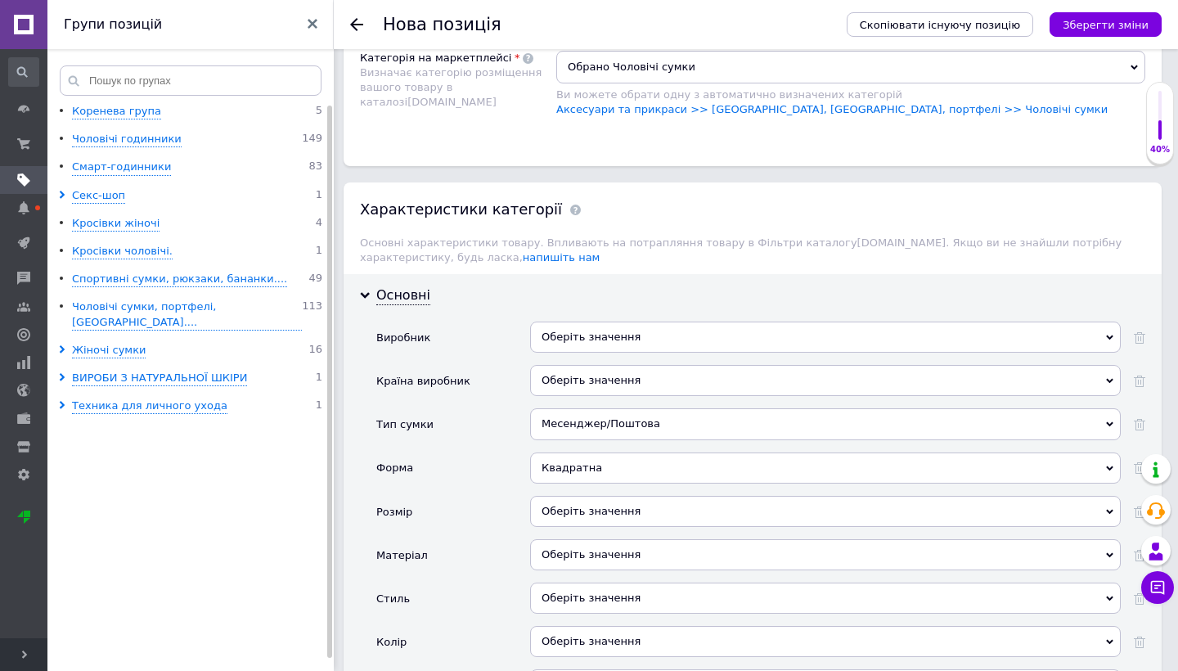
scroll to position [1653, 0]
click at [676, 496] on div "Оберіть значення" at bounding box center [825, 510] width 590 height 31
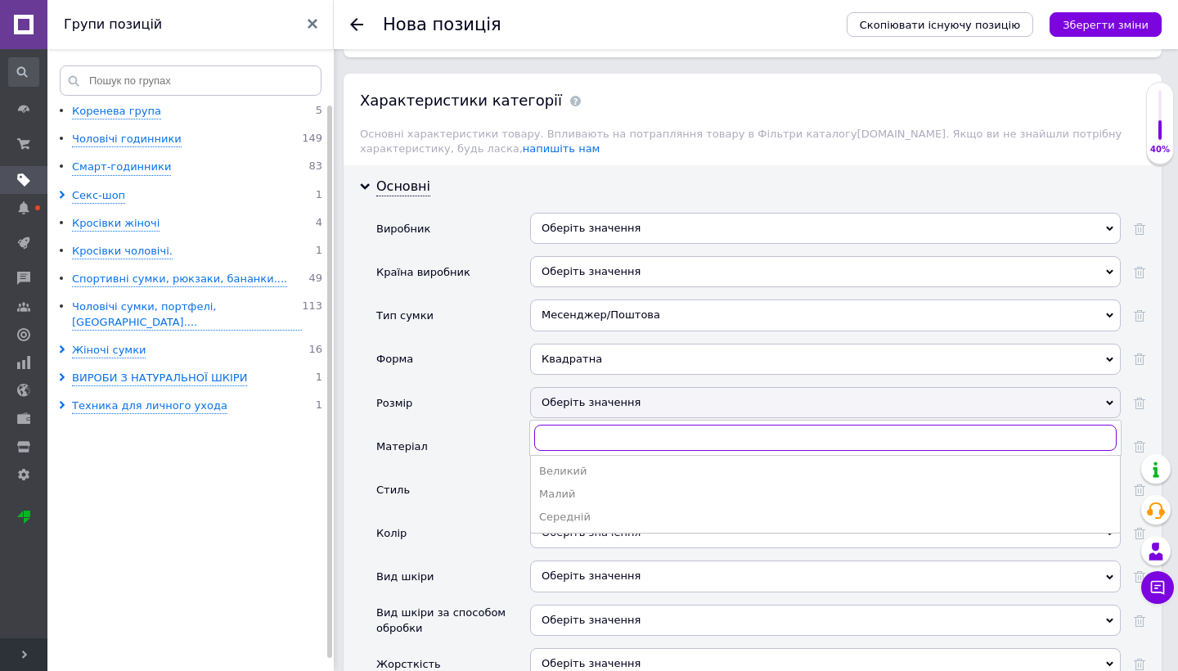
scroll to position [1764, 0]
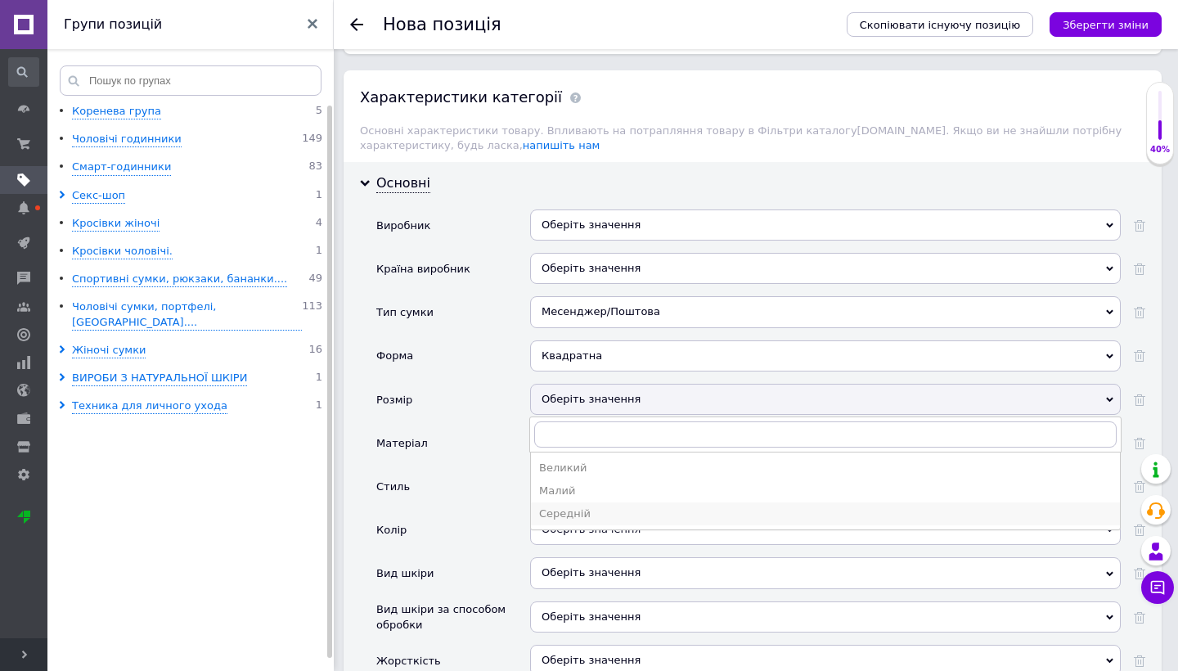
click at [640, 506] on div "Середній" at bounding box center [825, 513] width 572 height 15
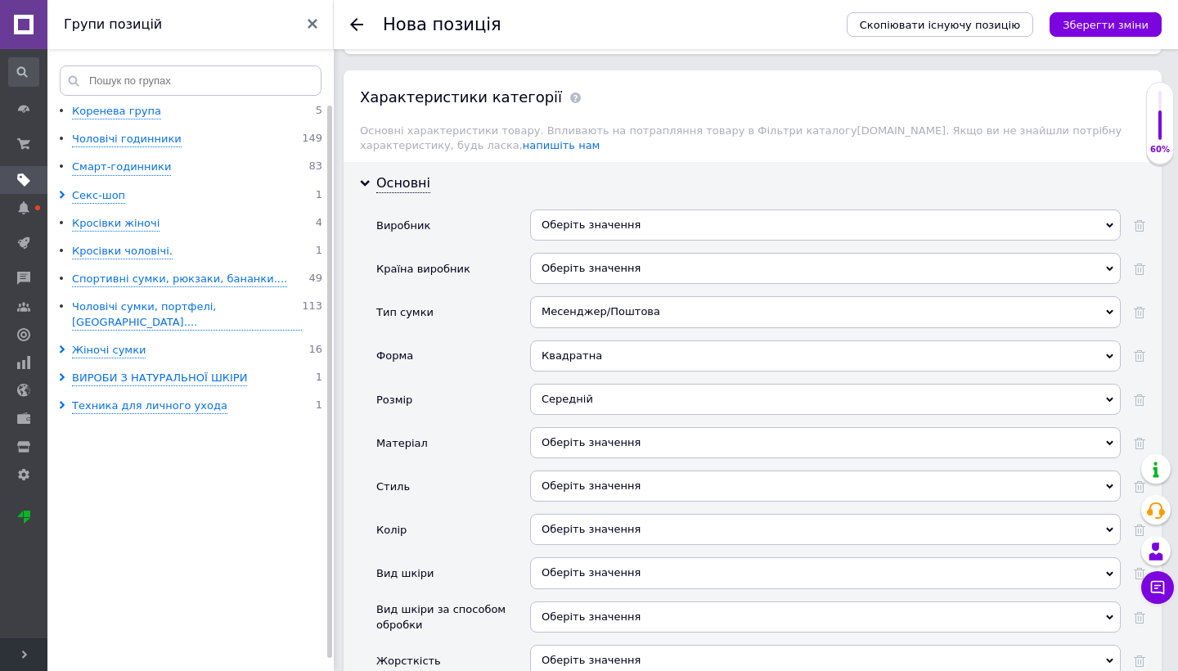
click at [614, 470] on div "Оберіть значення" at bounding box center [825, 485] width 590 height 31
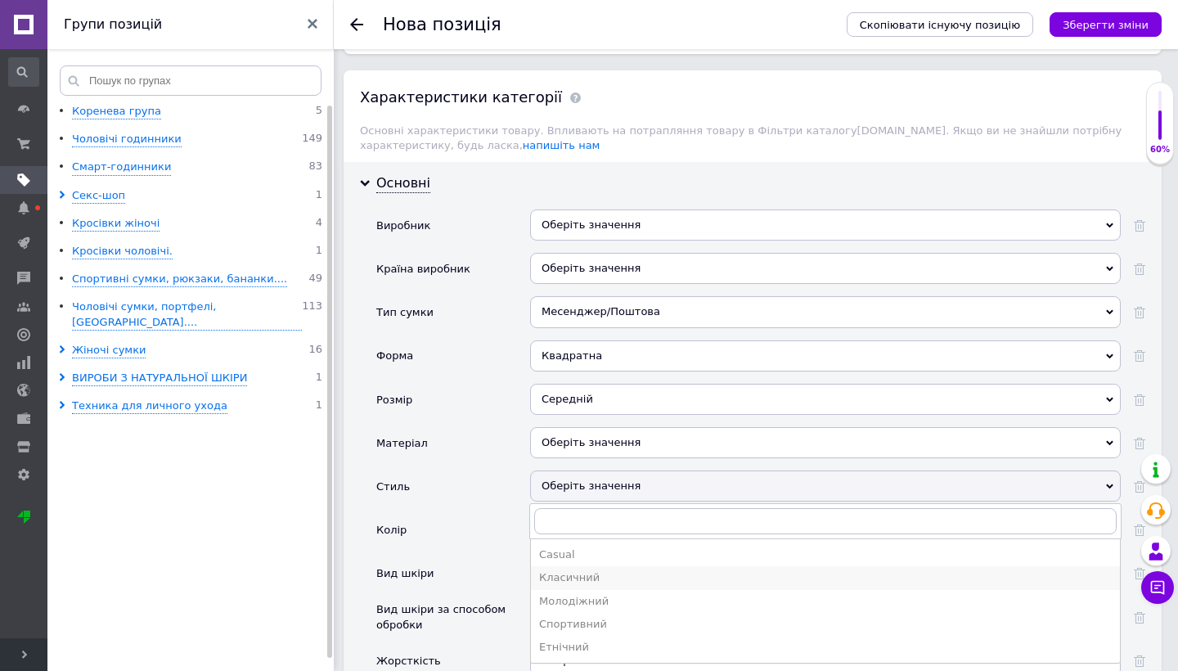
click at [601, 570] on div "Класичний" at bounding box center [825, 577] width 572 height 15
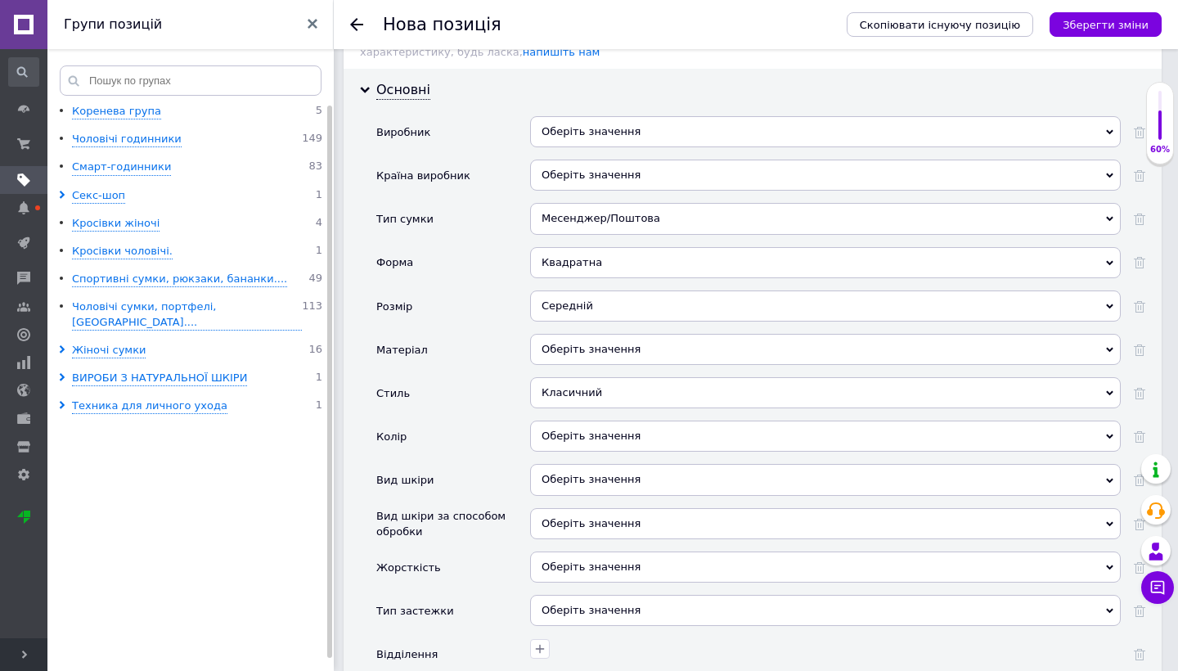
scroll to position [1860, 0]
click at [563, 418] on div "Оберіть значення" at bounding box center [825, 433] width 590 height 31
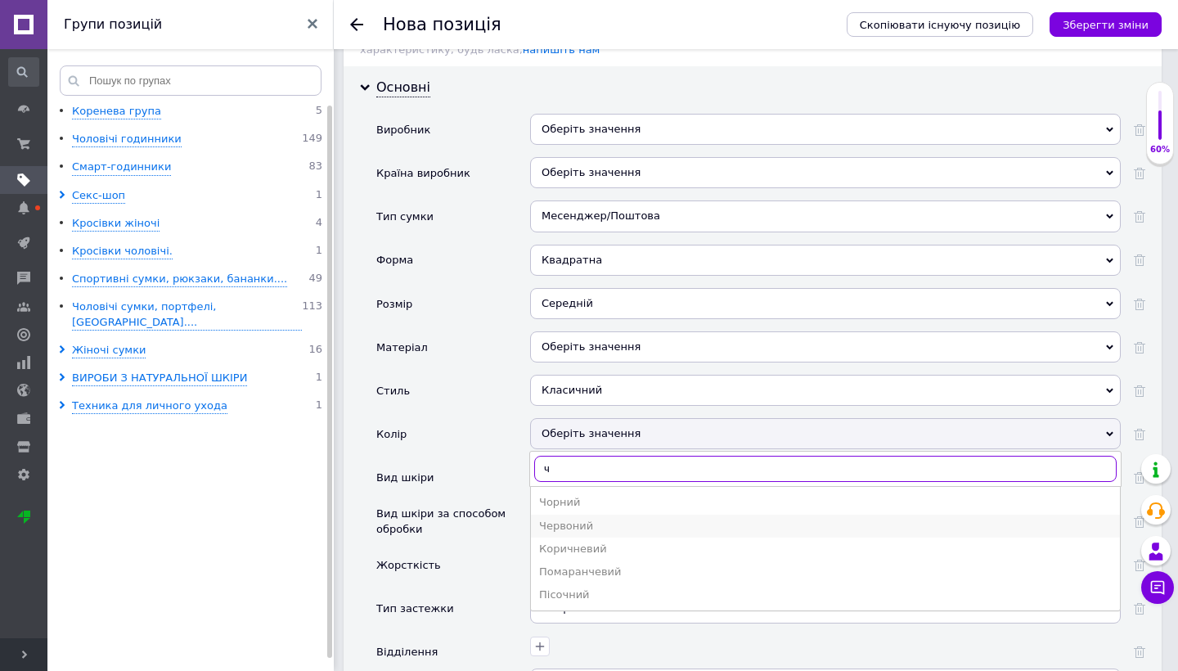
type input "ч"
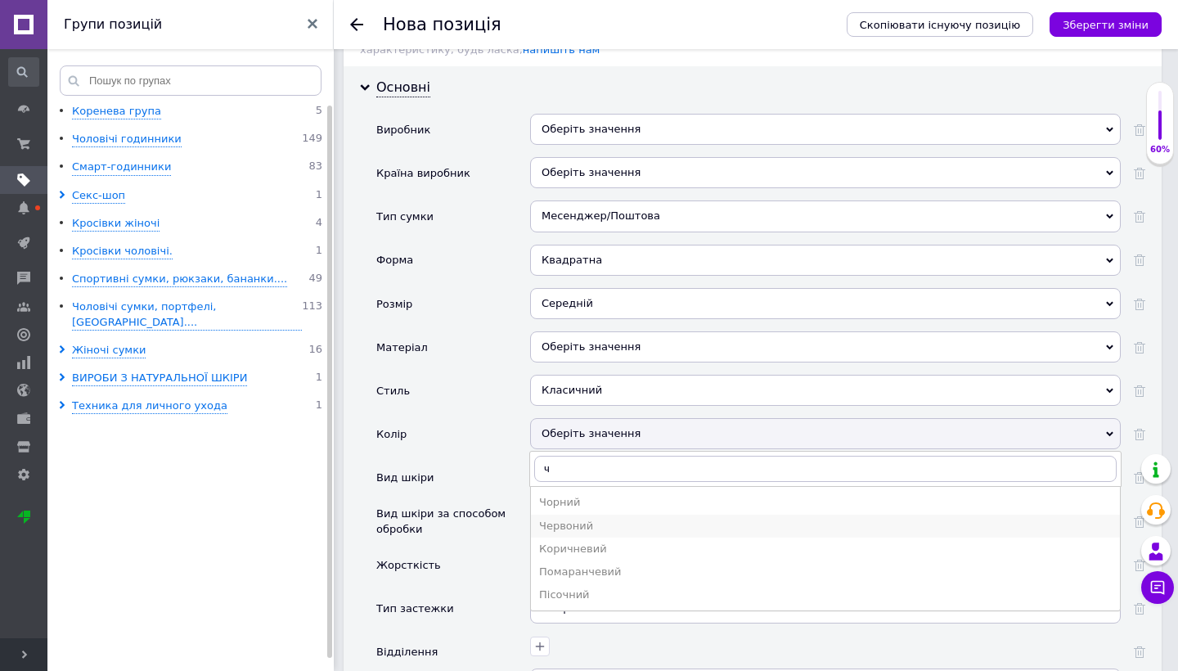
click at [574, 518] on div "Червоний" at bounding box center [825, 525] width 572 height 15
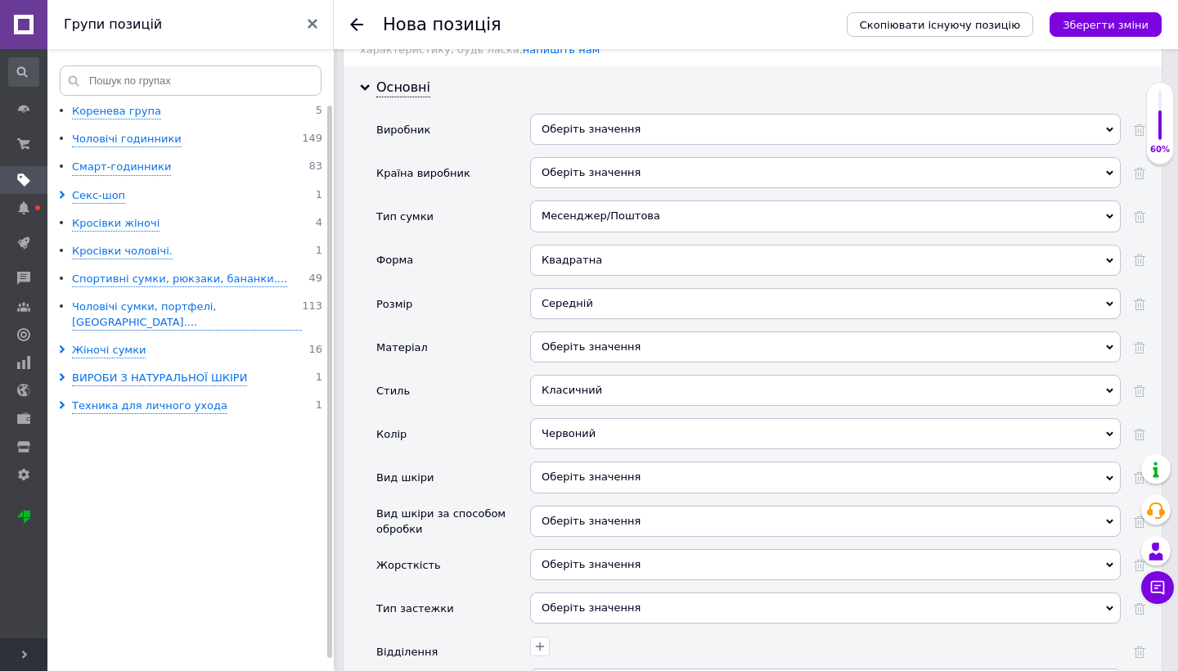
click at [579, 334] on div "Оберіть значення" at bounding box center [825, 346] width 590 height 31
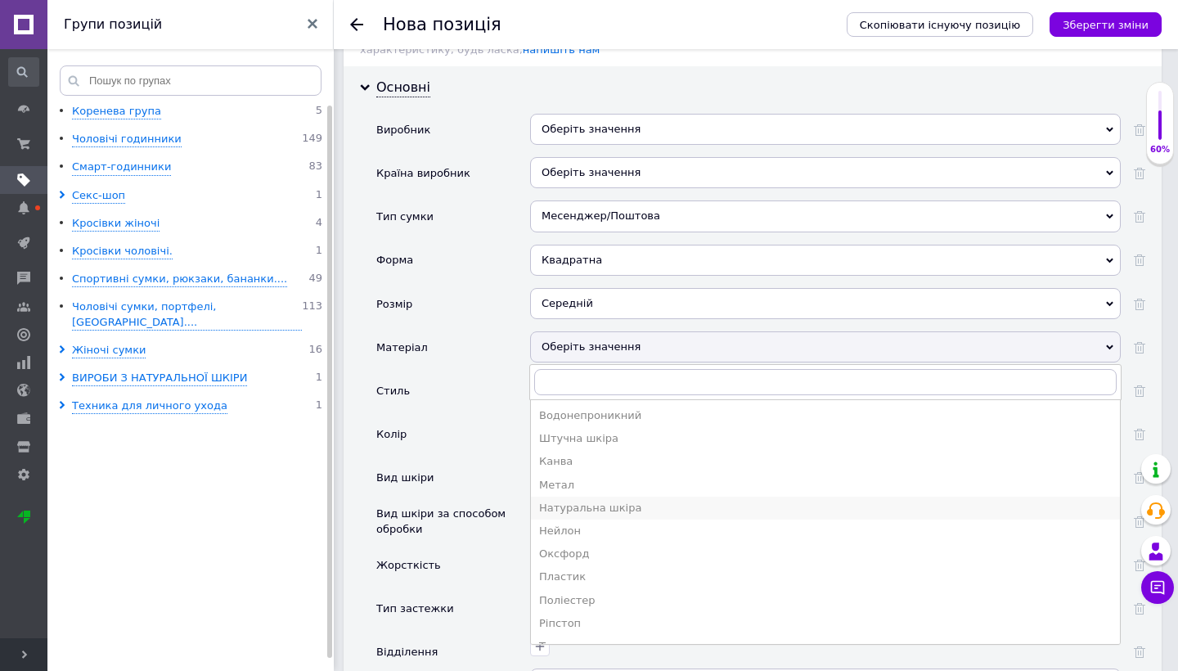
click at [581, 500] on div "Натуральна шкіра" at bounding box center [825, 507] width 572 height 15
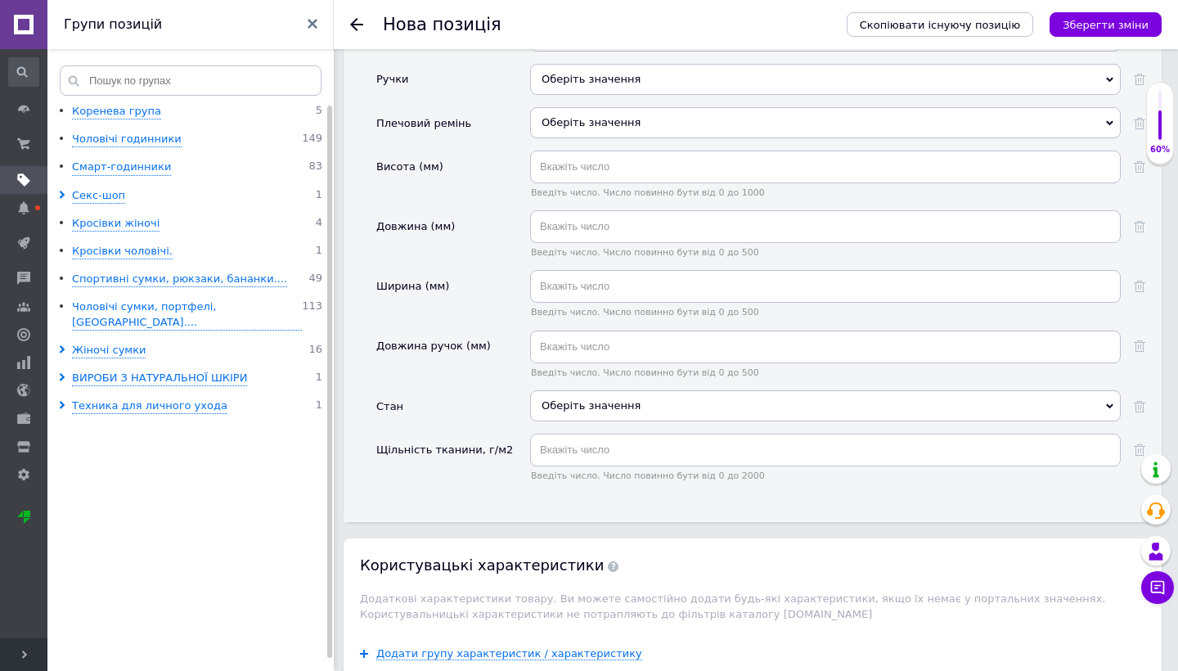
scroll to position [2554, 0]
click at [564, 388] on div "Оберіть значення" at bounding box center [825, 403] width 590 height 31
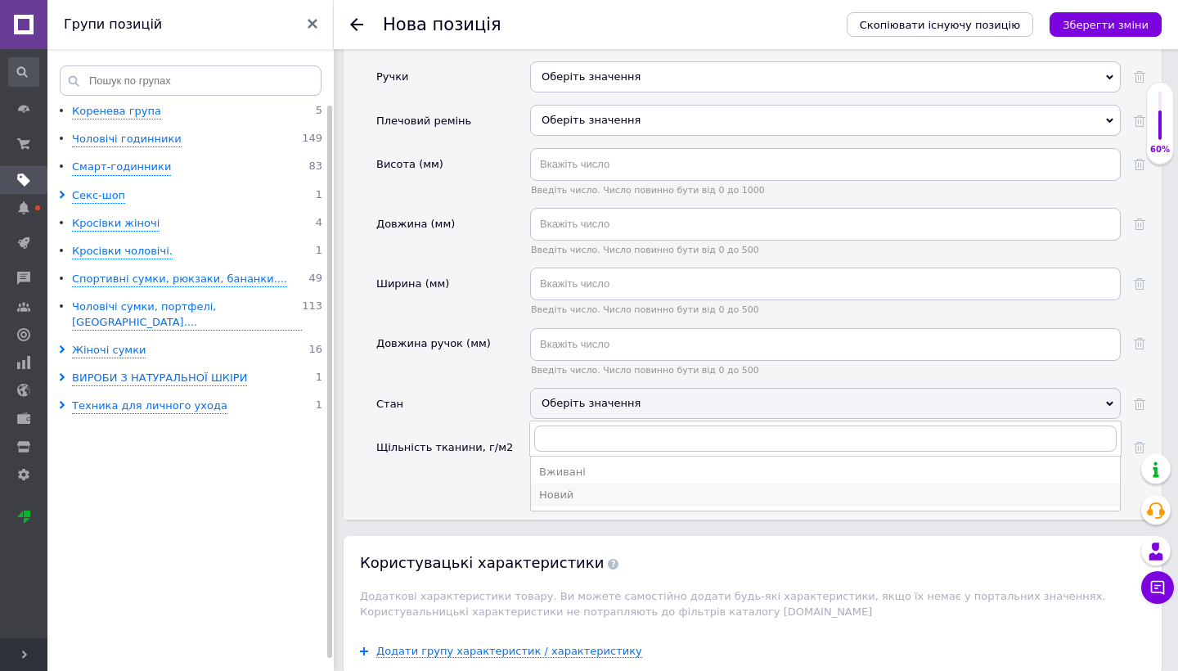
click at [570, 487] on div "Новий" at bounding box center [825, 494] width 572 height 15
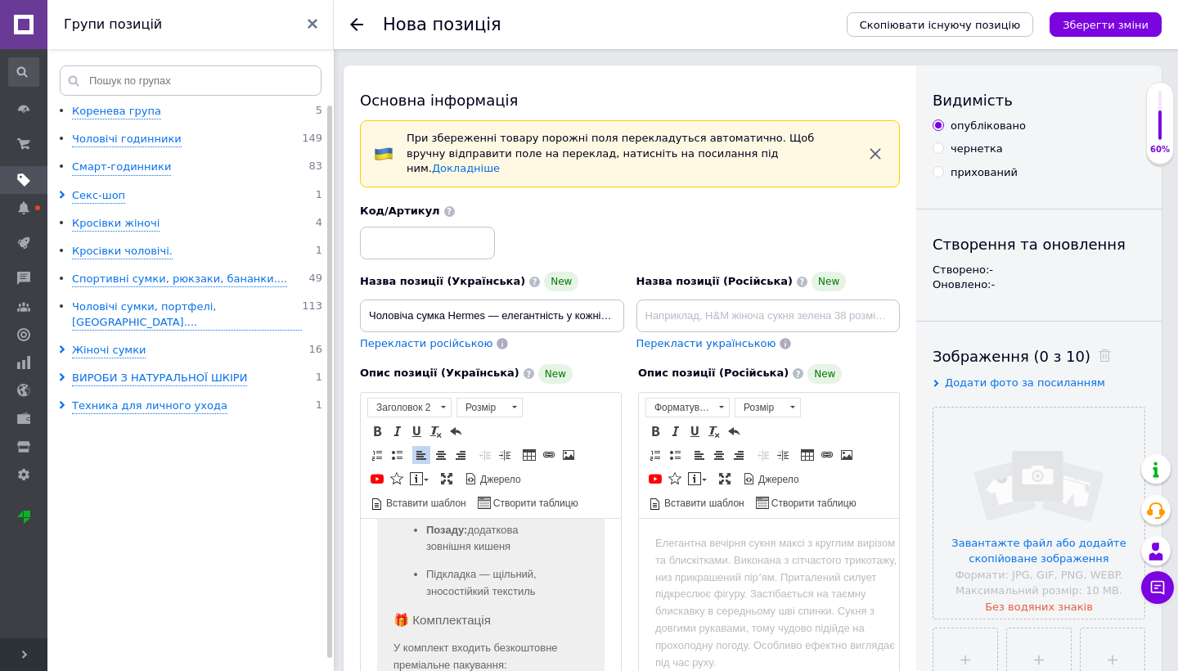
scroll to position [1182, 0]
click at [1075, 31] on button "Зберегти зміни" at bounding box center [1105, 24] width 112 height 25
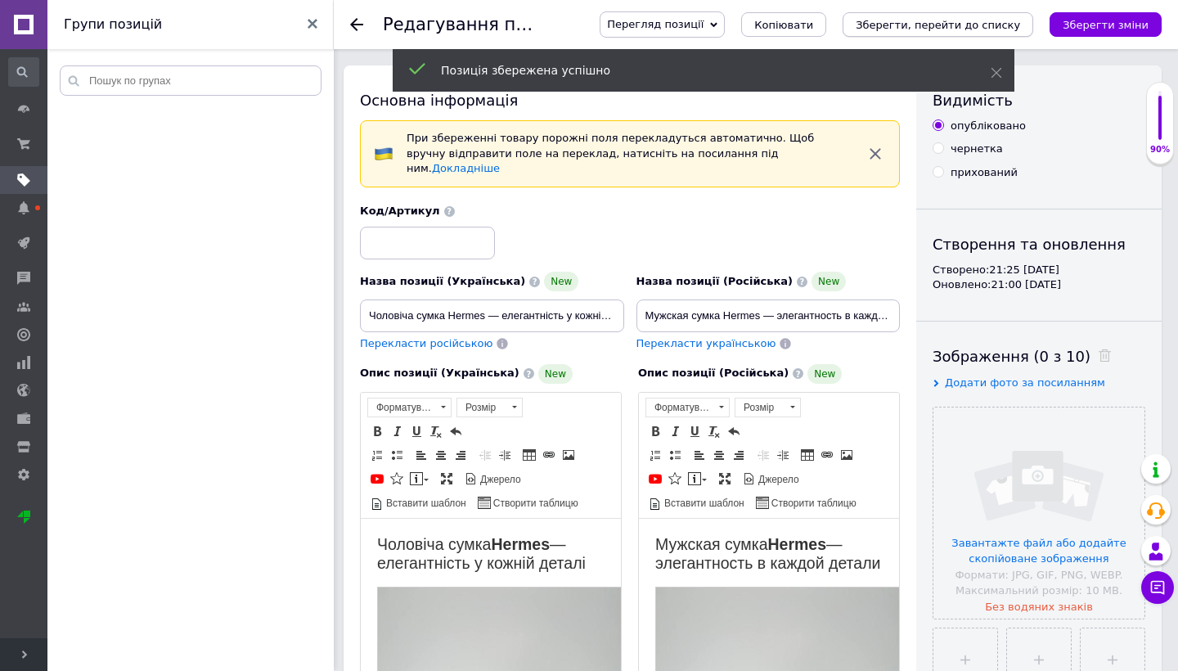
click at [1012, 25] on icon "Зберегти, перейти до списку" at bounding box center [937, 25] width 164 height 12
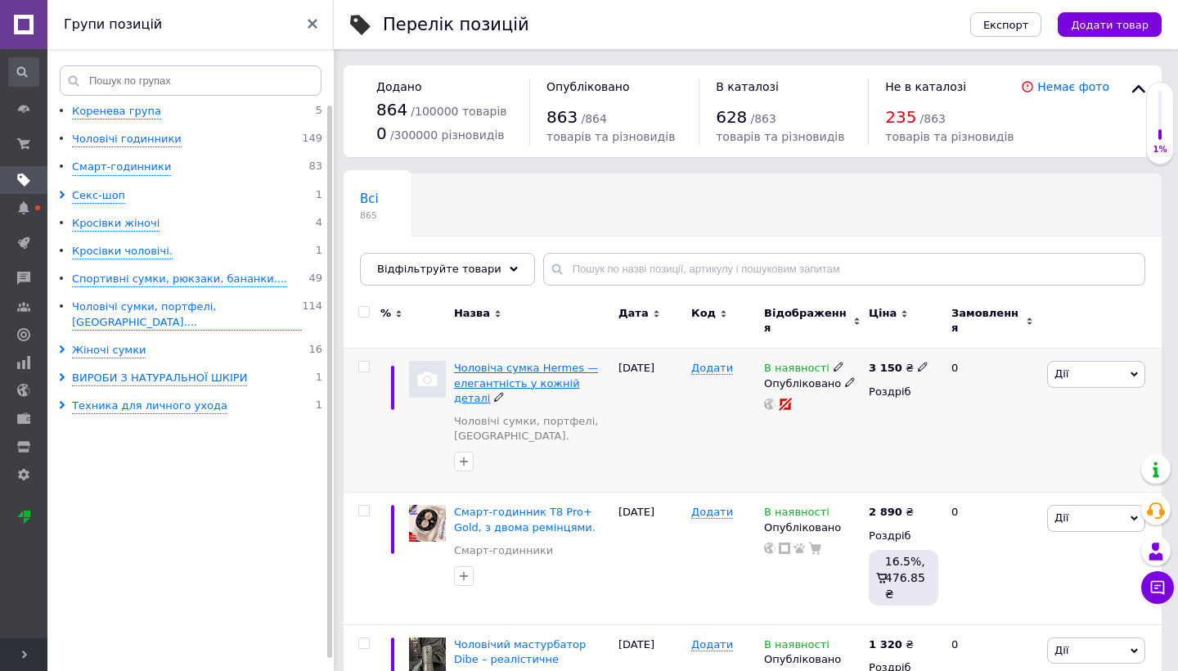
click at [469, 368] on span "Чоловіча сумка Hermes — елегантність у кожній деталі" at bounding box center [526, 382] width 144 height 42
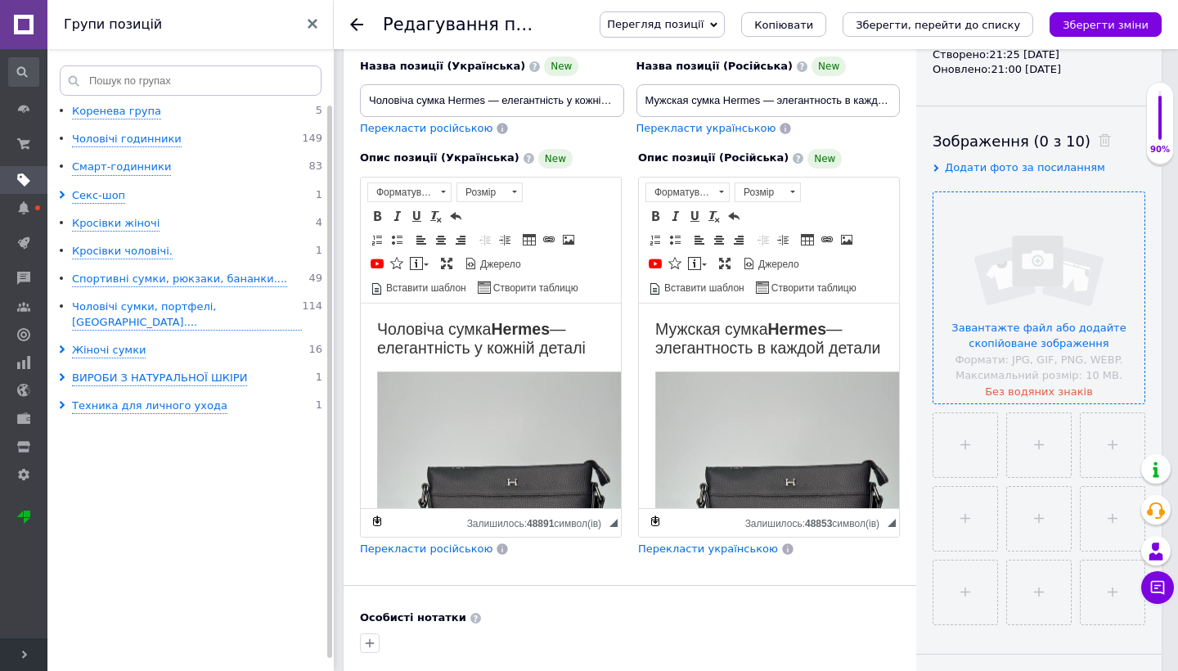
scroll to position [226, 0]
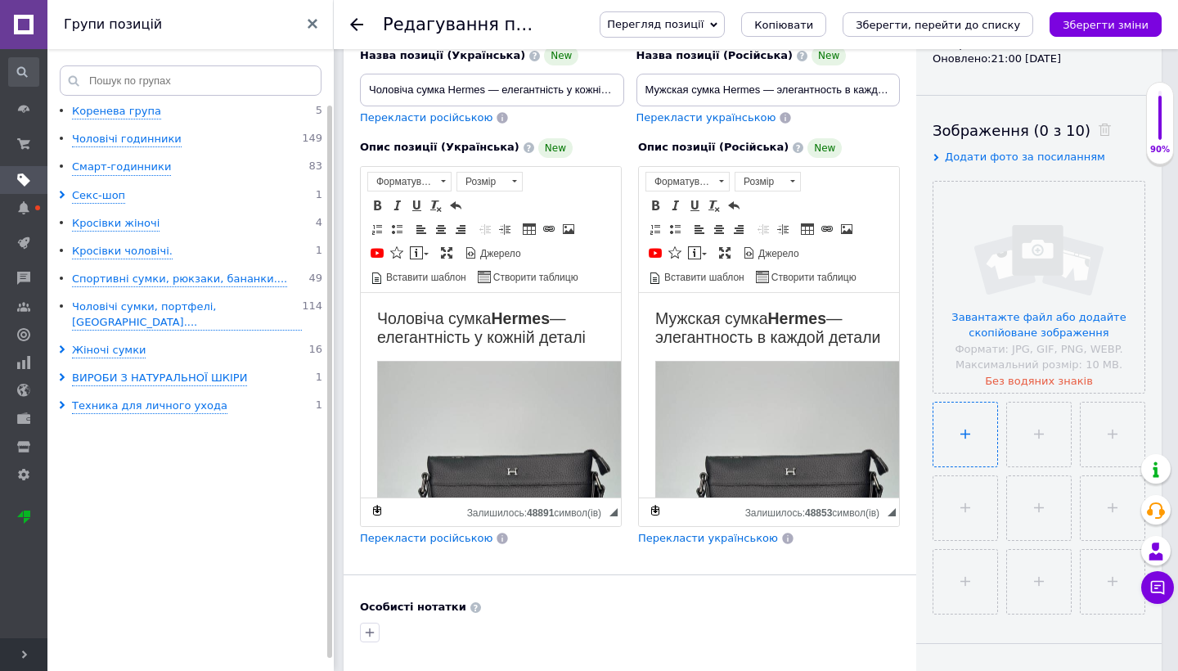
click at [969, 454] on input "file" at bounding box center [965, 434] width 64 height 64
type input "C:\fakepath\90.jpeg"
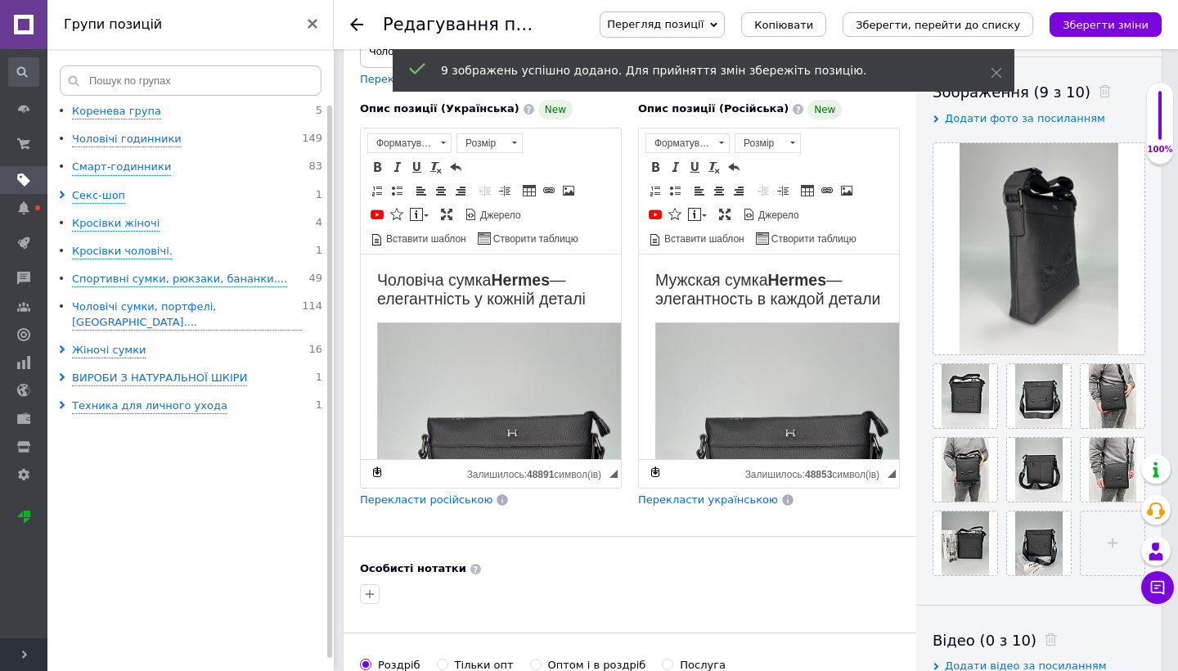
scroll to position [265, 0]
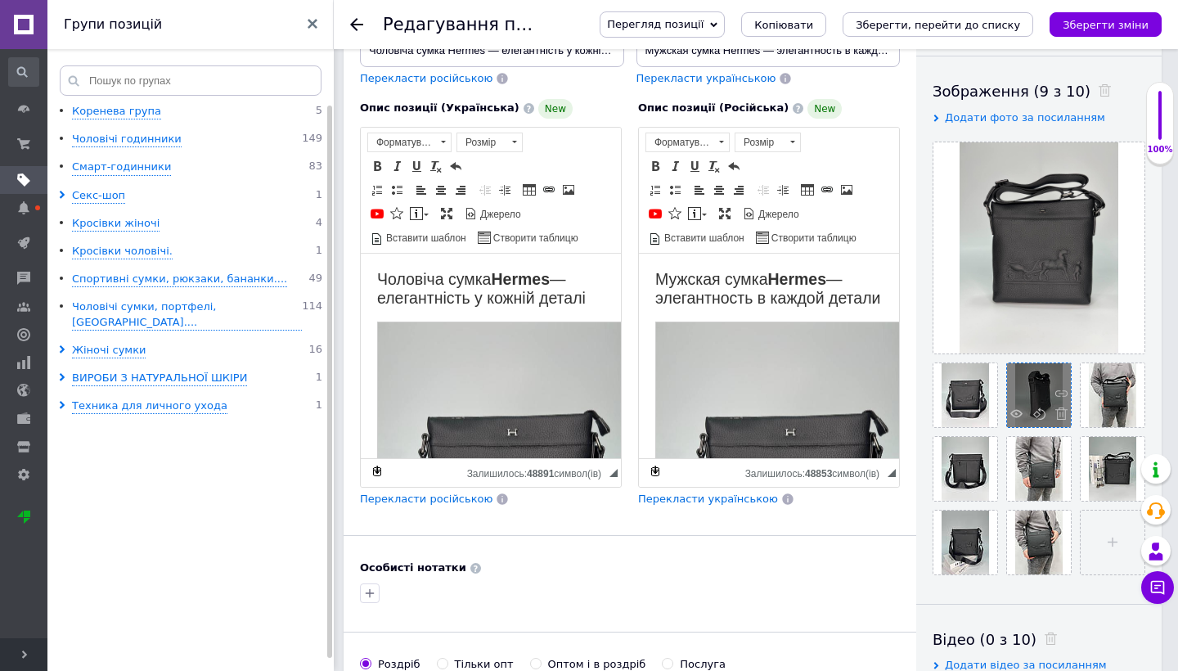
click at [1046, 424] on div at bounding box center [1039, 395] width 64 height 64
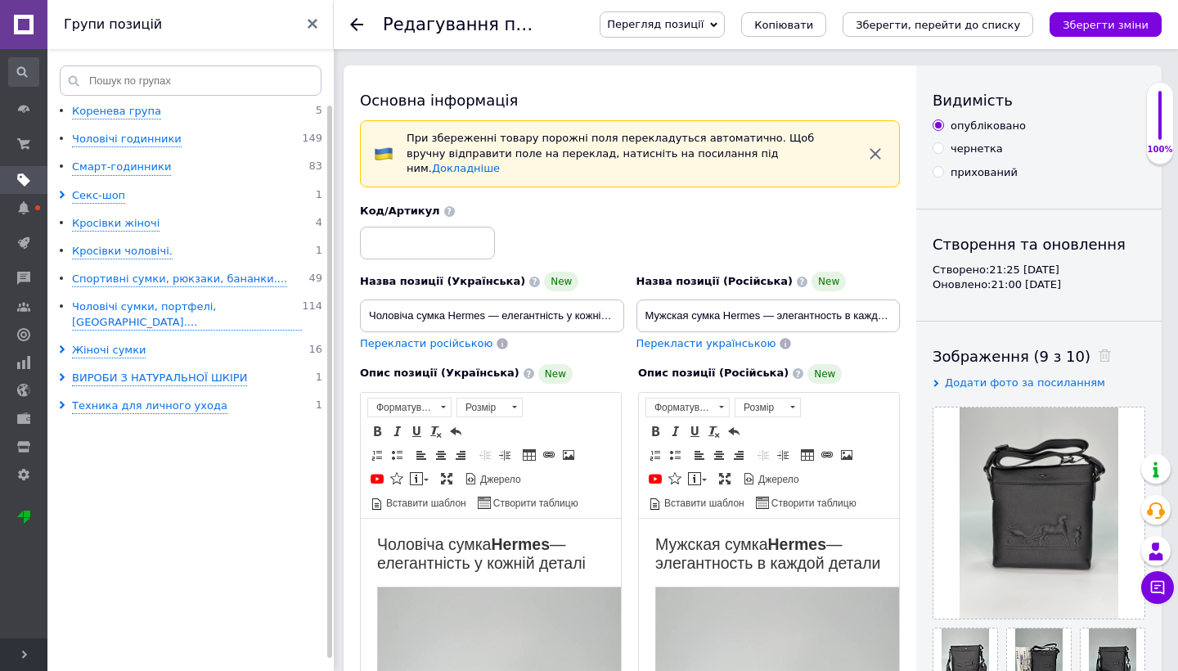
scroll to position [0, 0]
click at [974, 22] on icon "Зберегти, перейти до списку" at bounding box center [937, 25] width 164 height 12
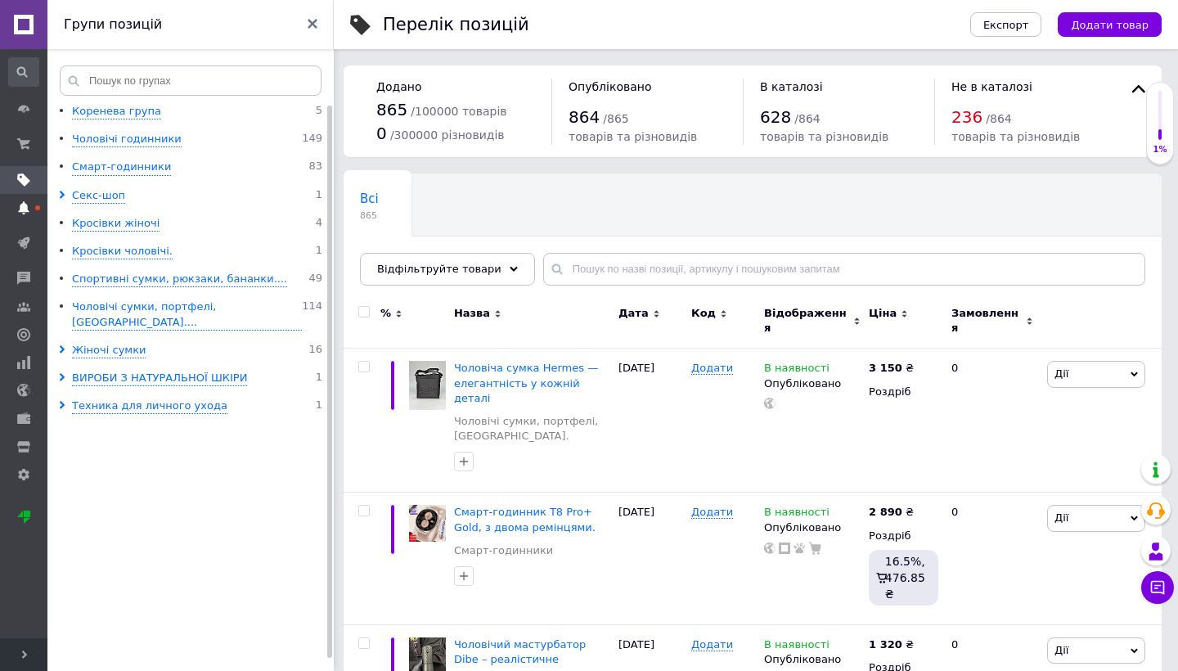
click at [32, 218] on link "[DEMOGRAPHIC_DATA]" at bounding box center [23, 208] width 47 height 28
